Goal: Transaction & Acquisition: Book appointment/travel/reservation

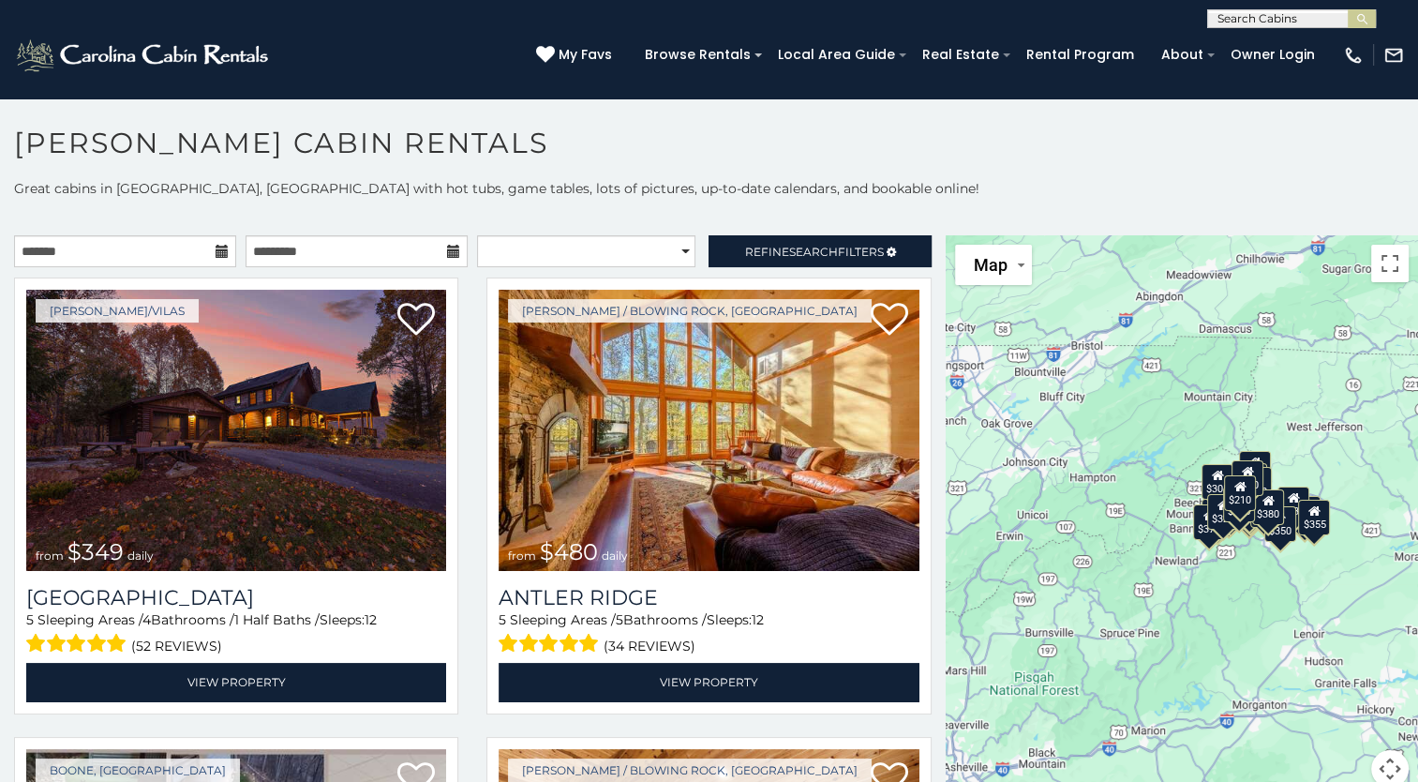
click at [217, 246] on icon at bounding box center [222, 251] width 13 height 13
click at [97, 250] on input "text" at bounding box center [125, 251] width 222 height 32
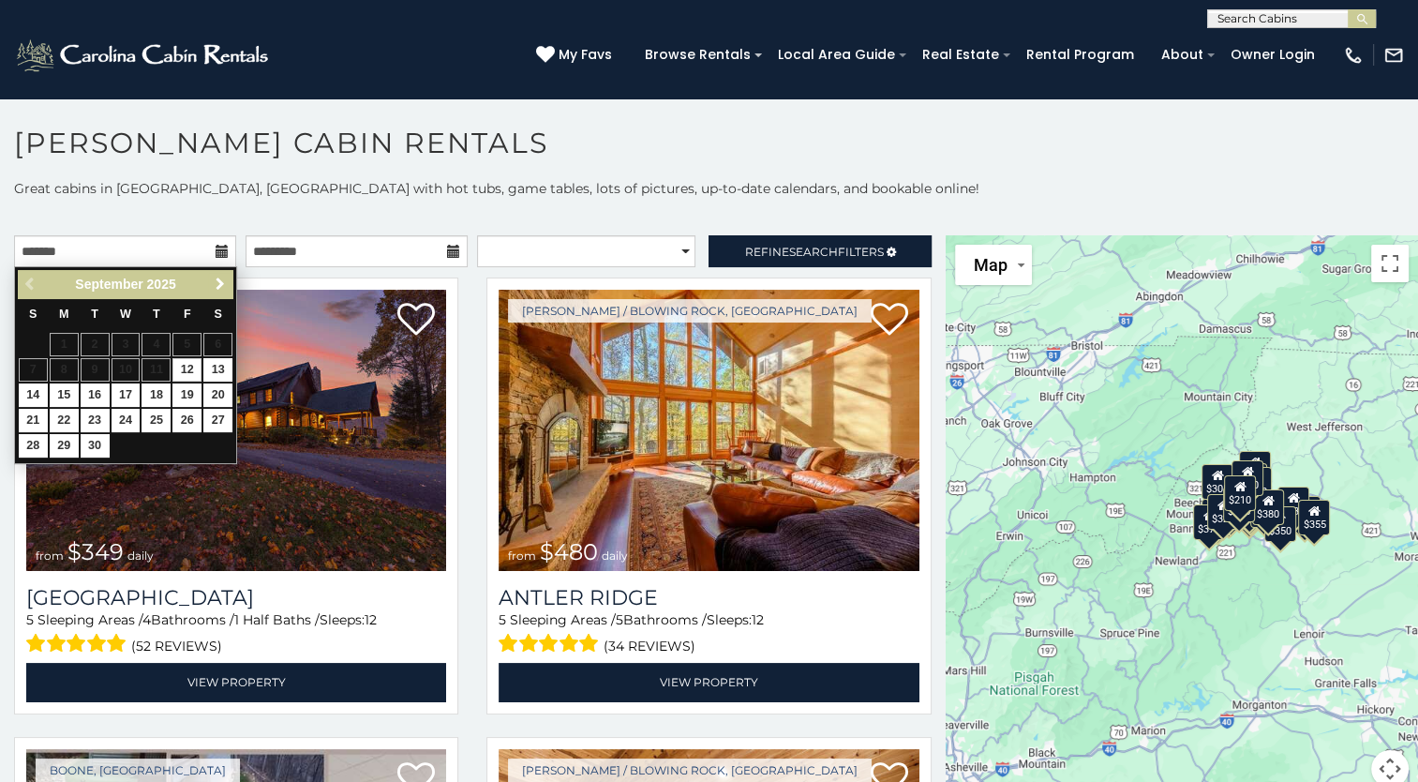
click at [222, 279] on span "Next" at bounding box center [220, 284] width 15 height 15
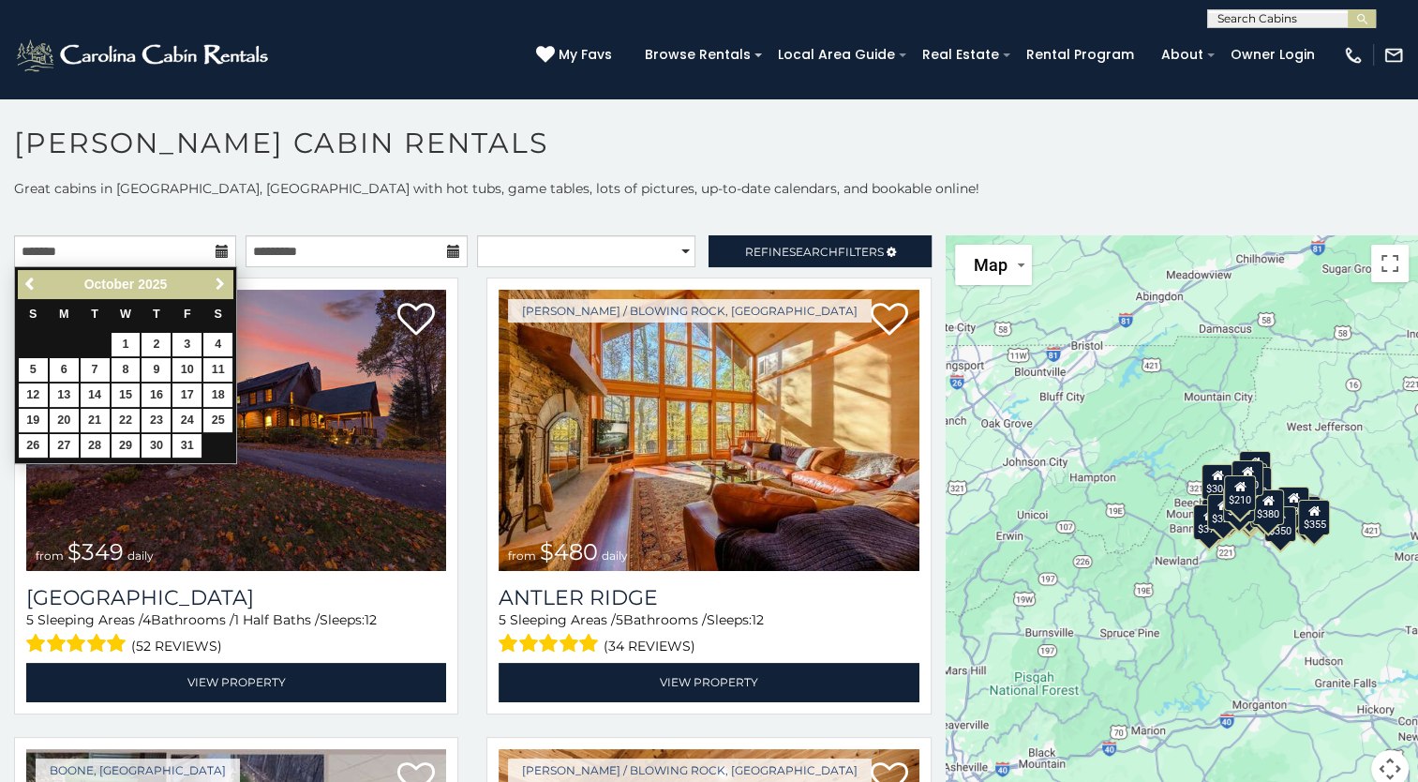
click at [222, 279] on span "Next" at bounding box center [220, 284] width 15 height 15
click at [220, 424] on link "22" at bounding box center [217, 420] width 29 height 23
type input "**********"
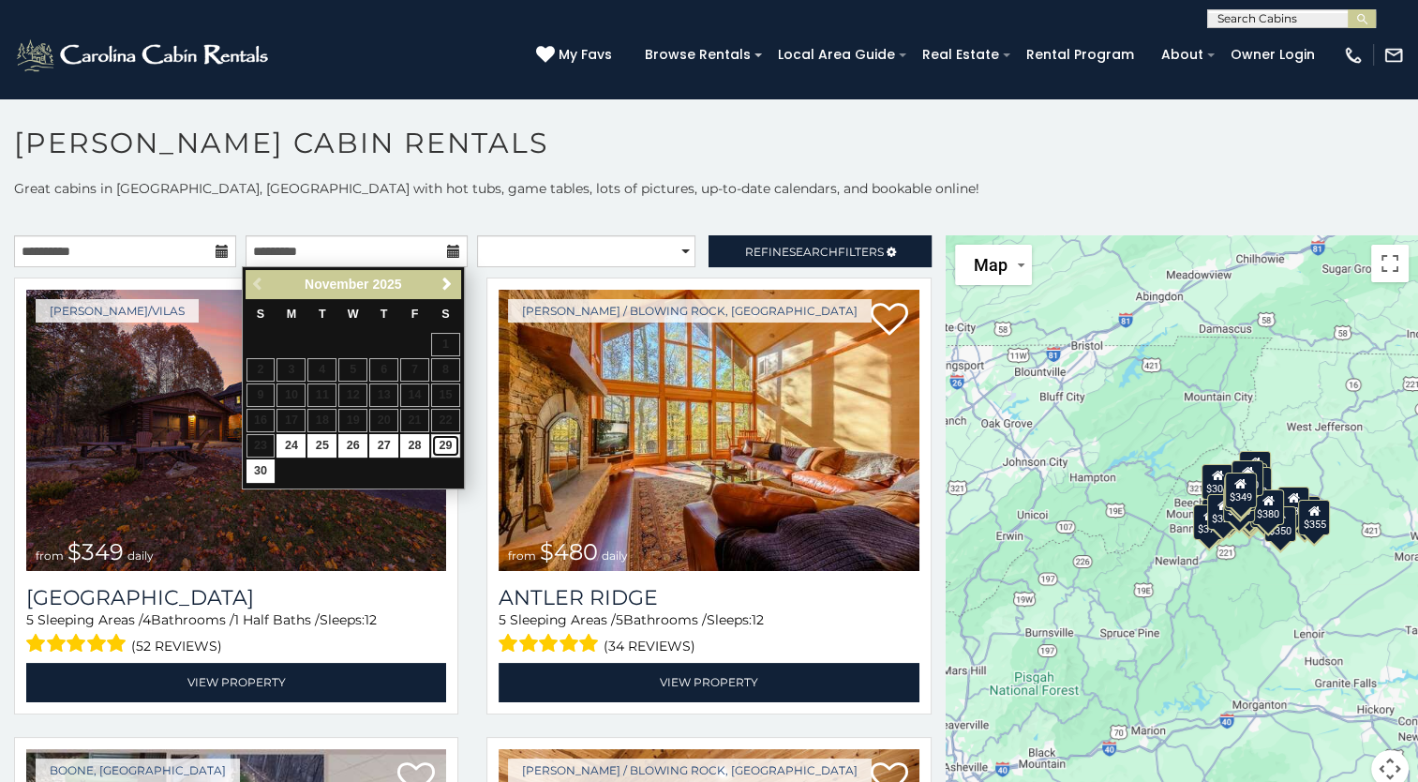
click at [439, 441] on link "29" at bounding box center [445, 445] width 29 height 23
type input "**********"
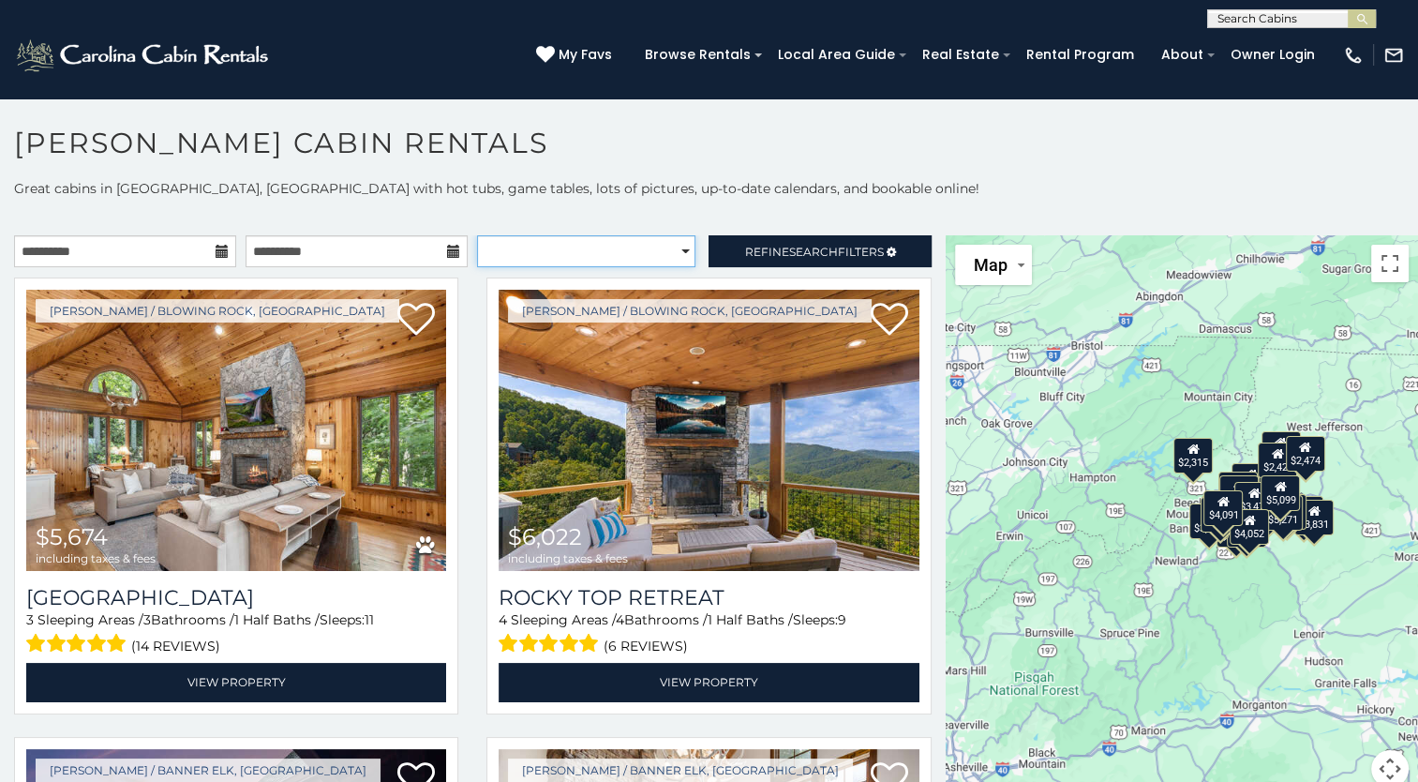
click at [678, 247] on select "**********" at bounding box center [586, 251] width 218 height 32
click at [802, 241] on link "Refine Search Filters" at bounding box center [820, 251] width 222 height 32
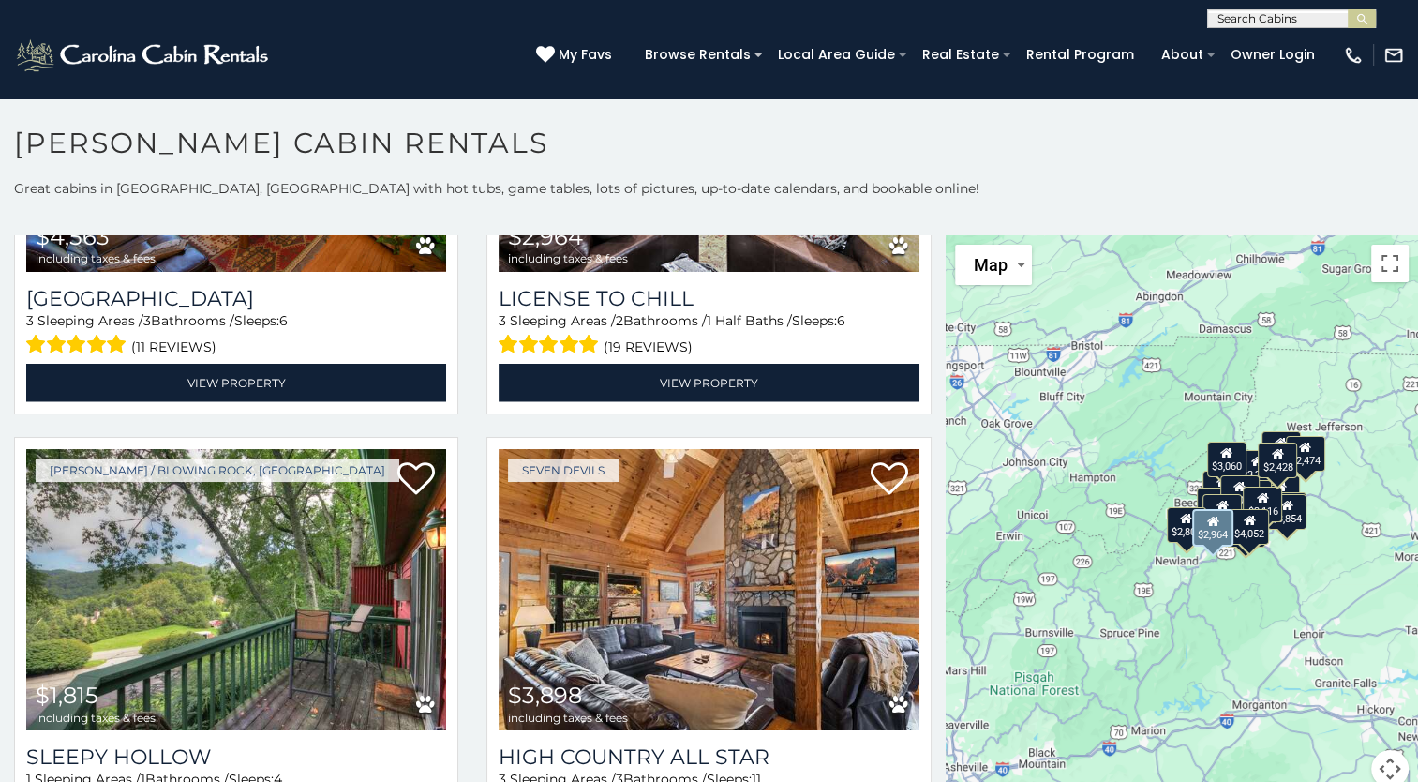
scroll to position [4593, 0]
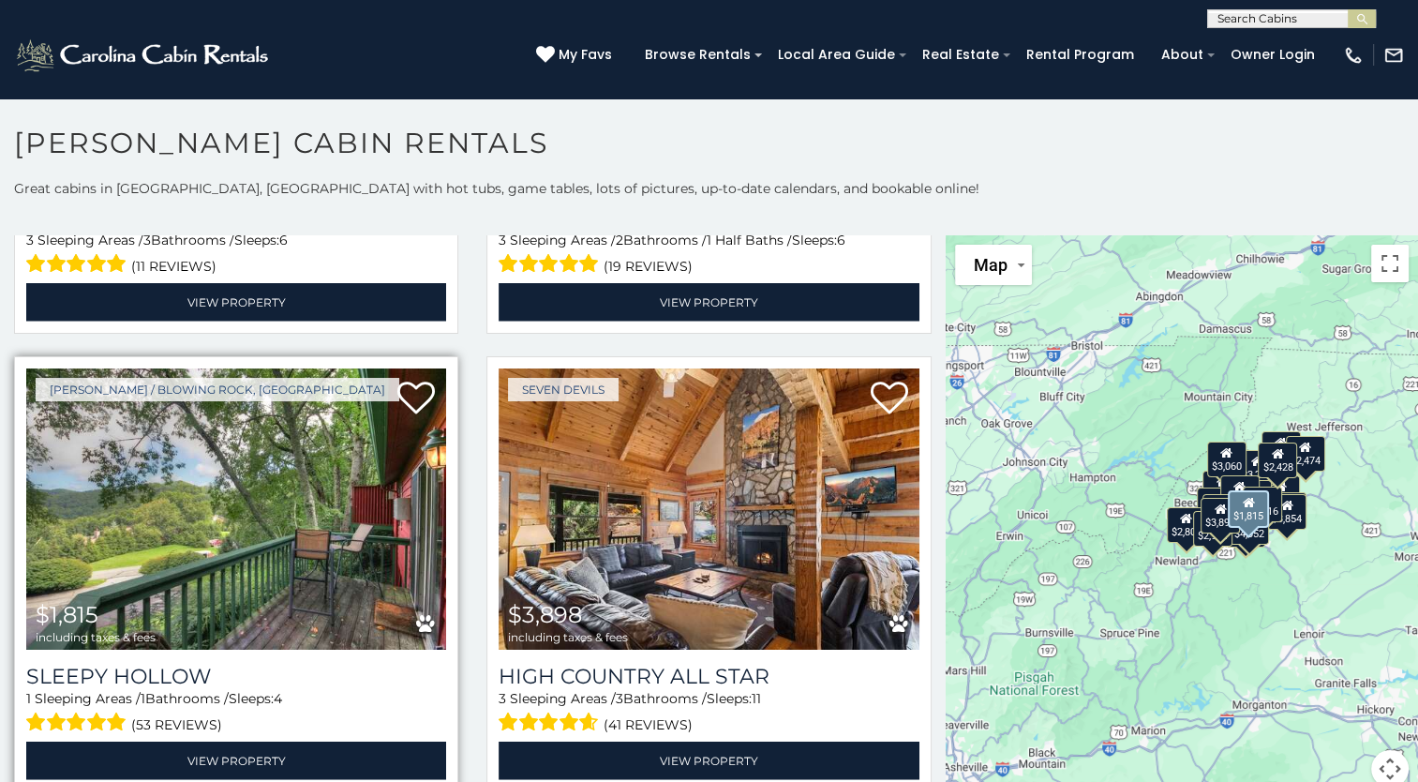
click at [149, 458] on img at bounding box center [236, 508] width 420 height 281
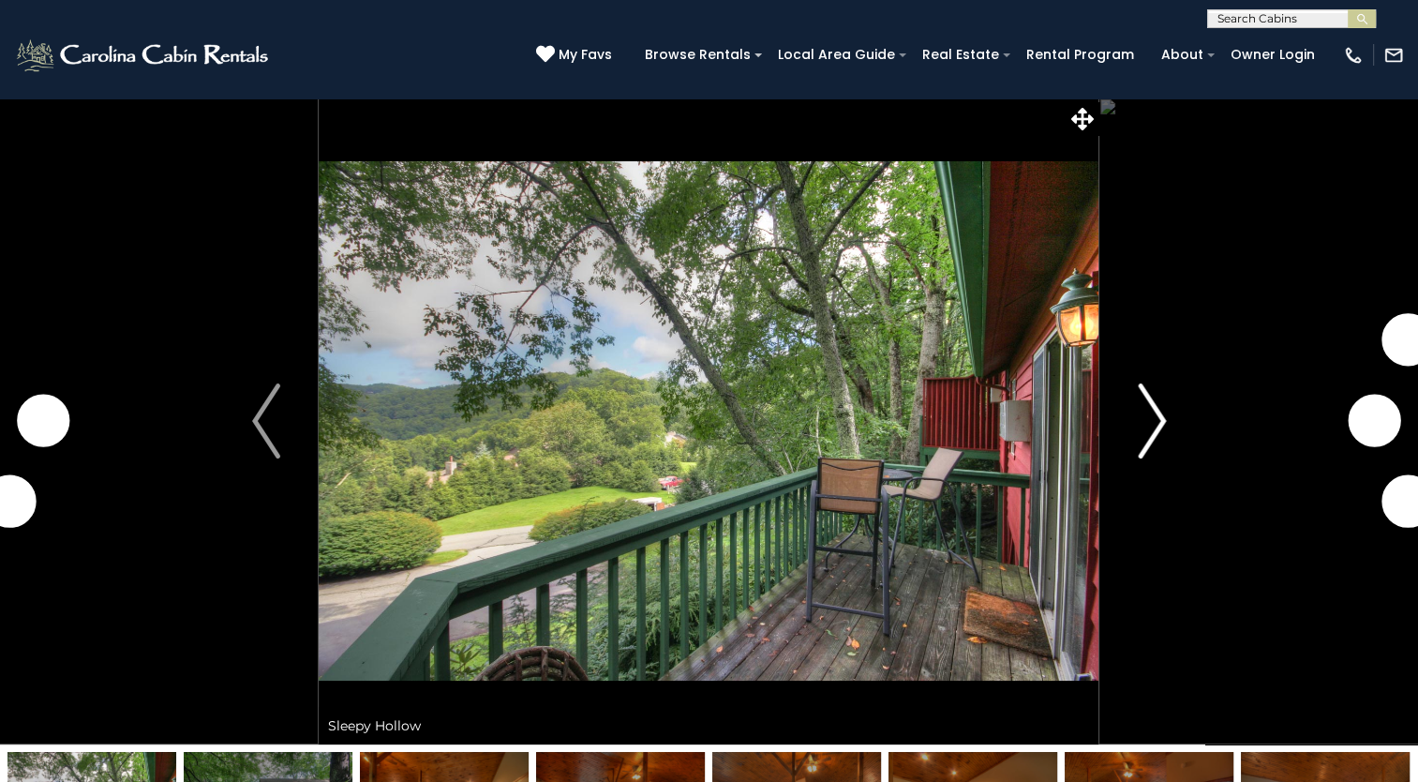
click at [1157, 421] on img "Next" at bounding box center [1152, 420] width 28 height 75
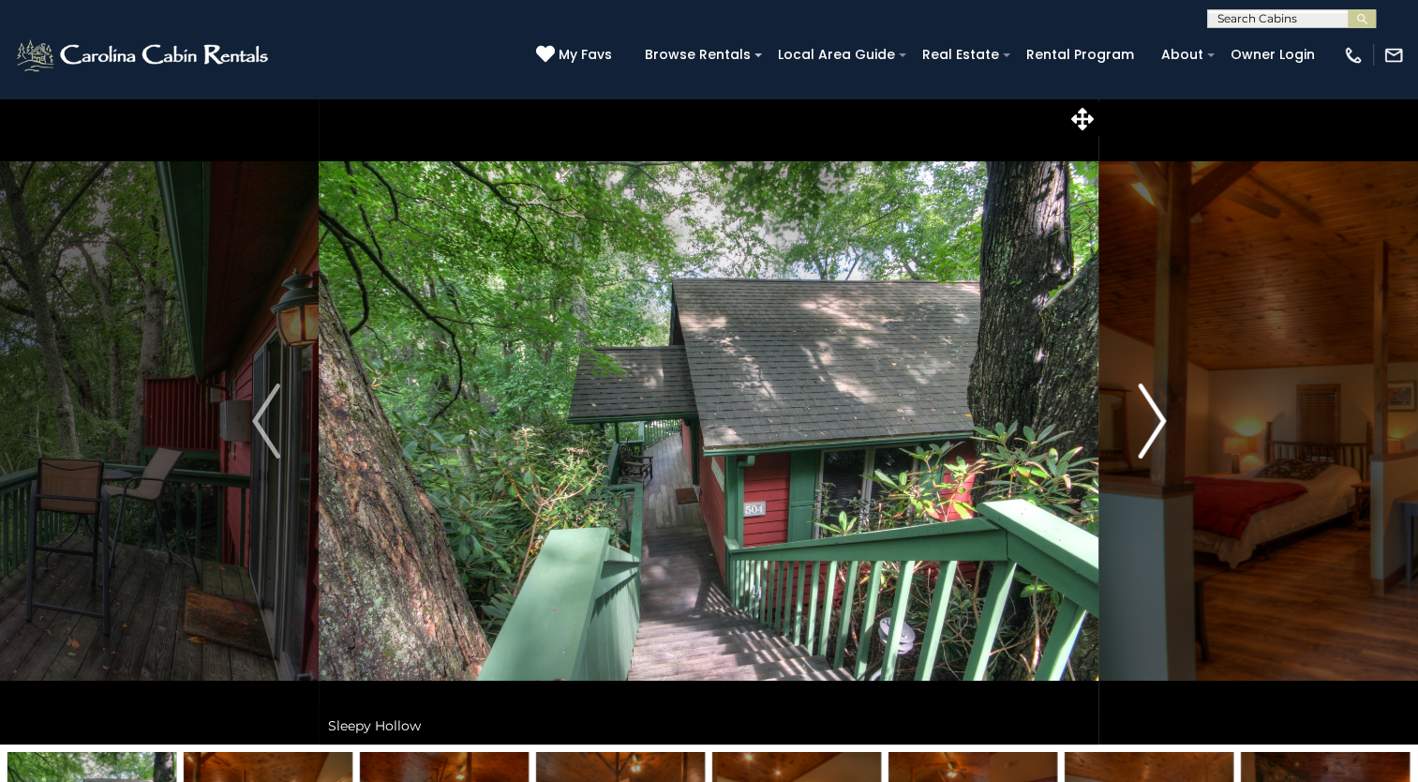
click at [1126, 418] on button "Next" at bounding box center [1152, 420] width 105 height 647
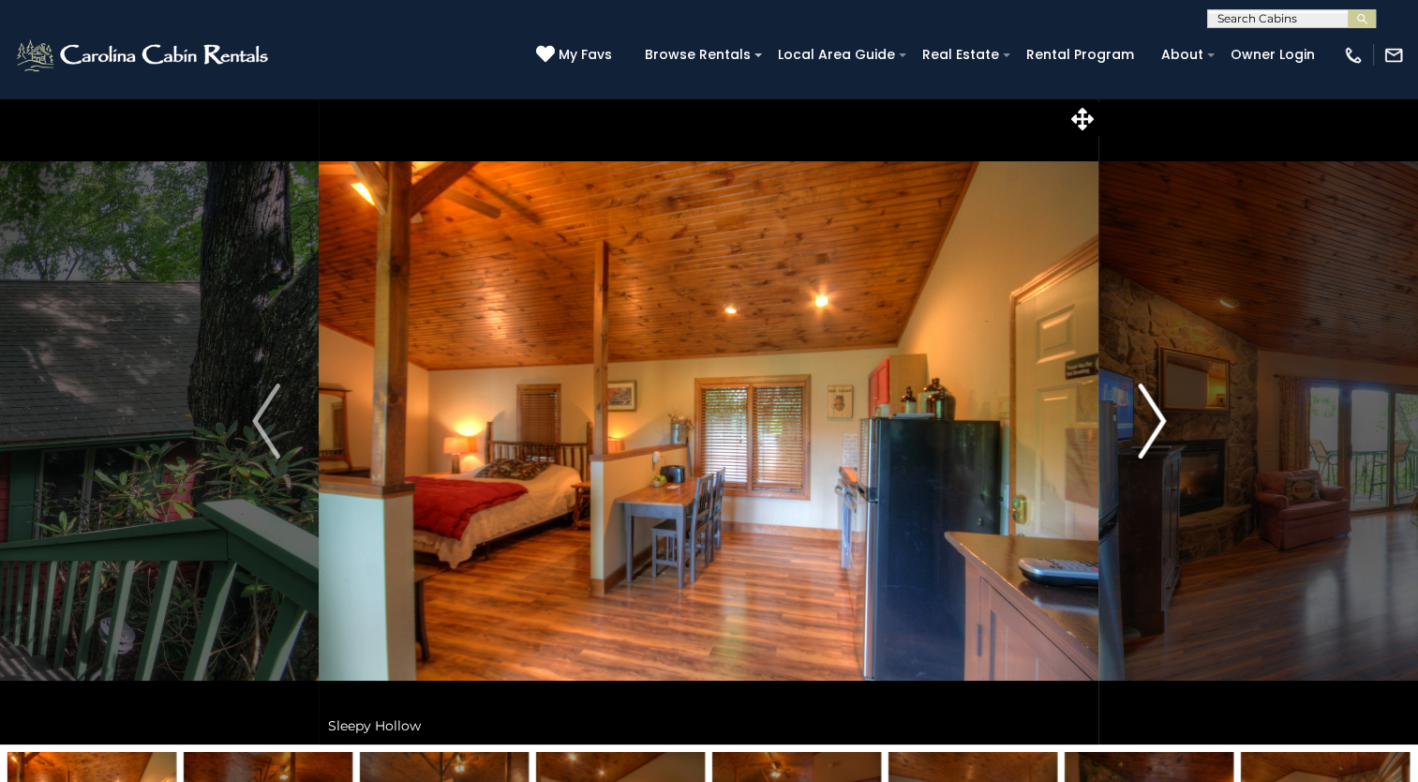
click at [1150, 426] on img "Next" at bounding box center [1152, 420] width 28 height 75
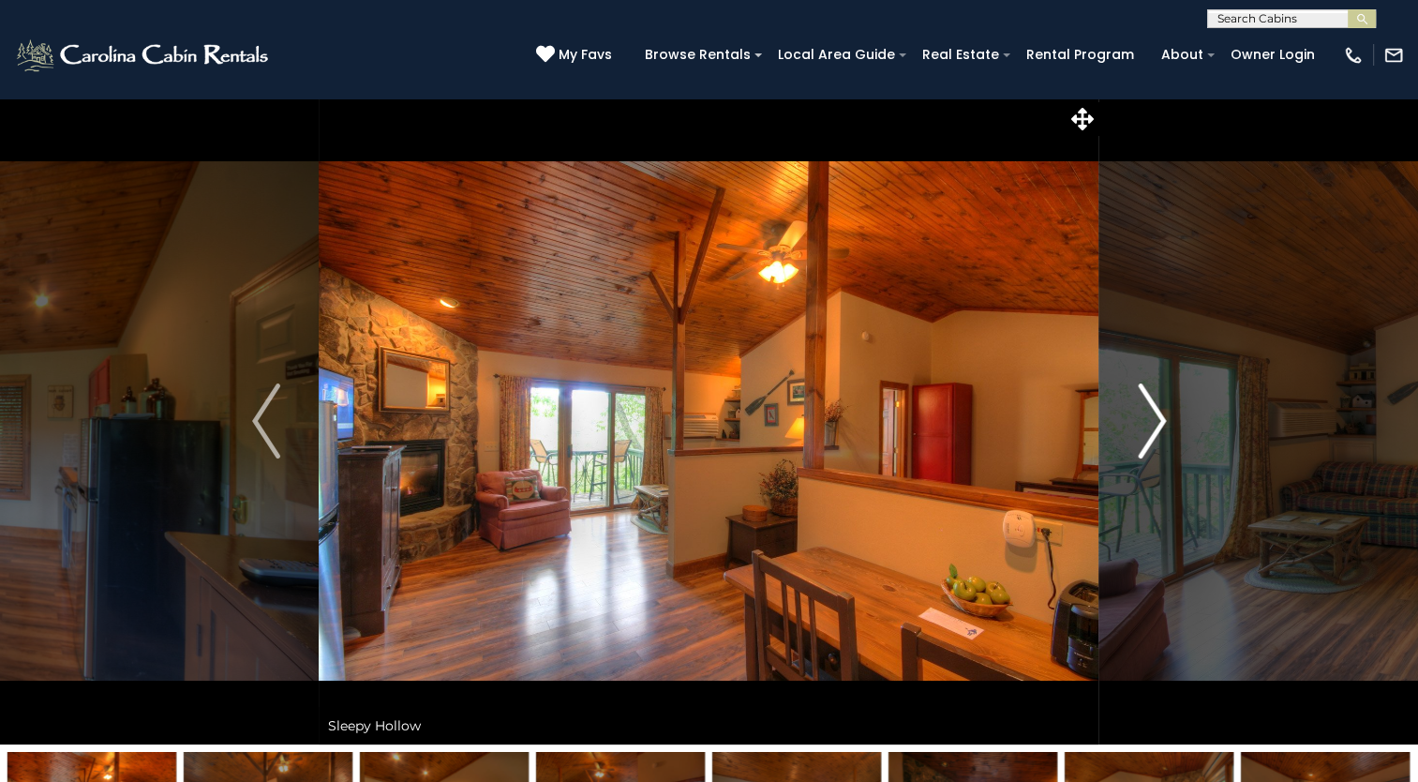
click at [1150, 425] on img "Next" at bounding box center [1152, 420] width 28 height 75
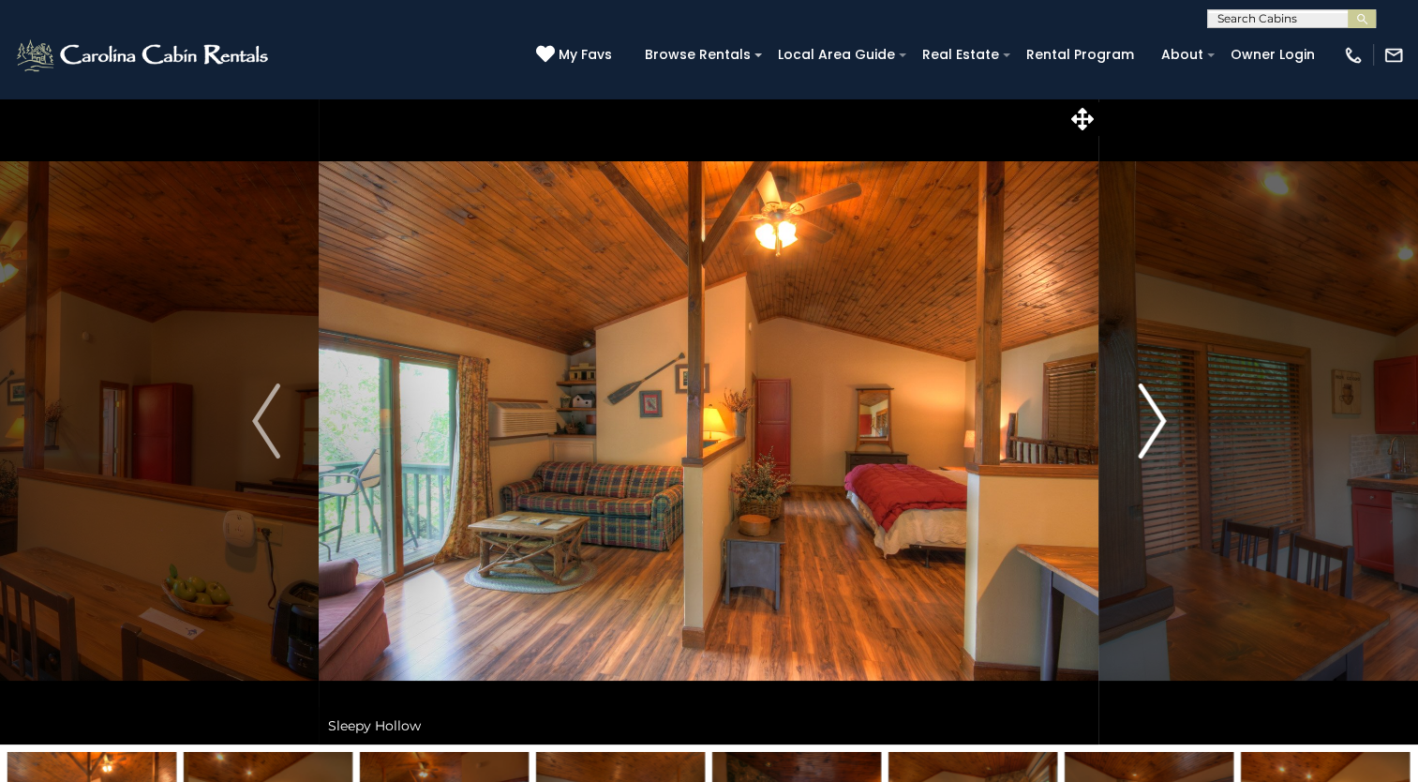
click at [1150, 425] on img "Next" at bounding box center [1152, 420] width 28 height 75
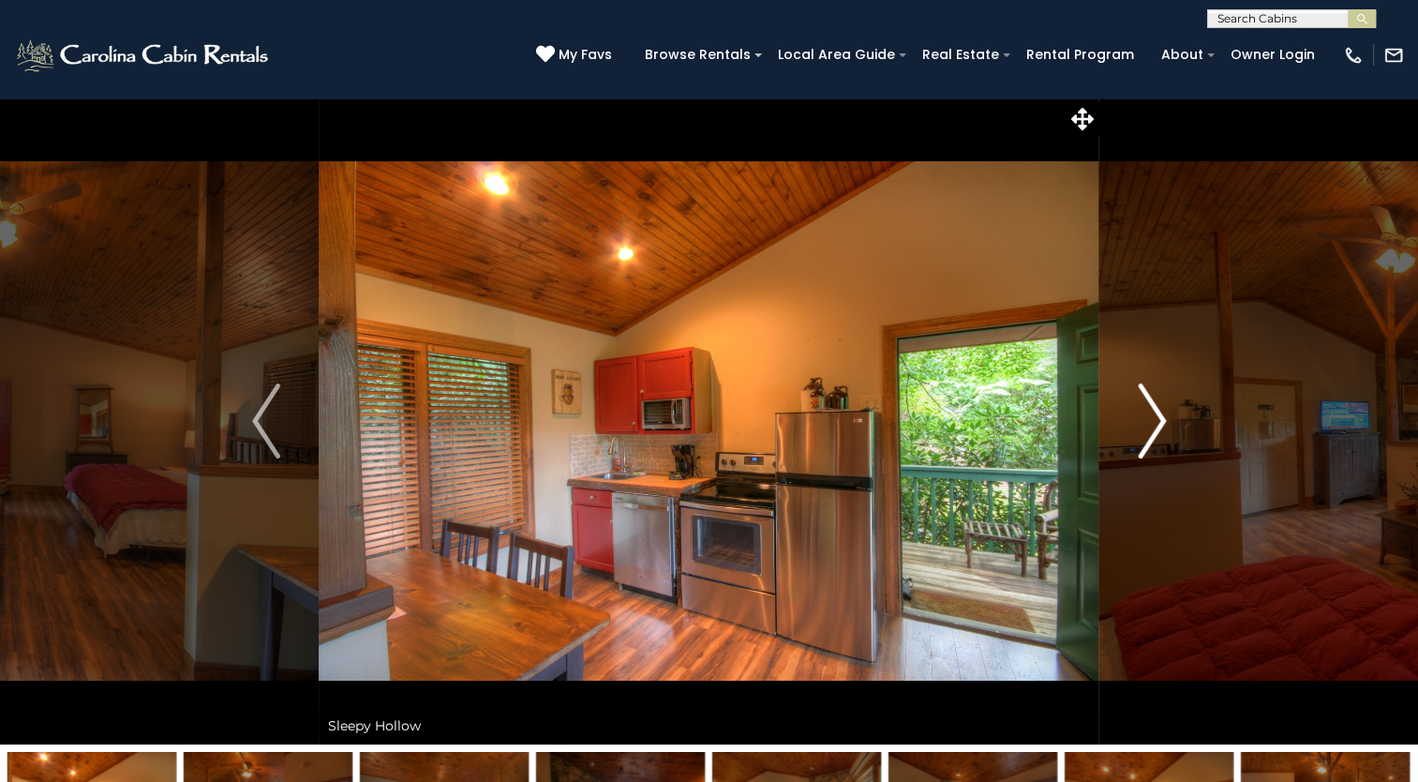
click at [1150, 425] on img "Next" at bounding box center [1152, 420] width 28 height 75
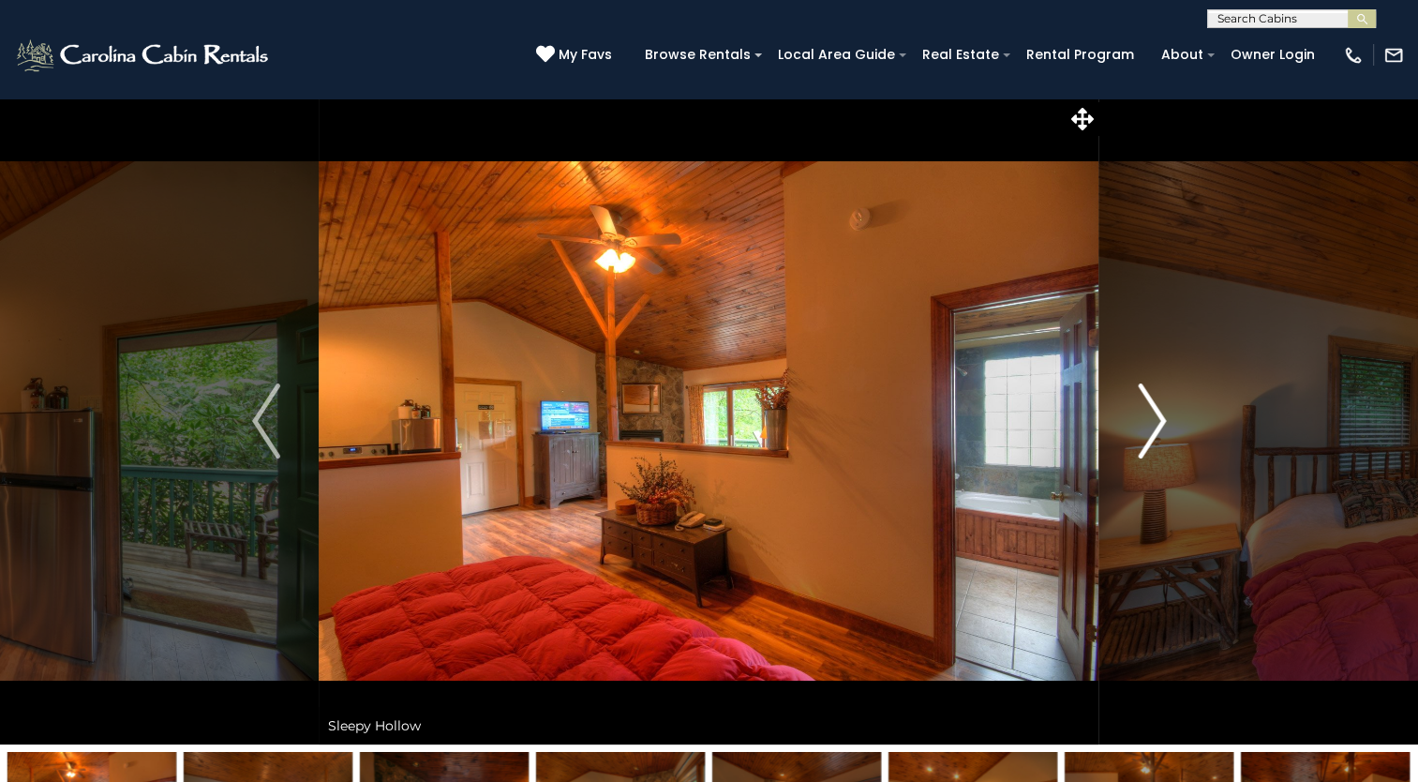
click at [1150, 425] on img "Next" at bounding box center [1152, 420] width 28 height 75
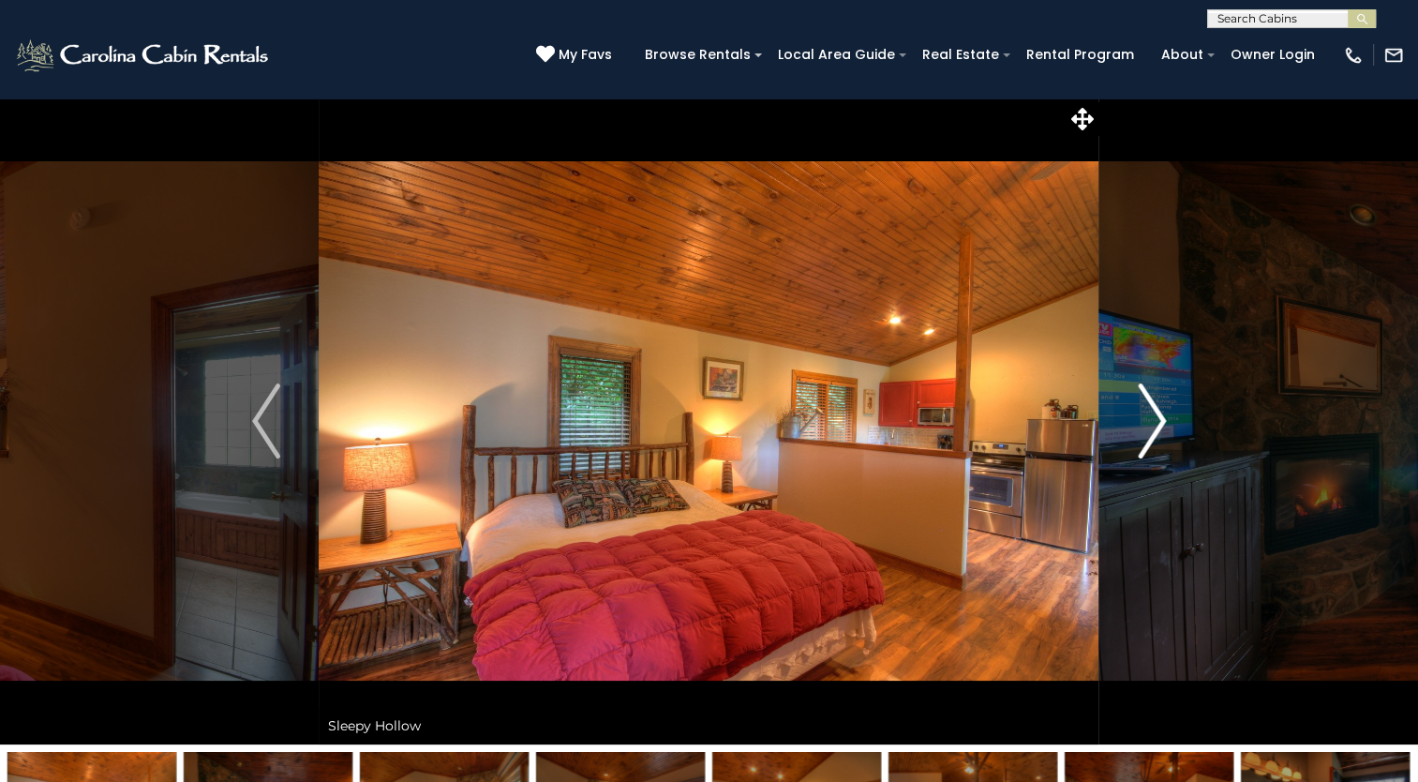
click at [1150, 425] on img "Next" at bounding box center [1152, 420] width 28 height 75
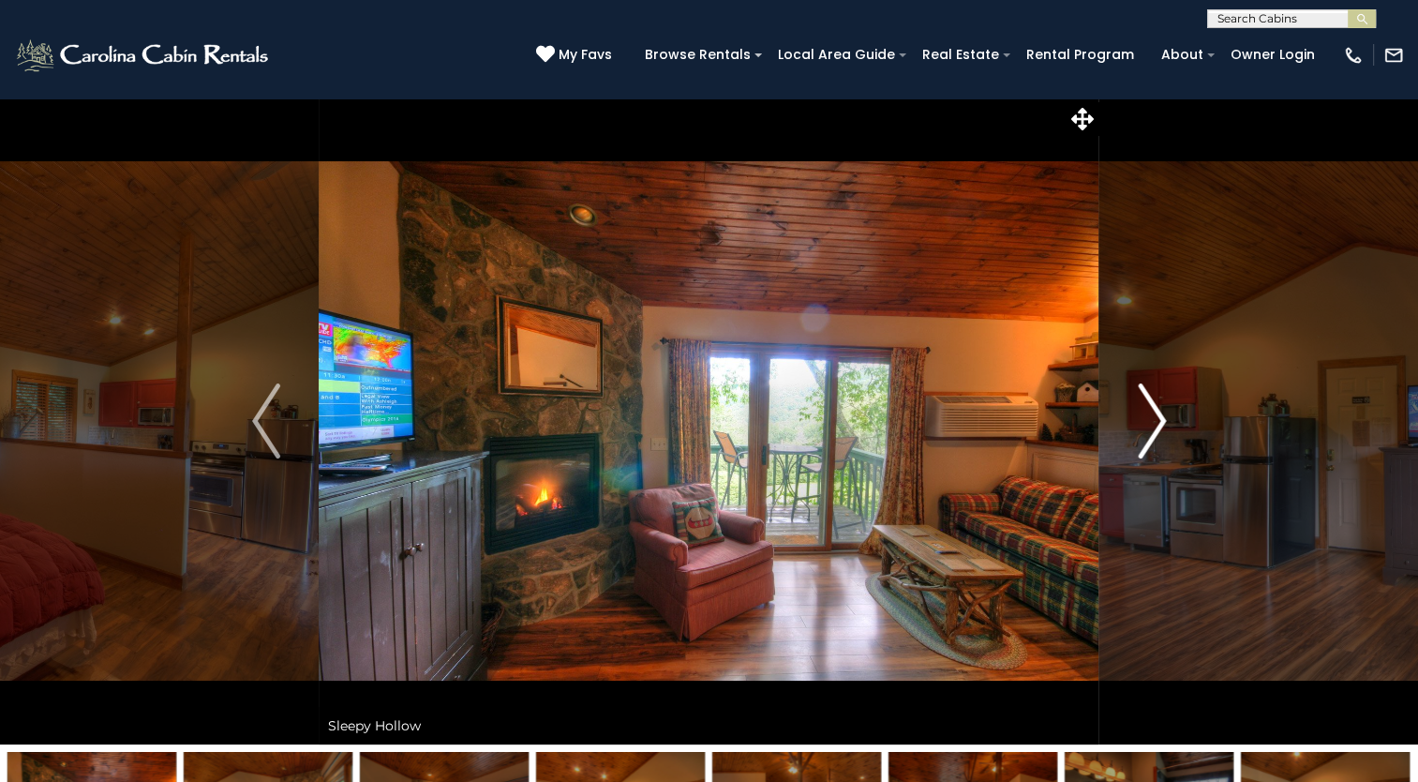
click at [1150, 425] on img "Next" at bounding box center [1152, 420] width 28 height 75
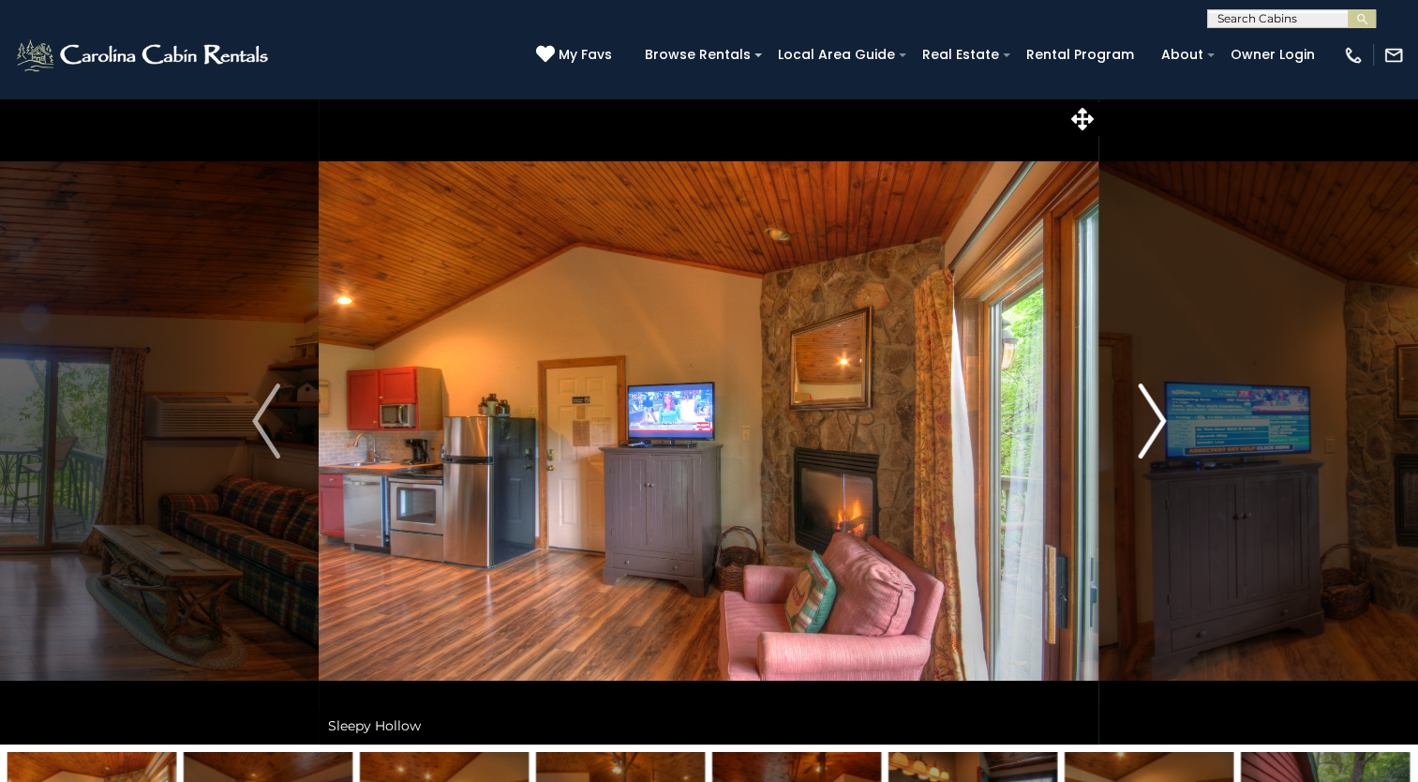
click at [1150, 425] on img "Next" at bounding box center [1152, 420] width 28 height 75
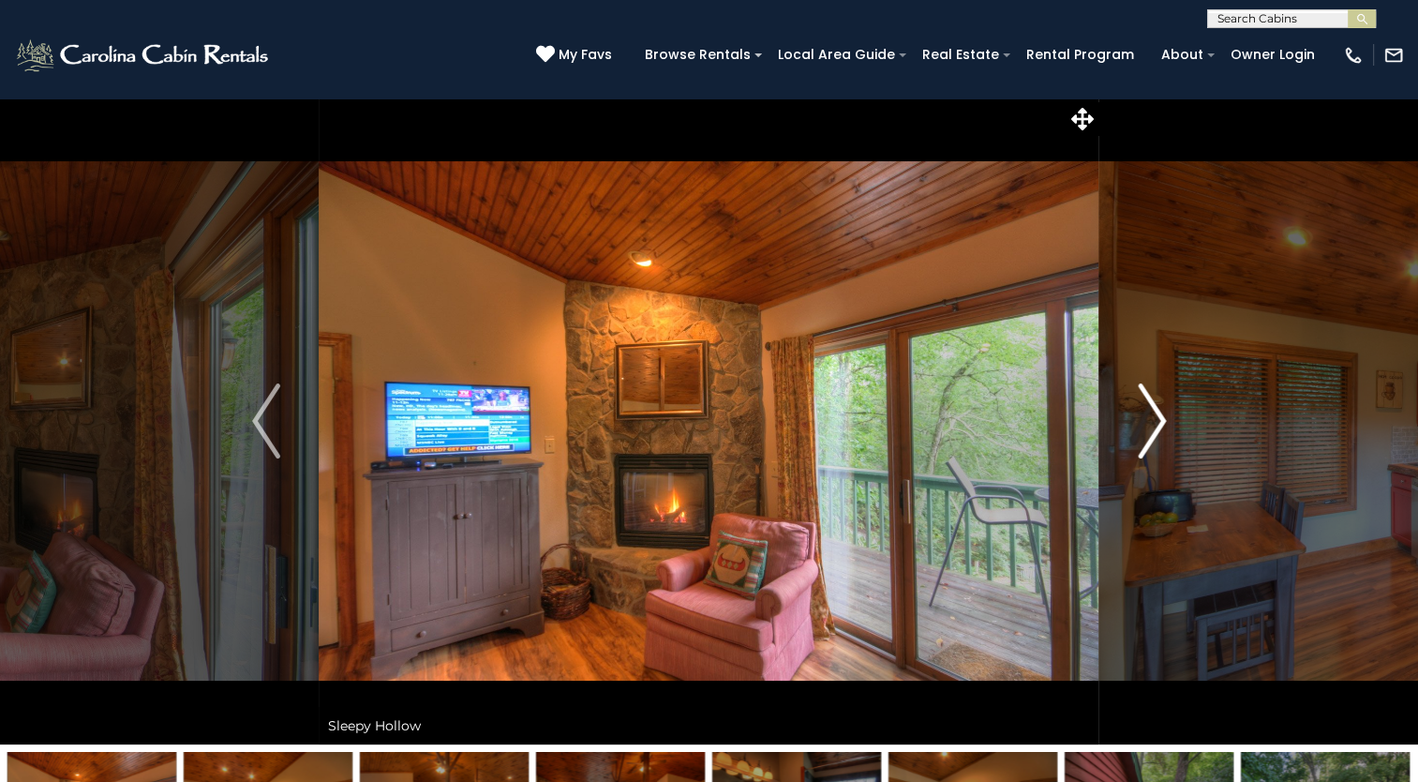
click at [1150, 425] on img "Next" at bounding box center [1152, 420] width 28 height 75
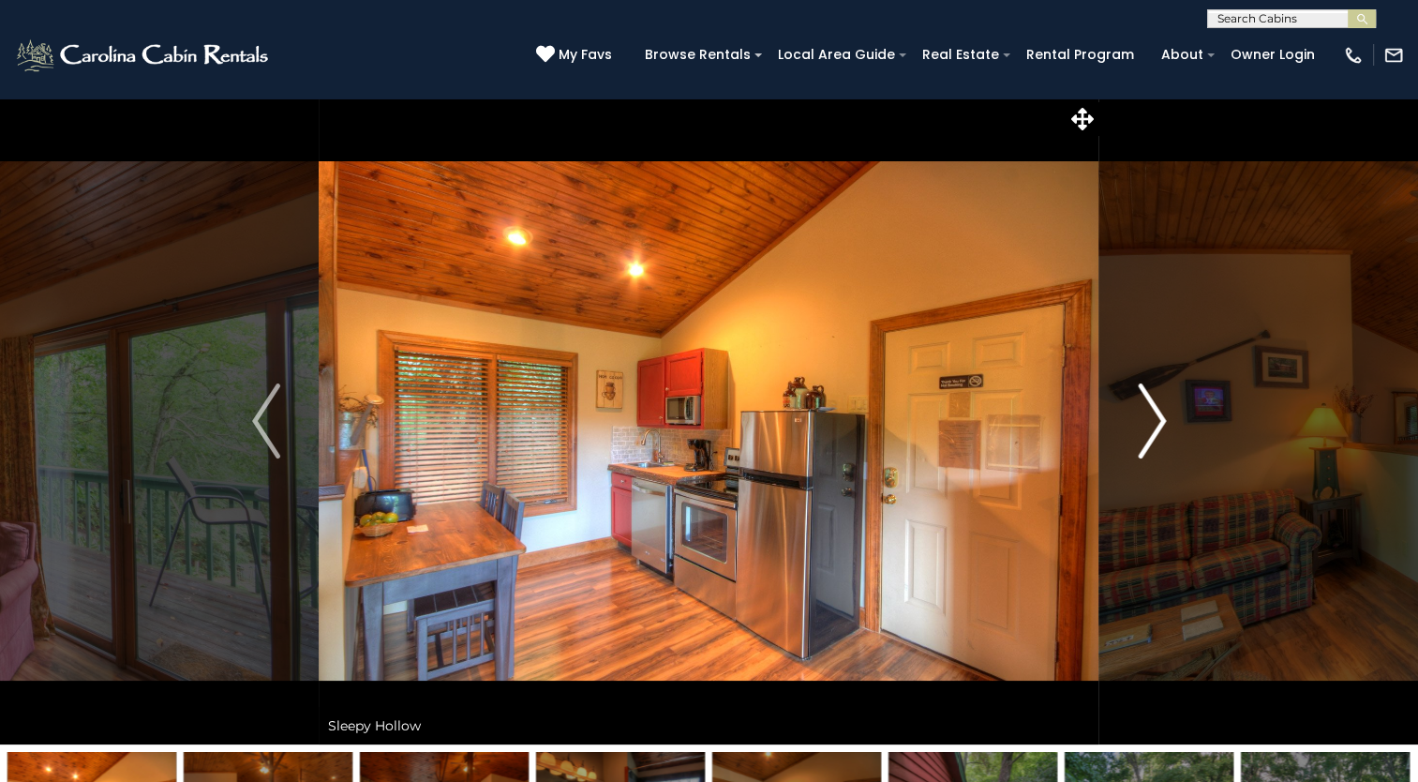
click at [1150, 425] on img "Next" at bounding box center [1152, 420] width 28 height 75
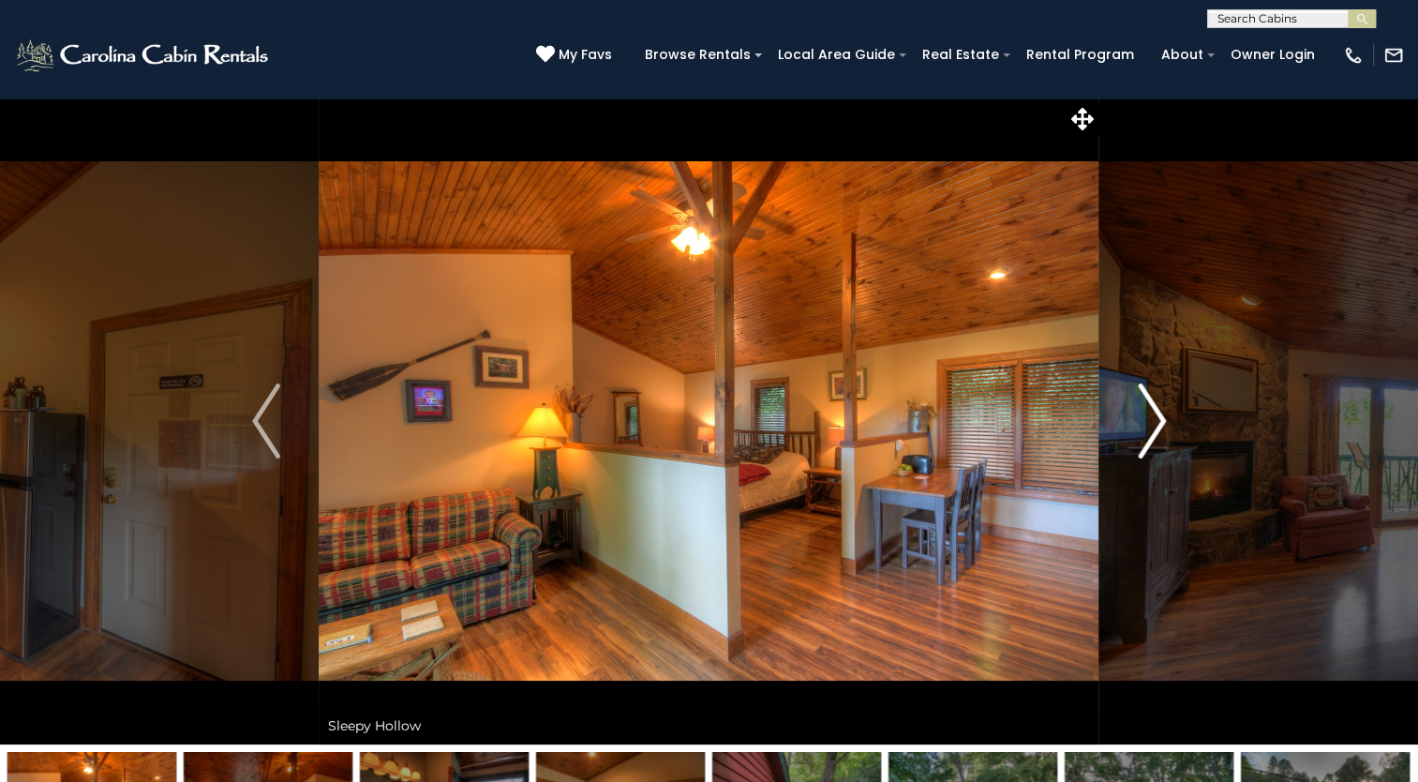
click at [1150, 425] on img "Next" at bounding box center [1152, 420] width 28 height 75
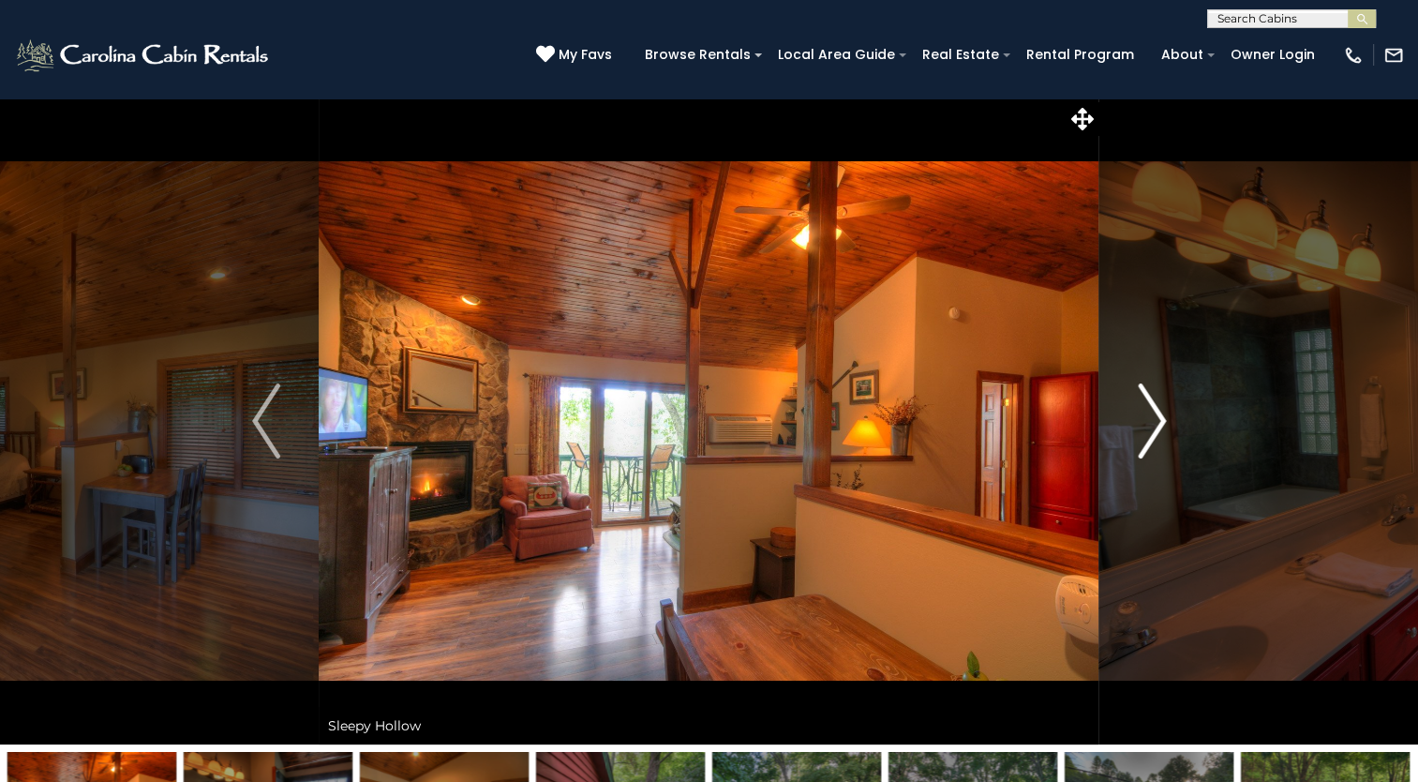
click at [1150, 425] on img "Next" at bounding box center [1152, 420] width 28 height 75
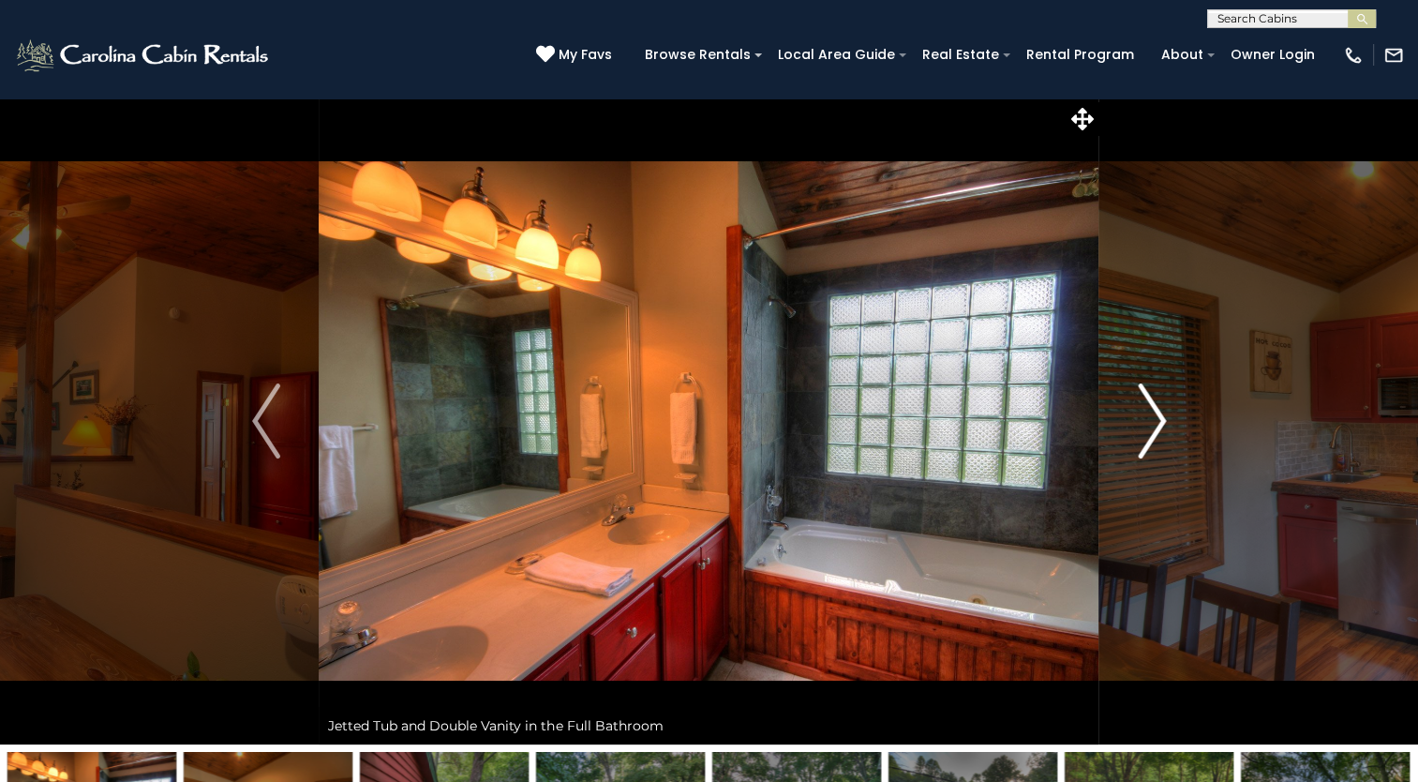
click at [1150, 425] on img "Next" at bounding box center [1152, 420] width 28 height 75
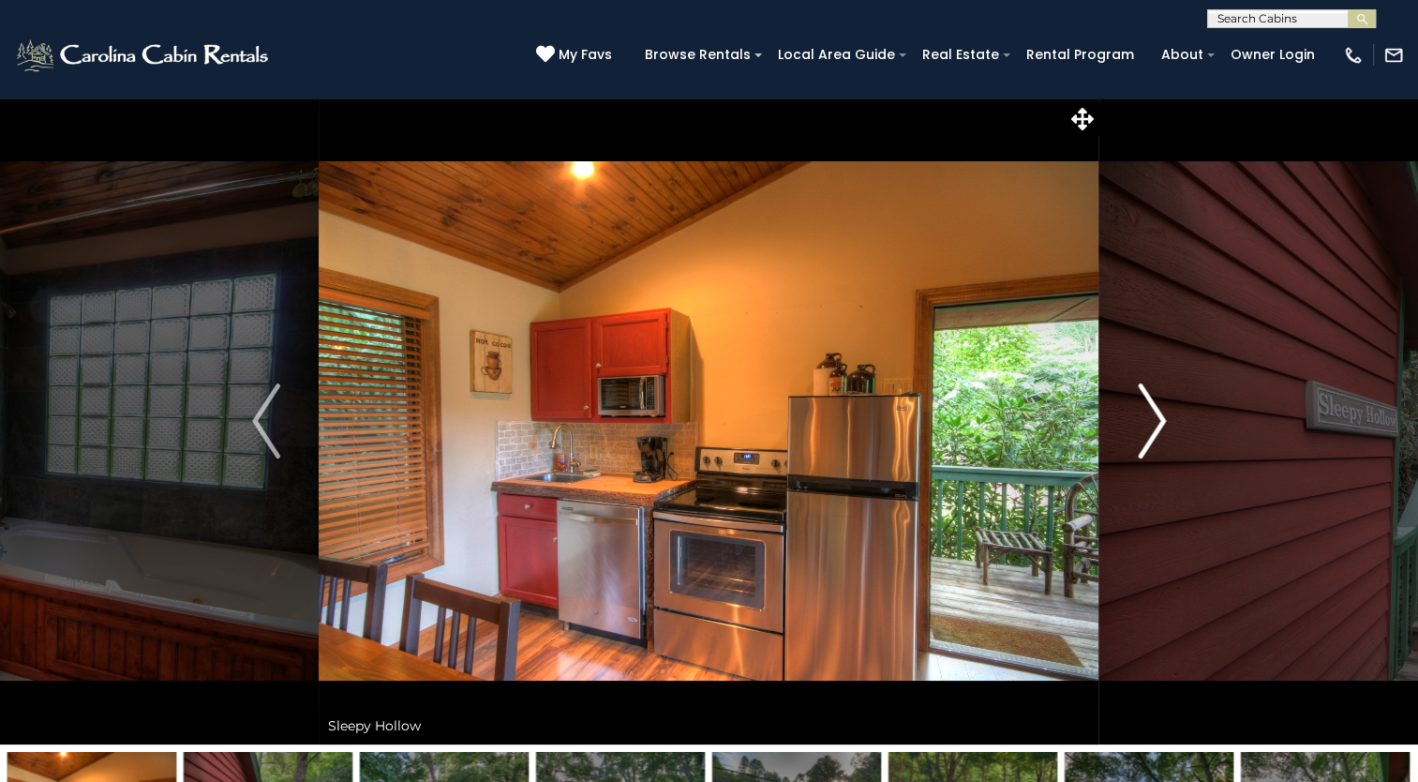
click at [1150, 425] on img "Next" at bounding box center [1152, 420] width 28 height 75
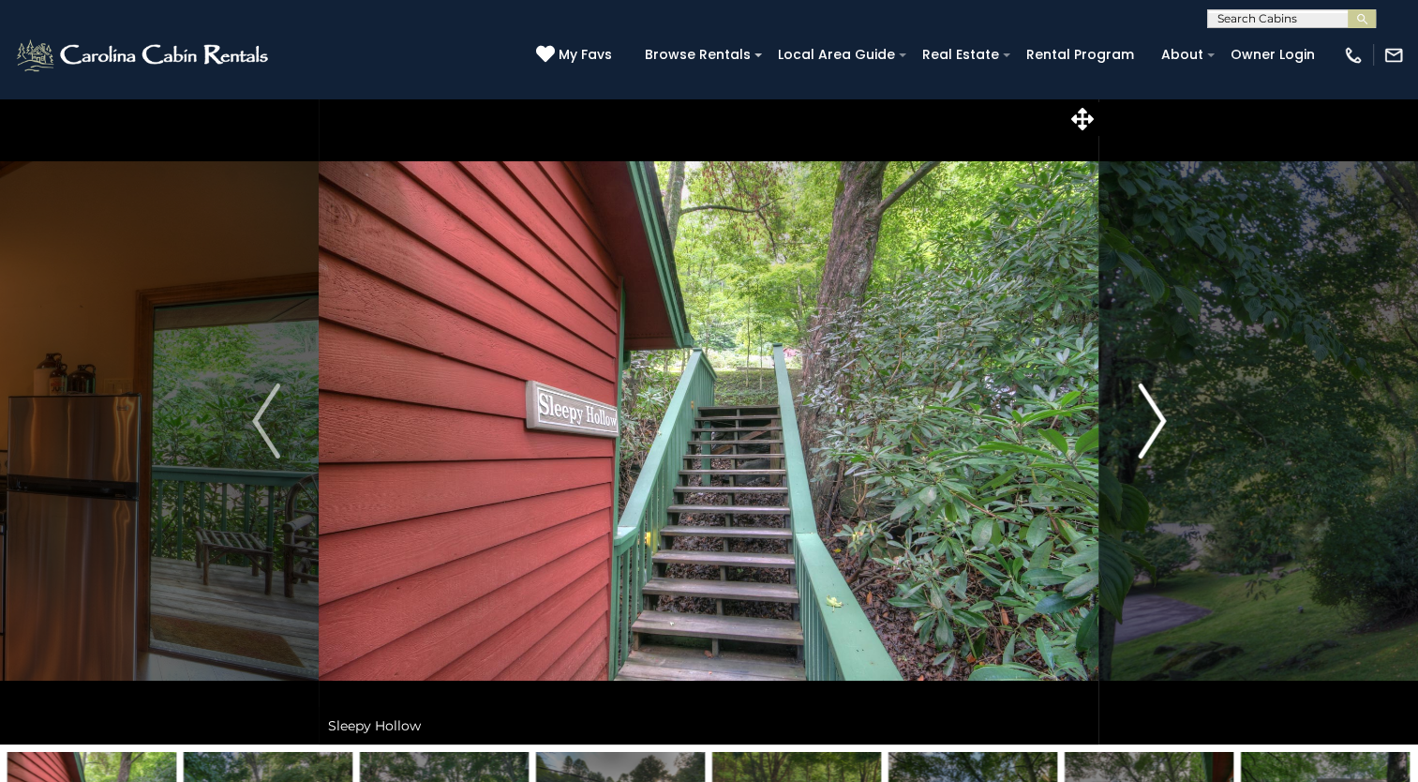
click at [1150, 425] on img "Next" at bounding box center [1152, 420] width 28 height 75
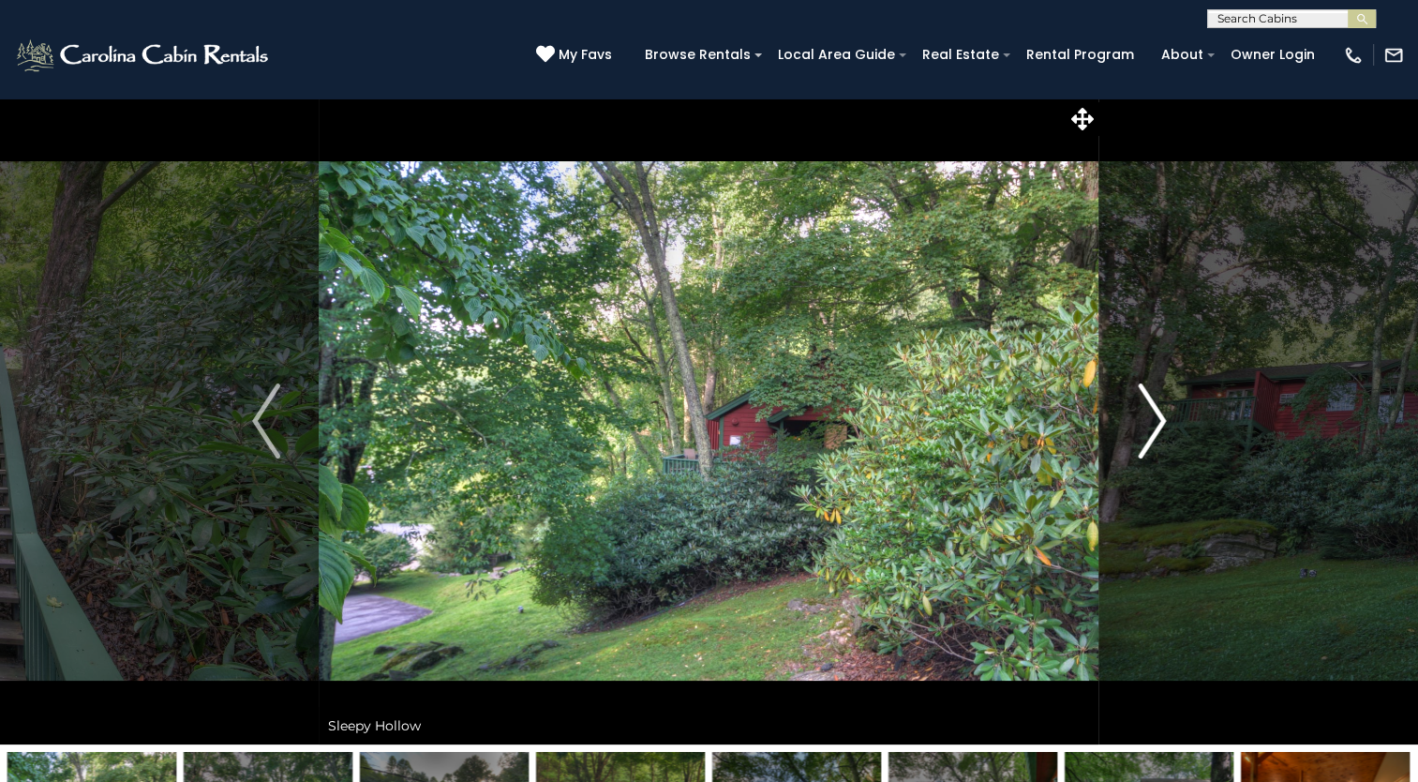
click at [1150, 425] on img "Next" at bounding box center [1152, 420] width 28 height 75
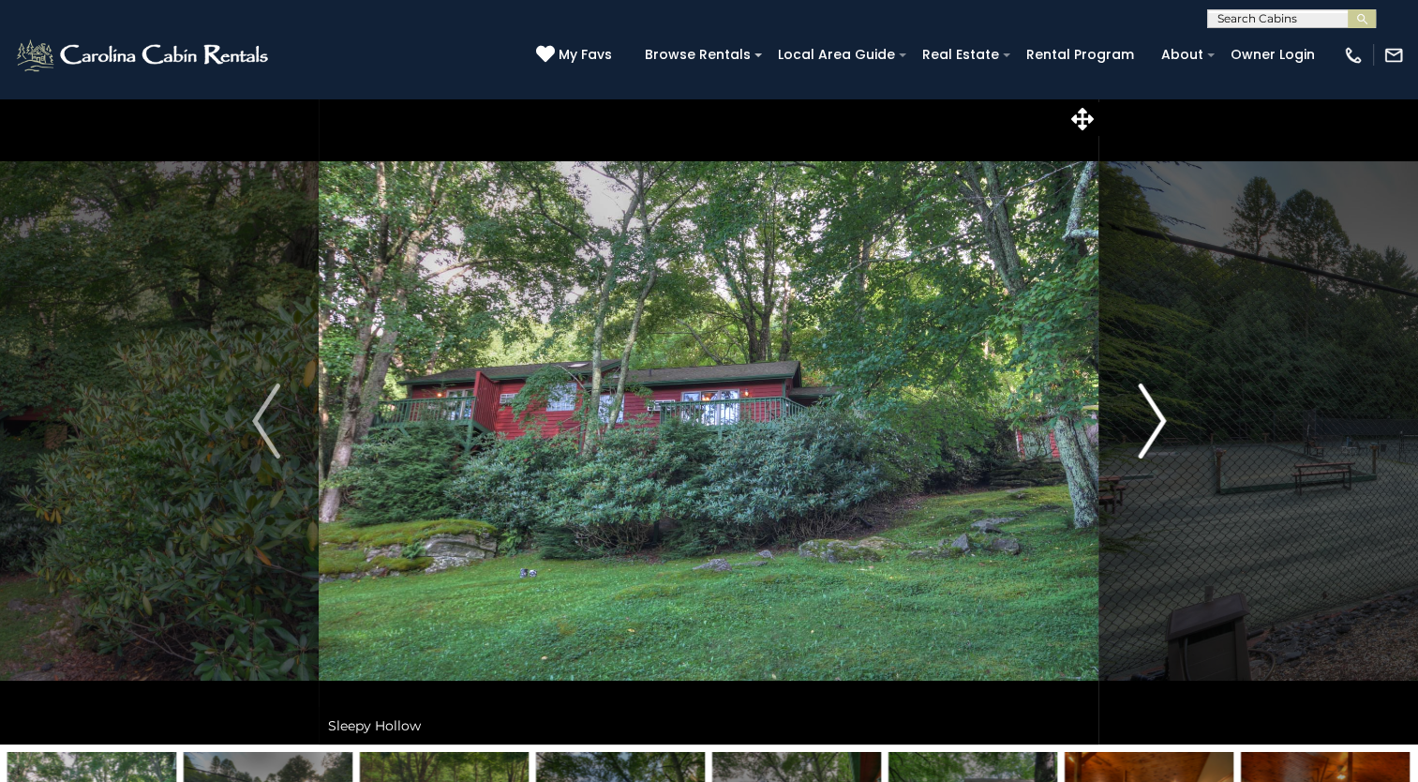
click at [1150, 425] on img "Next" at bounding box center [1152, 420] width 28 height 75
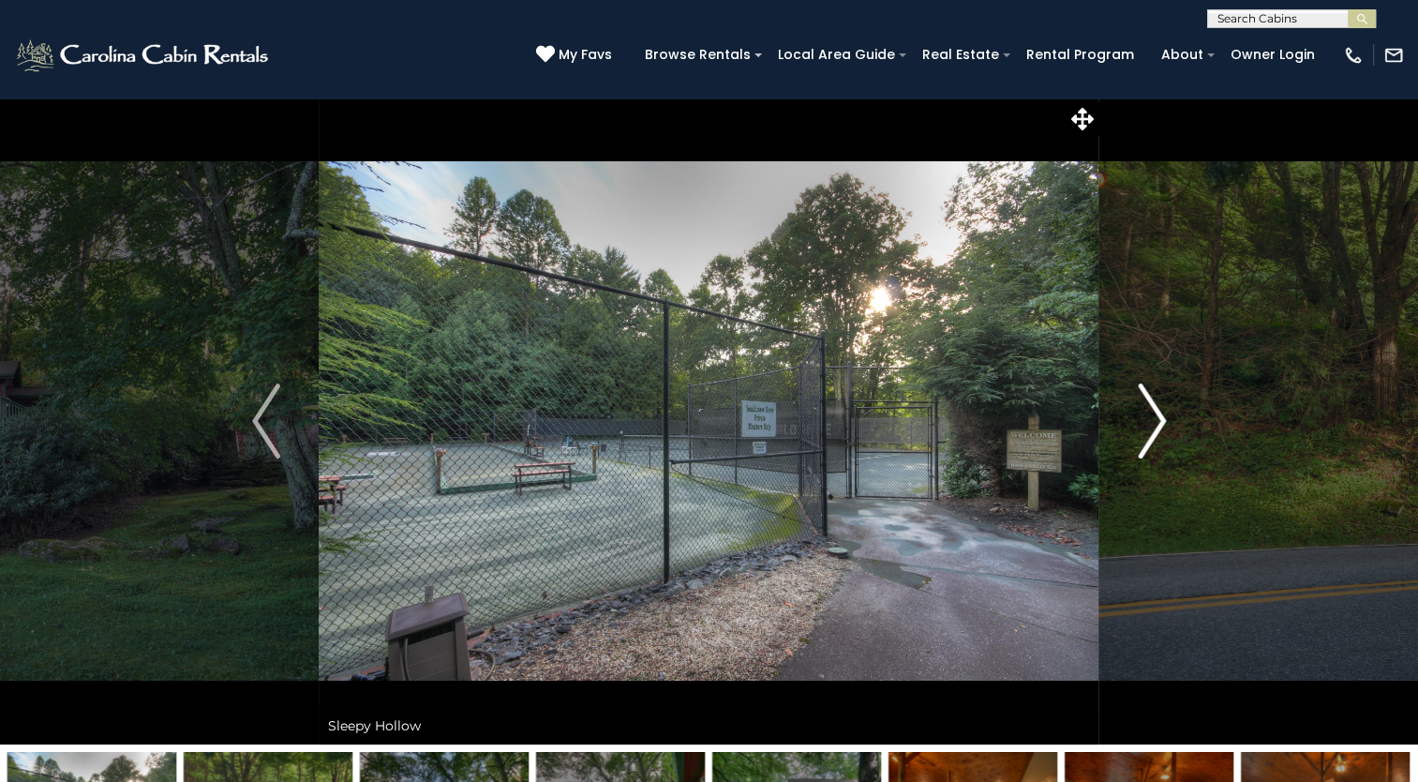
click at [1149, 423] on img "Next" at bounding box center [1152, 420] width 28 height 75
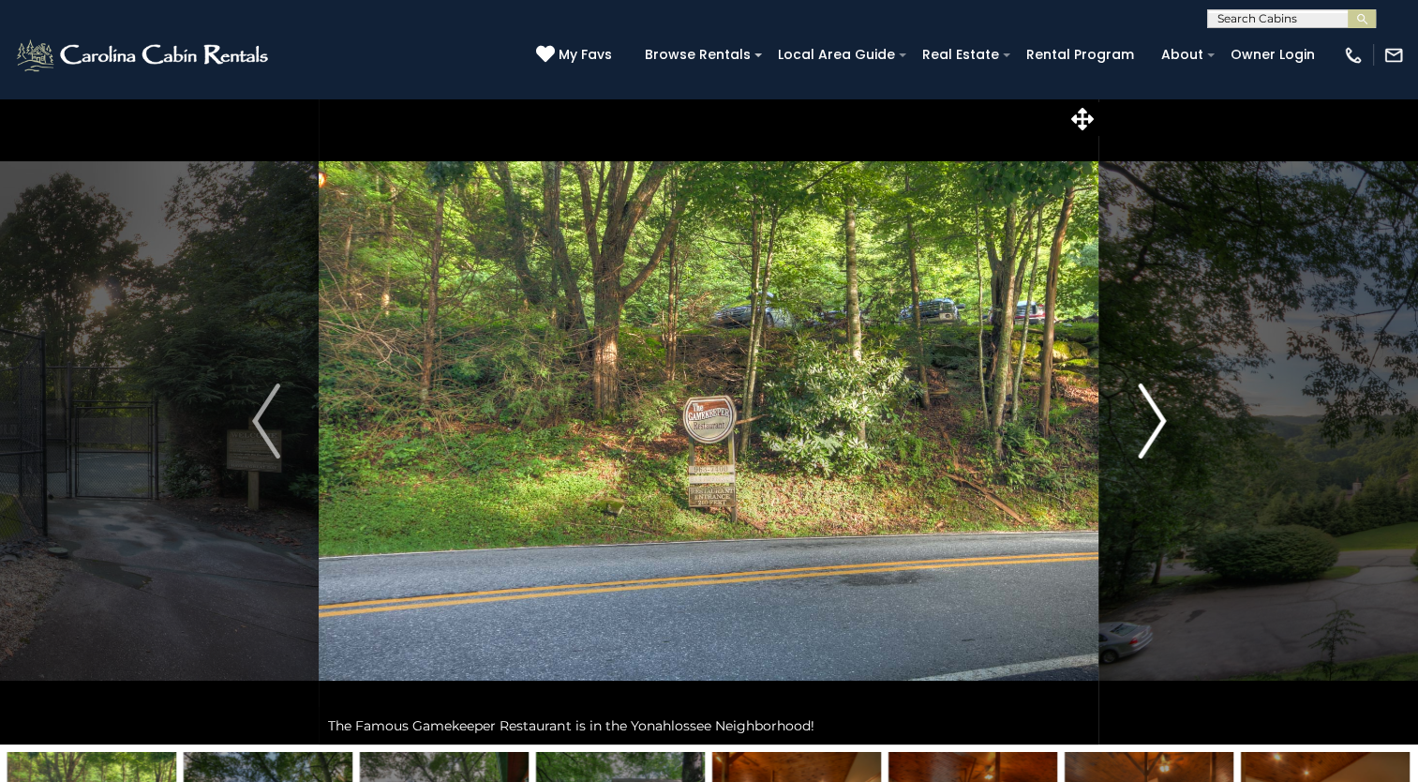
click at [1149, 423] on img "Next" at bounding box center [1152, 420] width 28 height 75
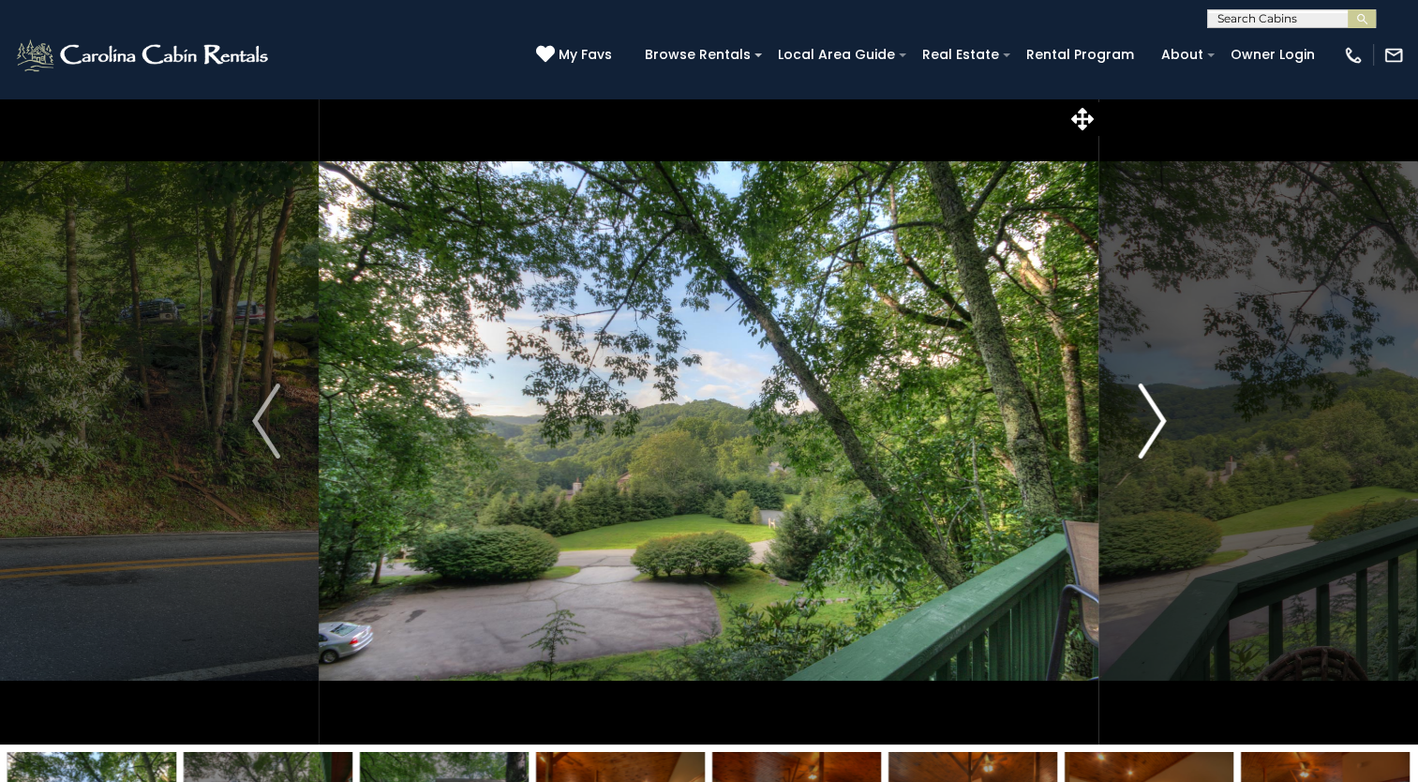
click at [1148, 422] on img "Next" at bounding box center [1152, 420] width 28 height 75
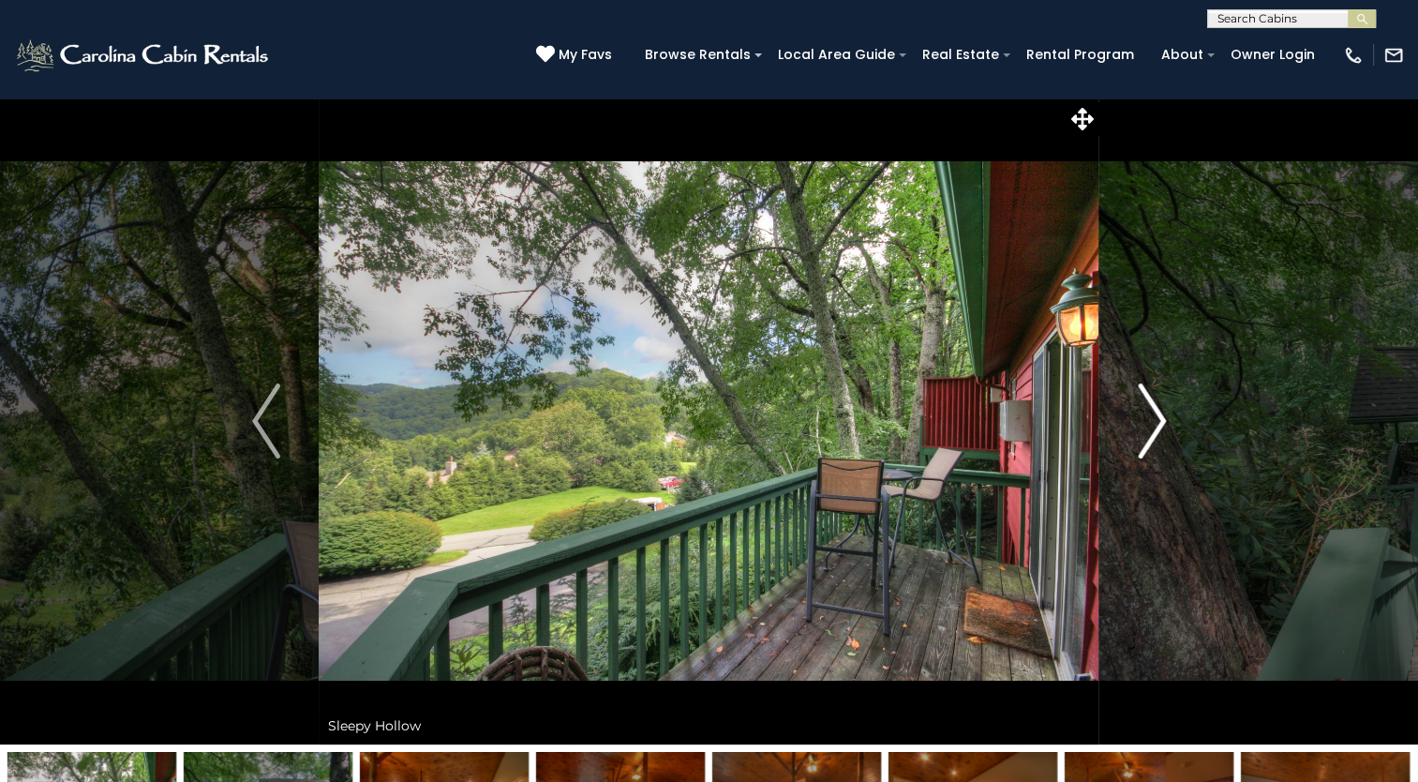
click at [1148, 422] on img "Next" at bounding box center [1152, 420] width 28 height 75
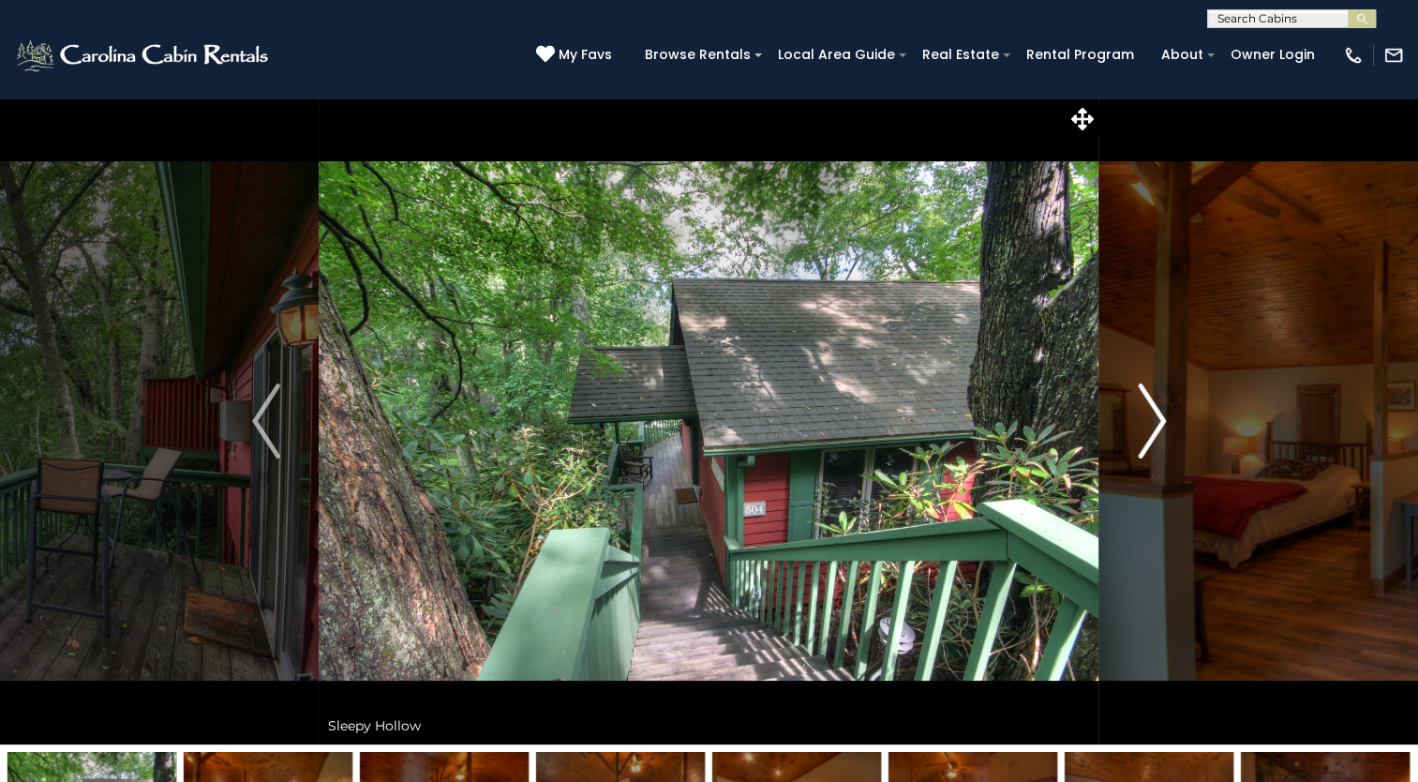
click at [1148, 422] on img "Next" at bounding box center [1152, 420] width 28 height 75
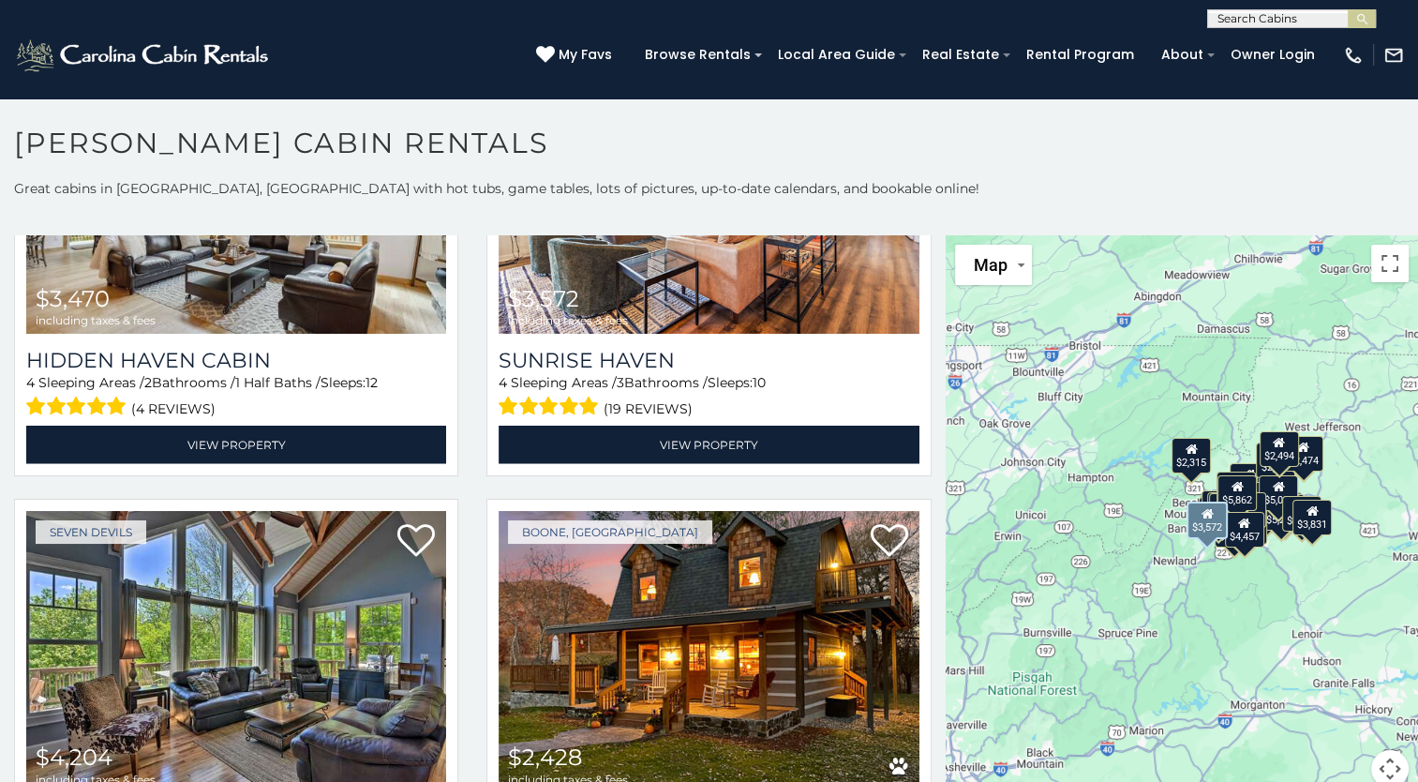
scroll to position [4968, 0]
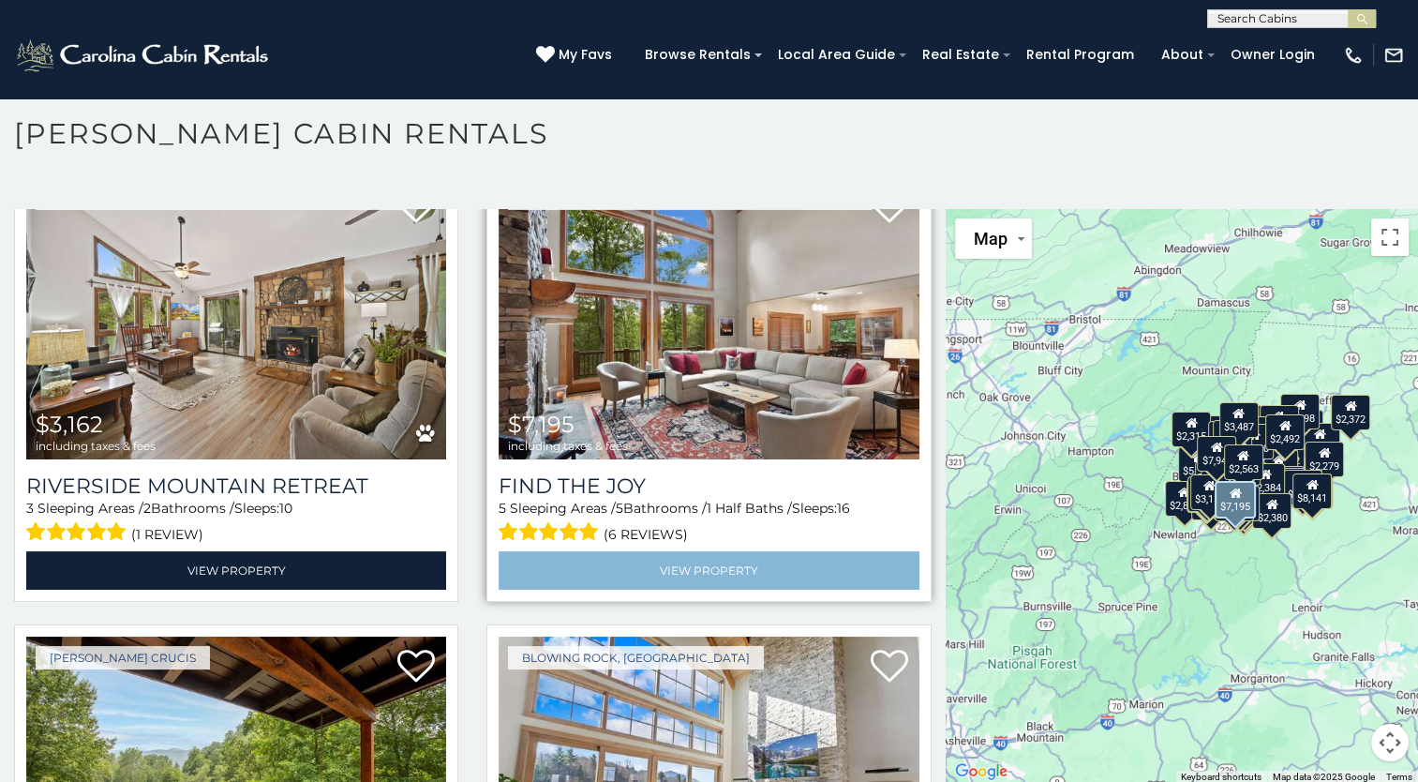
scroll to position [20998, 0]
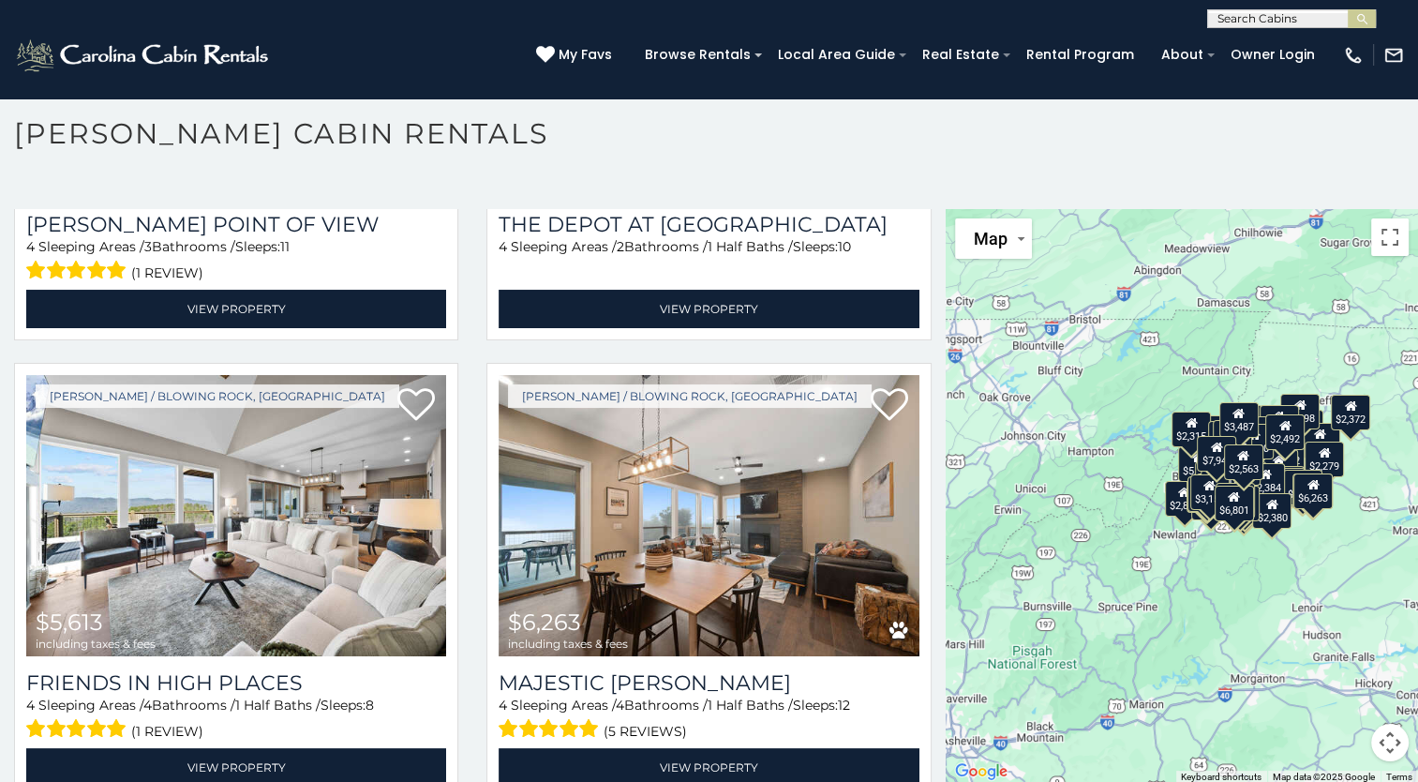
click at [1254, 21] on input "text" at bounding box center [1290, 22] width 164 height 19
type input "*****"
click at [1231, 73] on li "Sleep y Valley Hideaway" at bounding box center [1291, 74] width 167 height 34
click at [1365, 14] on img "submit" at bounding box center [1363, 19] width 14 height 14
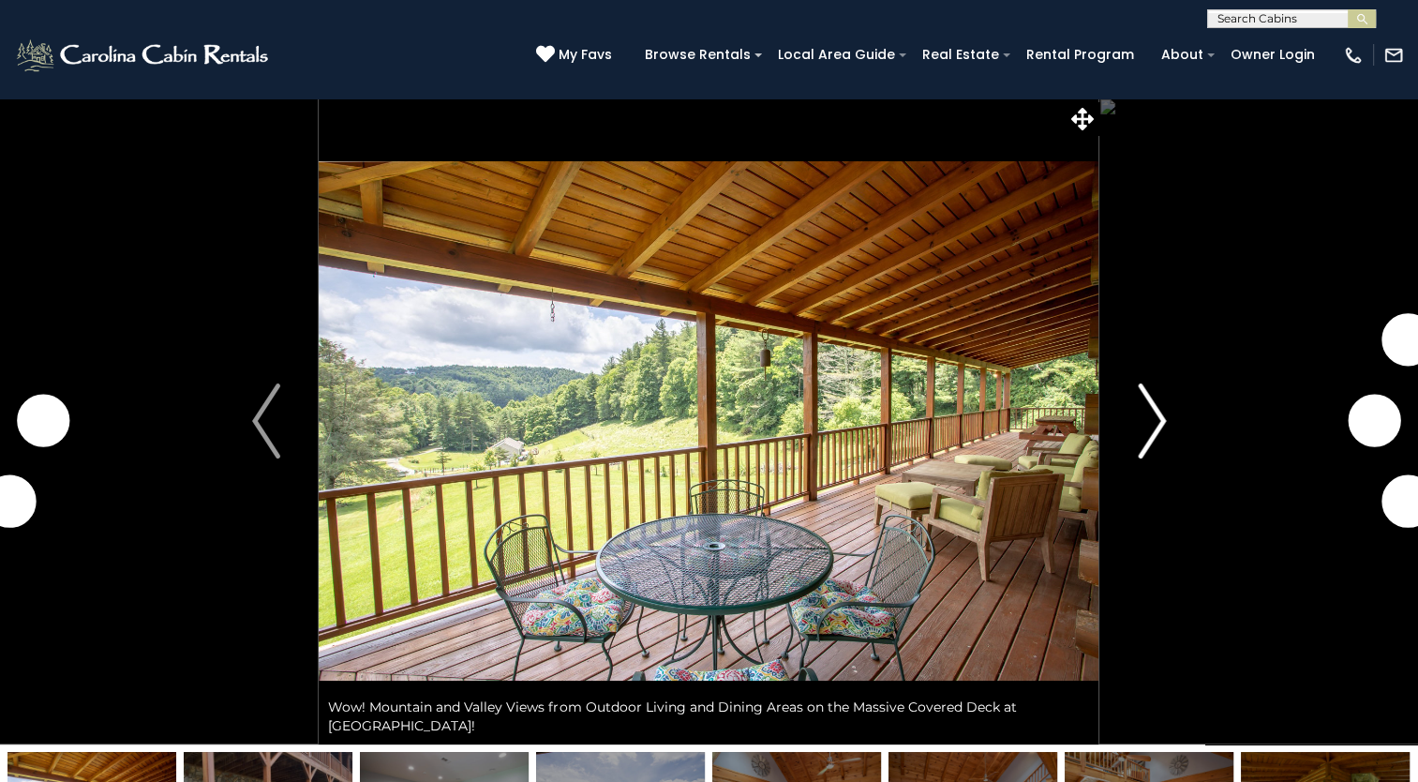
click at [1156, 406] on img "Next" at bounding box center [1152, 420] width 28 height 75
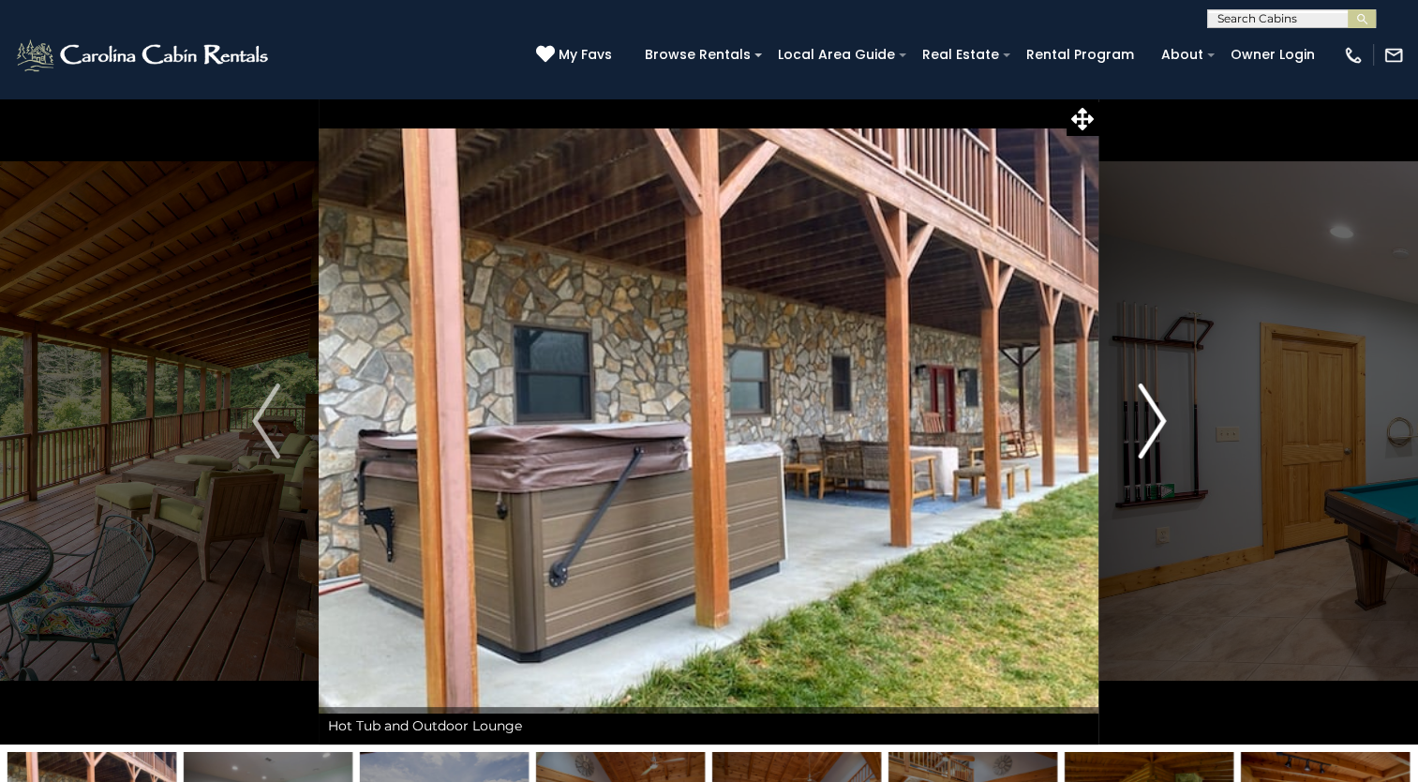
click at [1161, 431] on img "Next" at bounding box center [1152, 420] width 28 height 75
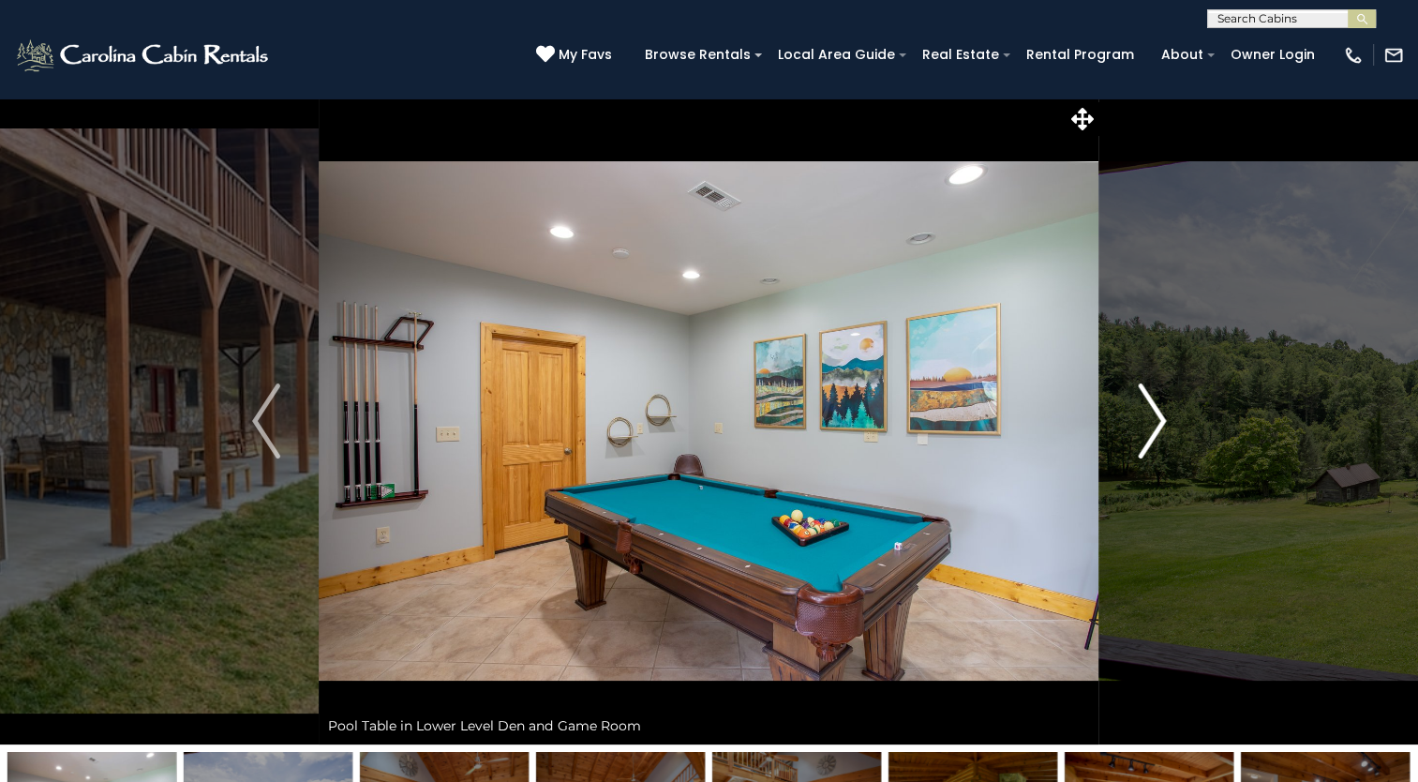
click at [1168, 418] on button "Next" at bounding box center [1152, 420] width 105 height 647
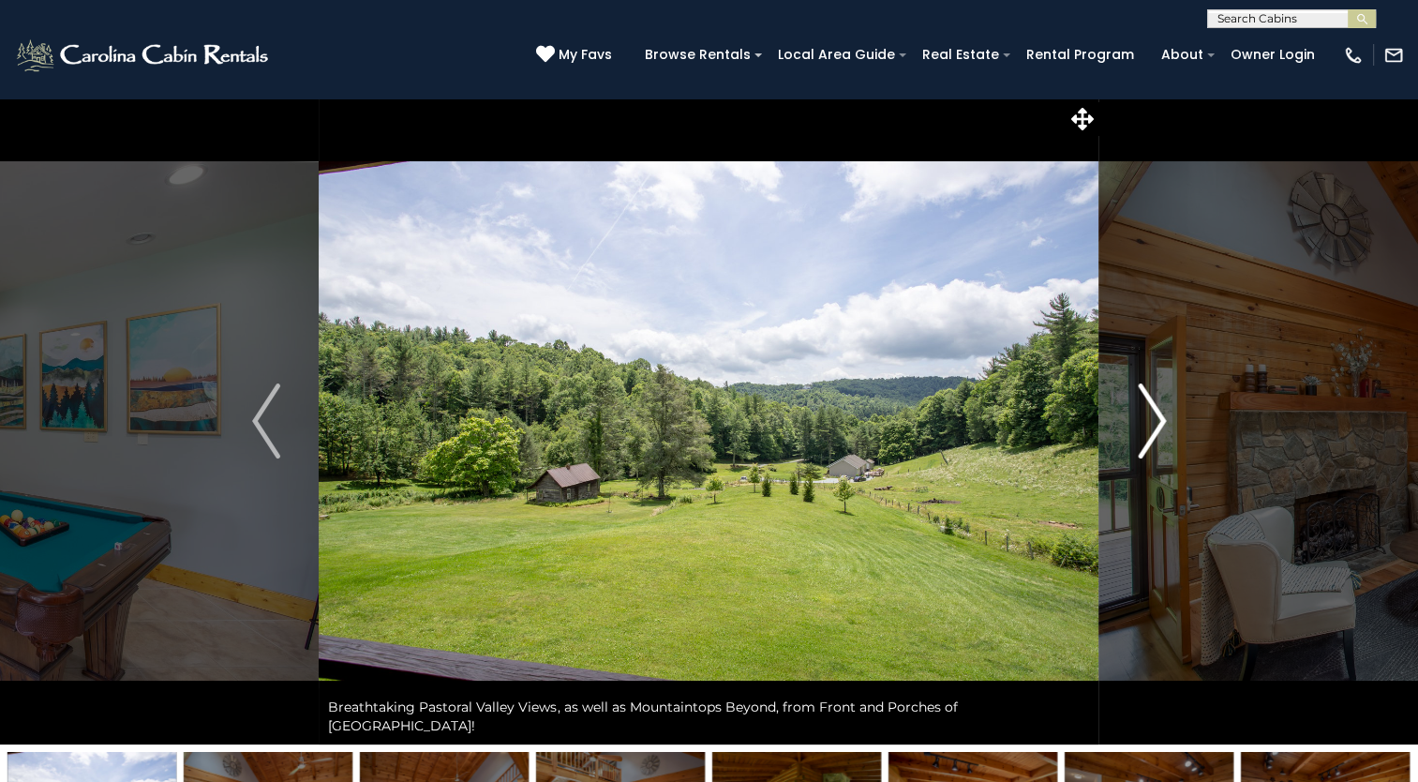
click at [1148, 414] on img "Next" at bounding box center [1152, 420] width 28 height 75
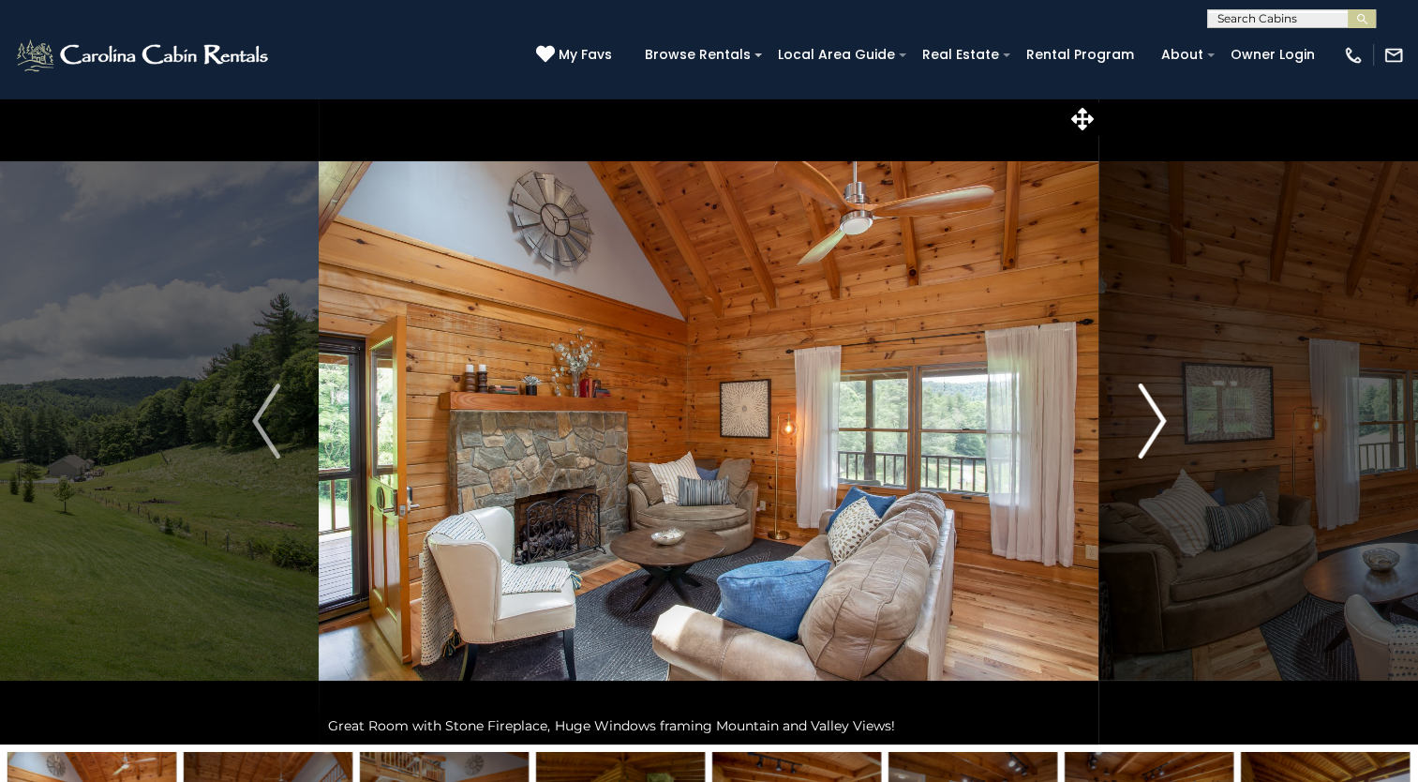
click at [1147, 414] on img "Next" at bounding box center [1152, 420] width 28 height 75
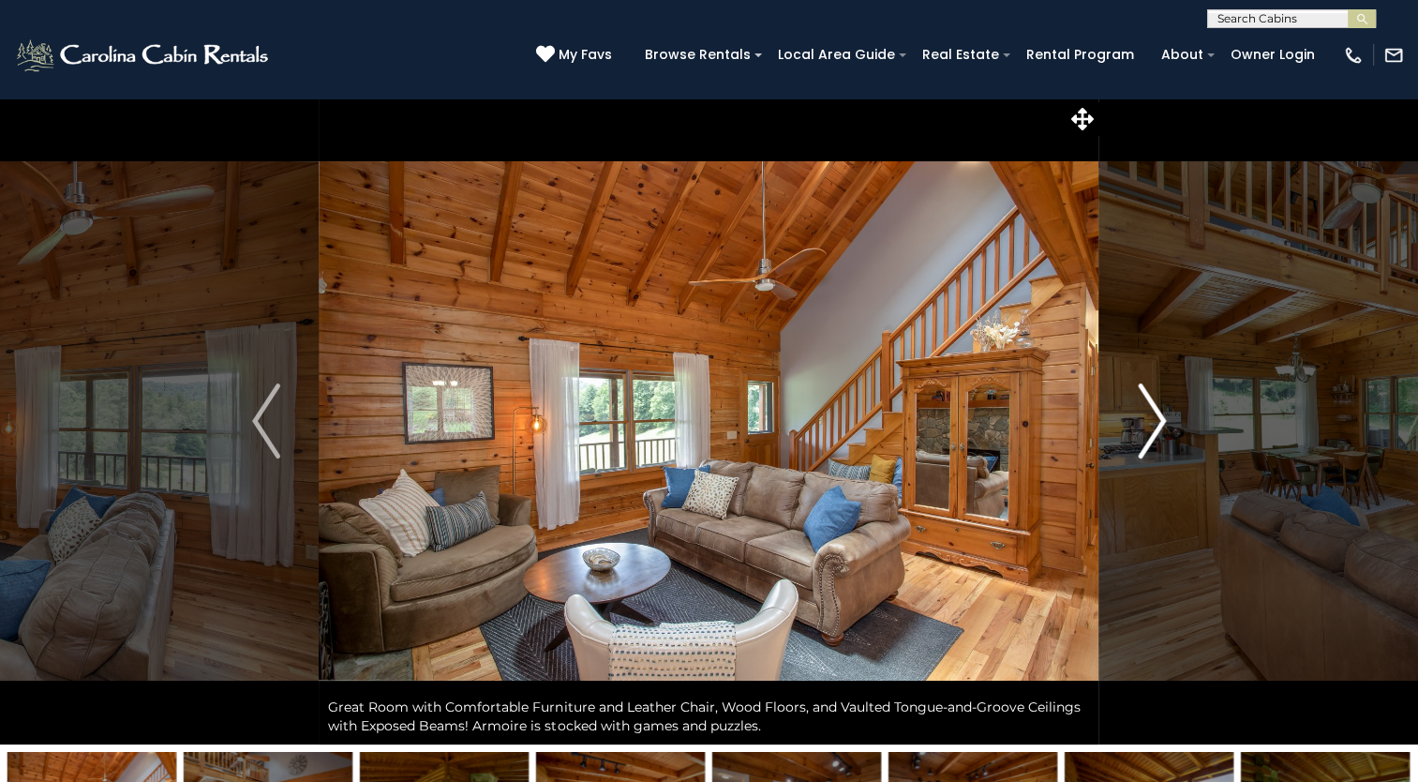
click at [1147, 414] on img "Next" at bounding box center [1152, 420] width 28 height 75
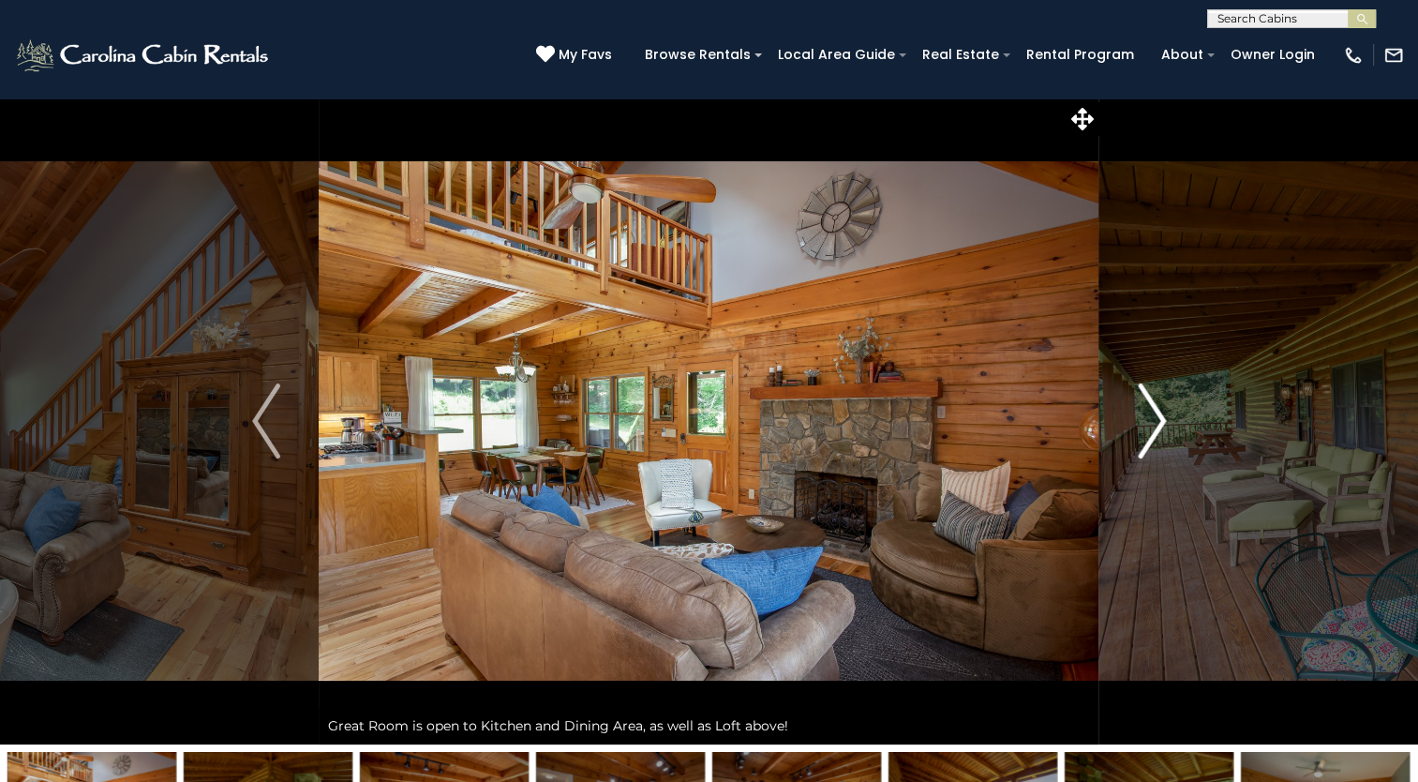
click at [1147, 414] on img "Next" at bounding box center [1152, 420] width 28 height 75
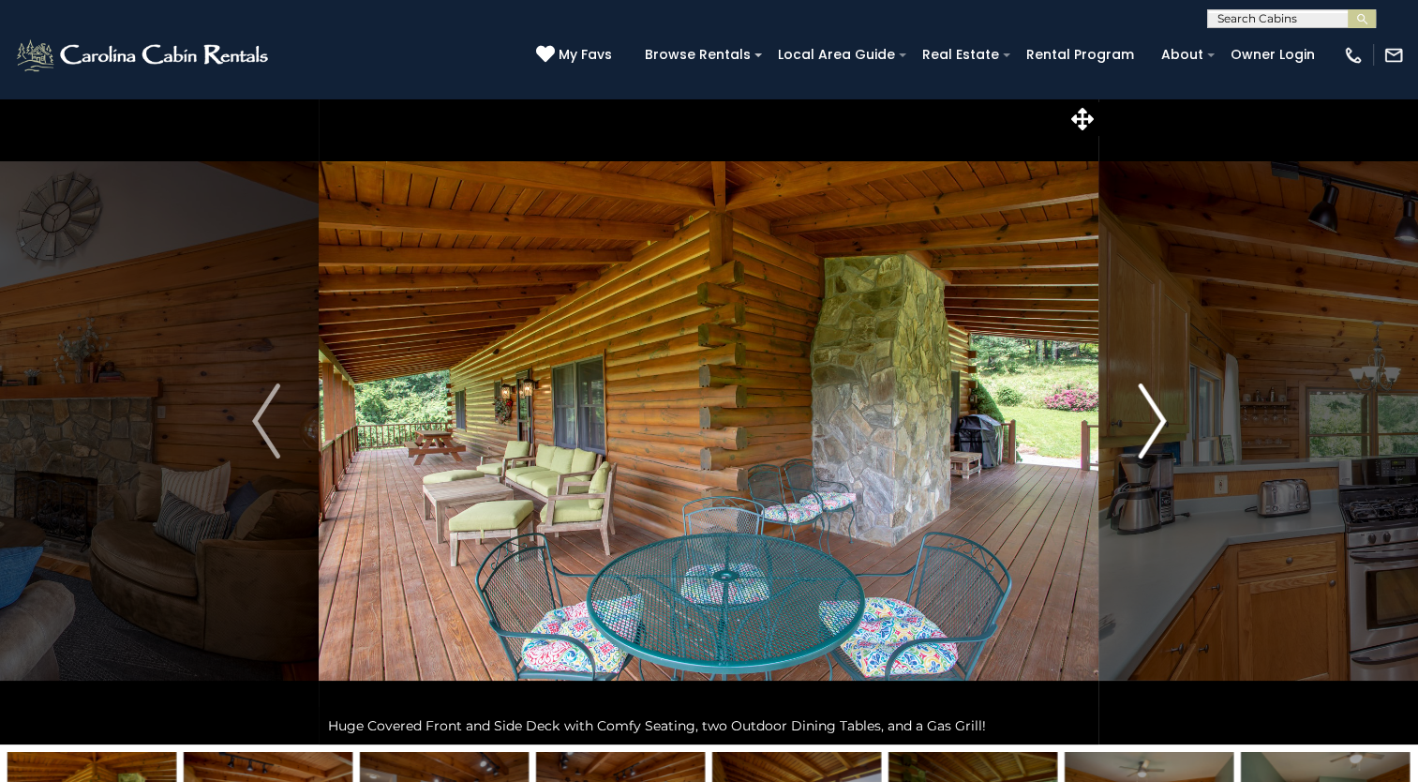
click at [1147, 414] on img "Next" at bounding box center [1152, 420] width 28 height 75
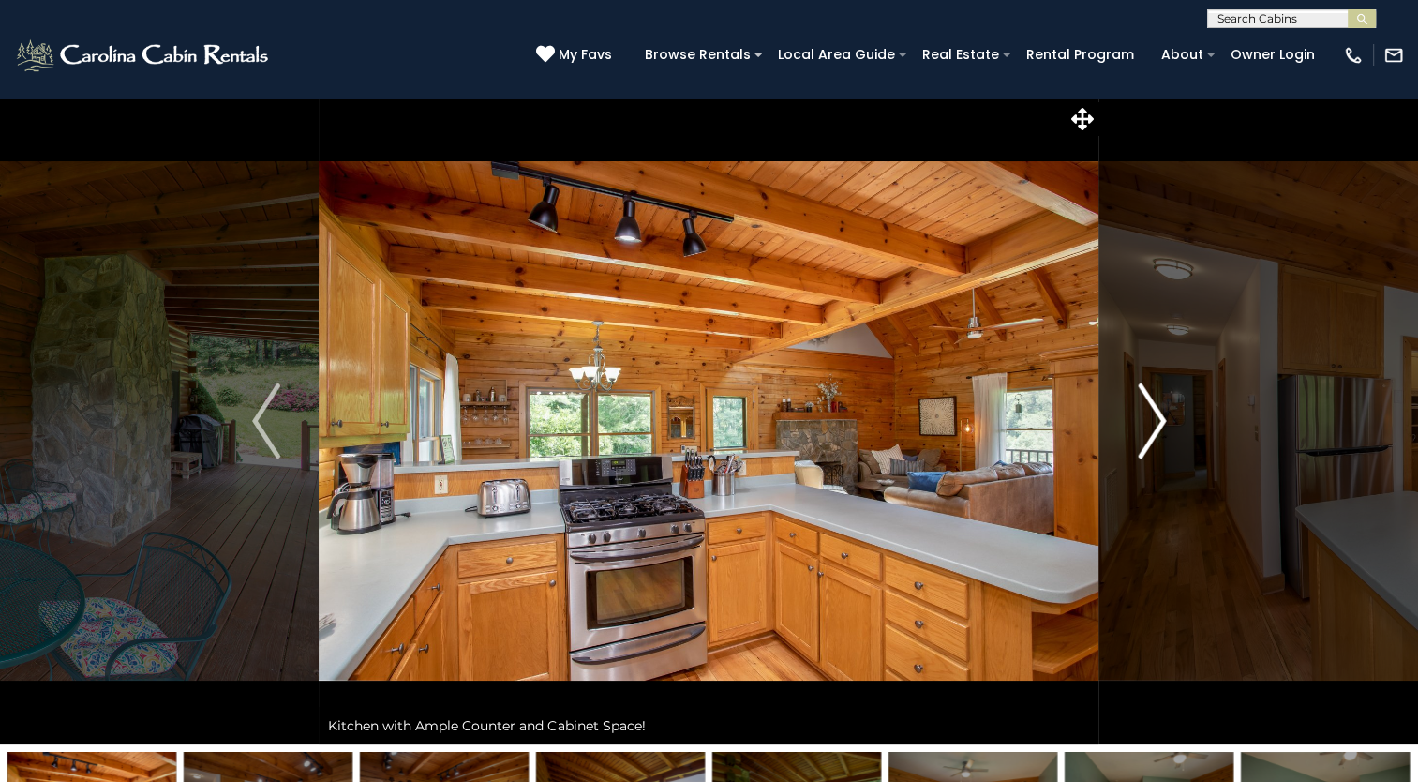
click at [1147, 414] on img "Next" at bounding box center [1152, 420] width 28 height 75
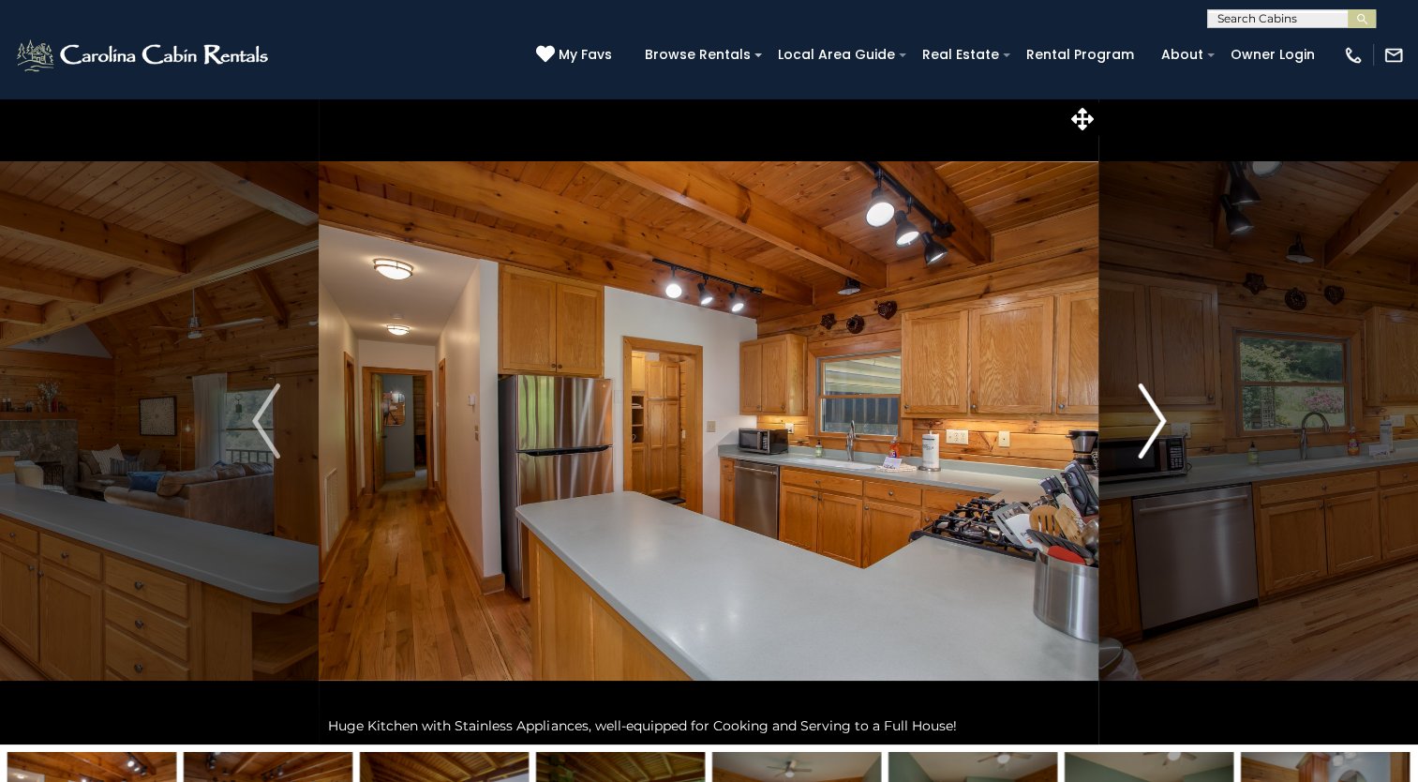
click at [1147, 414] on img "Next" at bounding box center [1152, 420] width 28 height 75
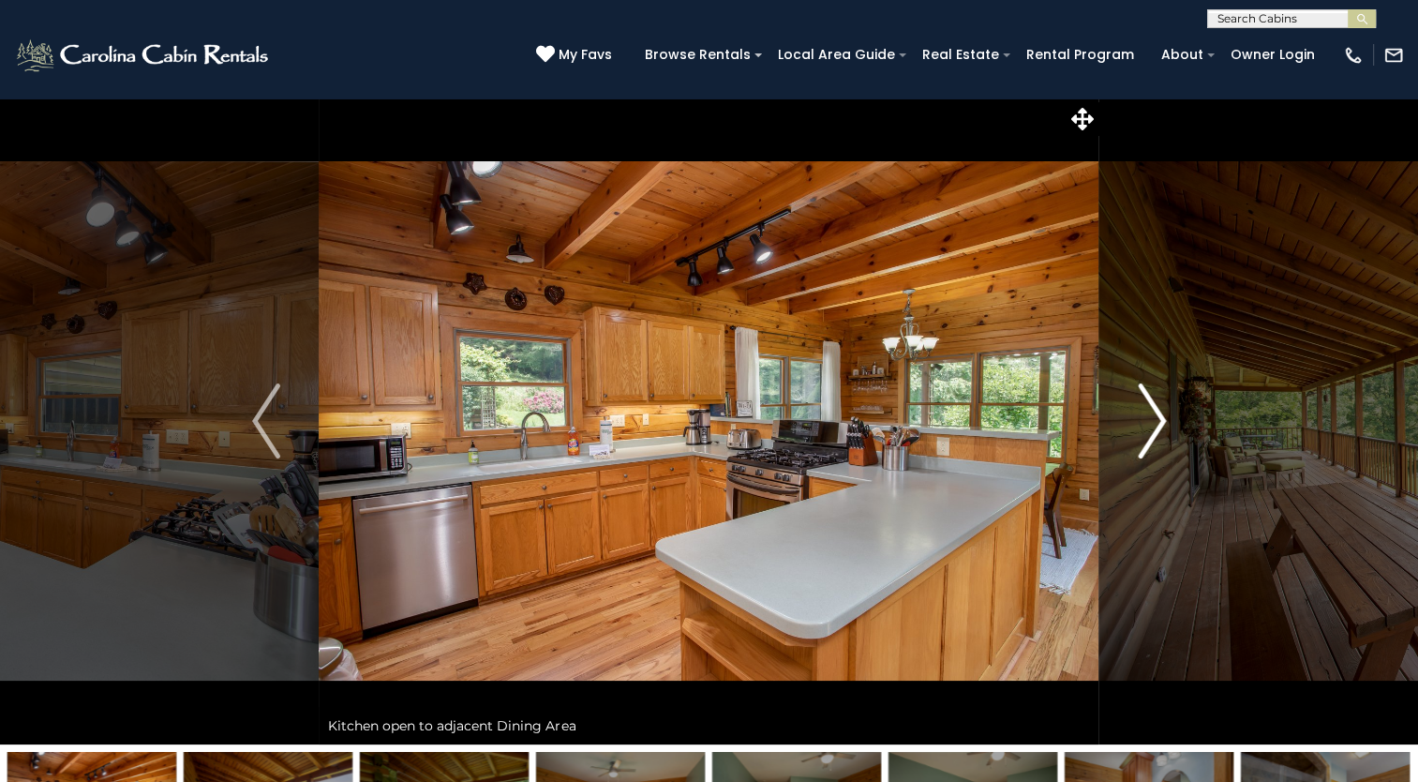
click at [1147, 414] on img "Next" at bounding box center [1152, 420] width 28 height 75
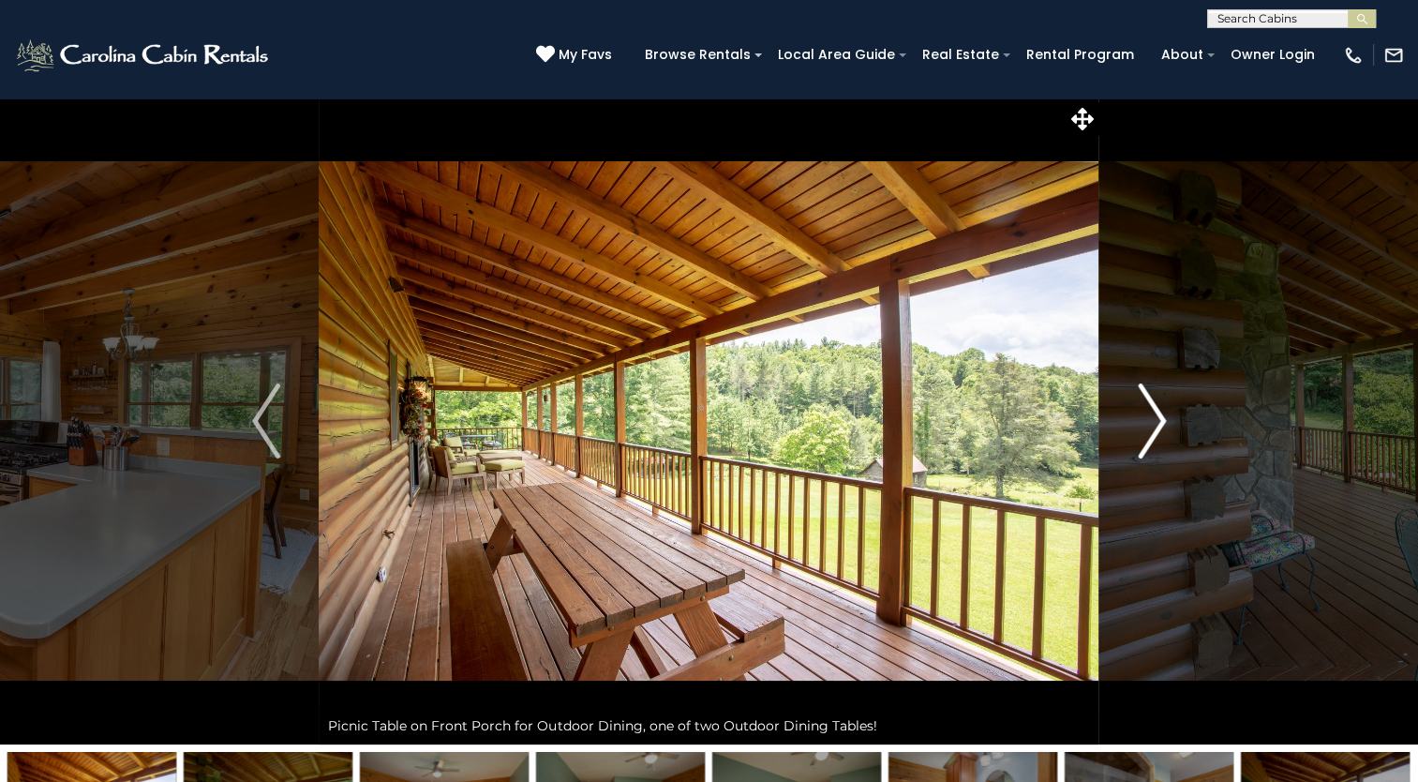
click at [1147, 414] on img "Next" at bounding box center [1152, 420] width 28 height 75
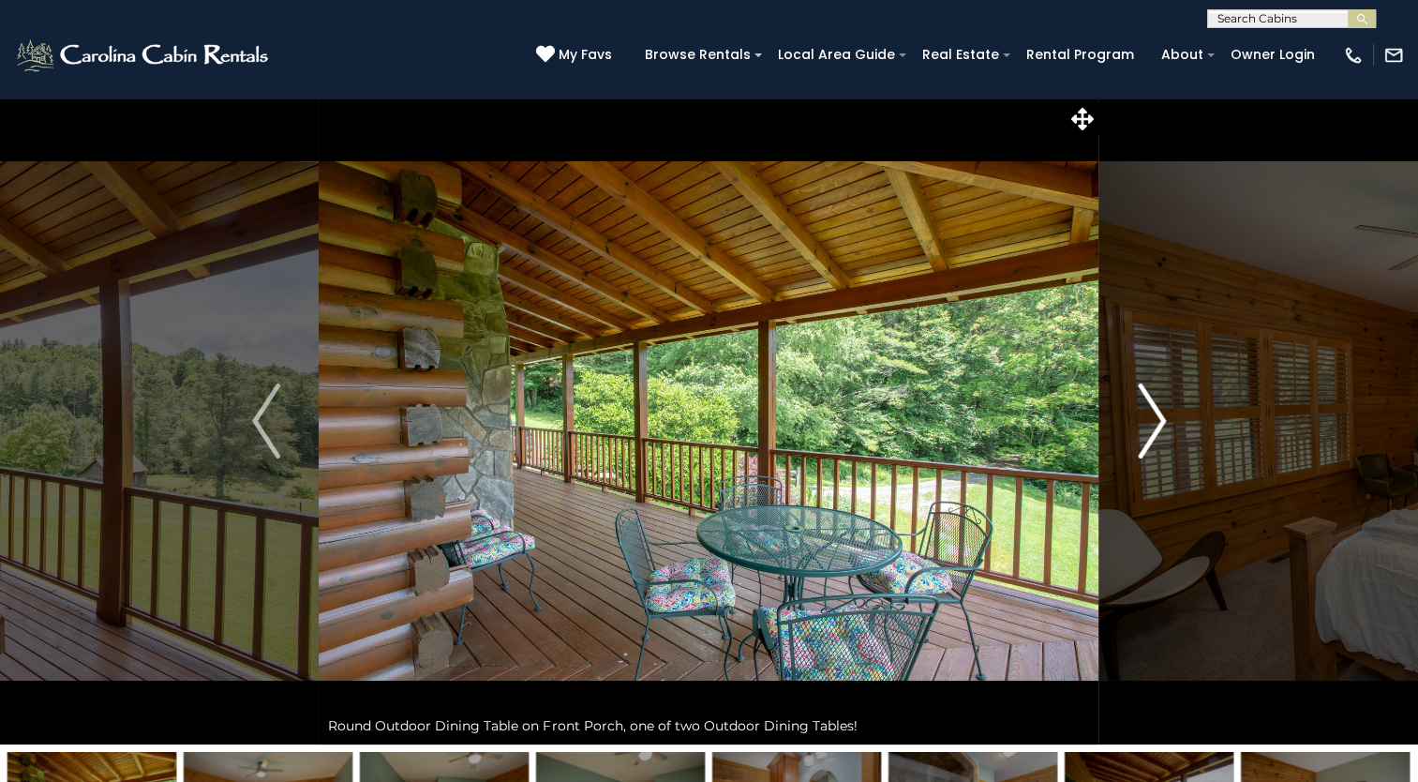
click at [1147, 414] on img "Next" at bounding box center [1152, 420] width 28 height 75
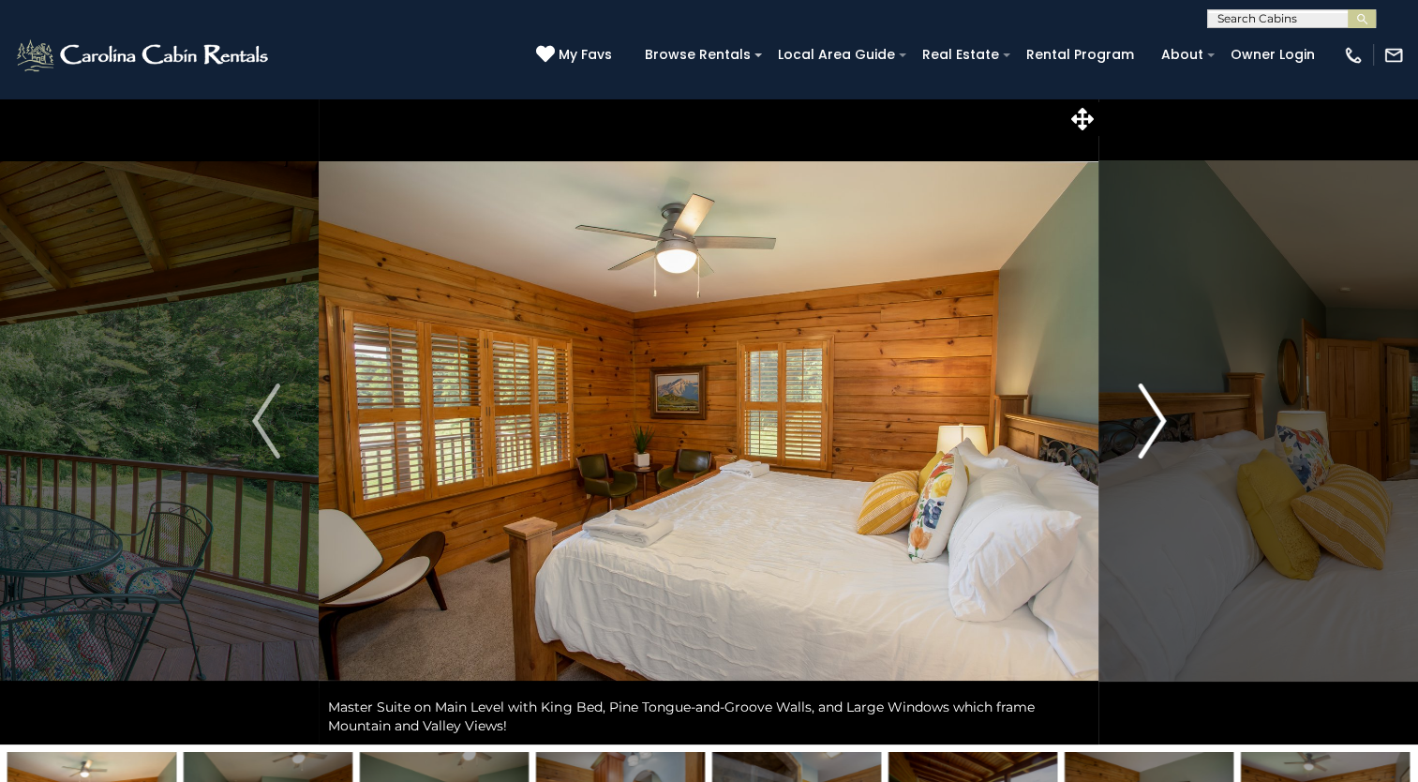
click at [1147, 414] on img "Next" at bounding box center [1152, 420] width 28 height 75
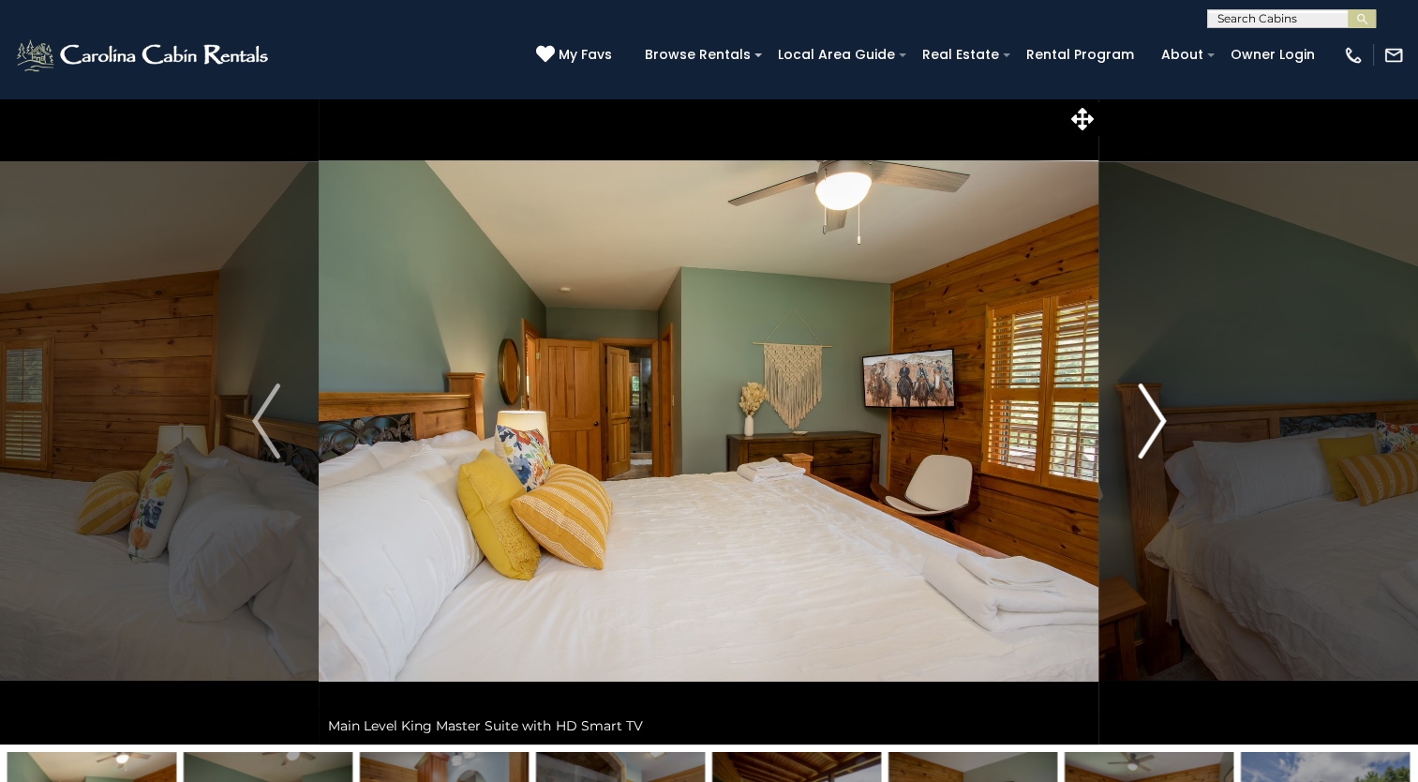
click at [1147, 414] on img "Next" at bounding box center [1152, 420] width 28 height 75
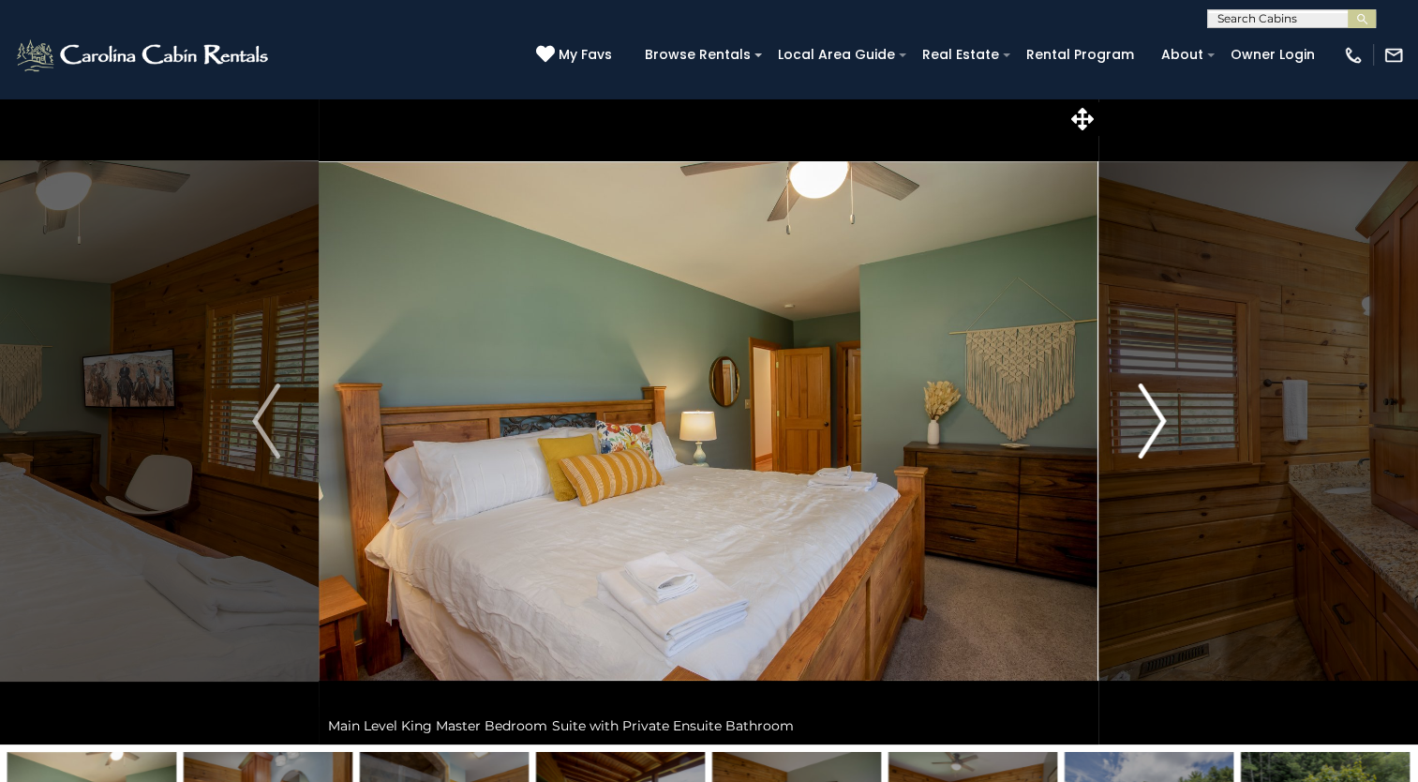
click at [1147, 414] on img "Next" at bounding box center [1152, 420] width 28 height 75
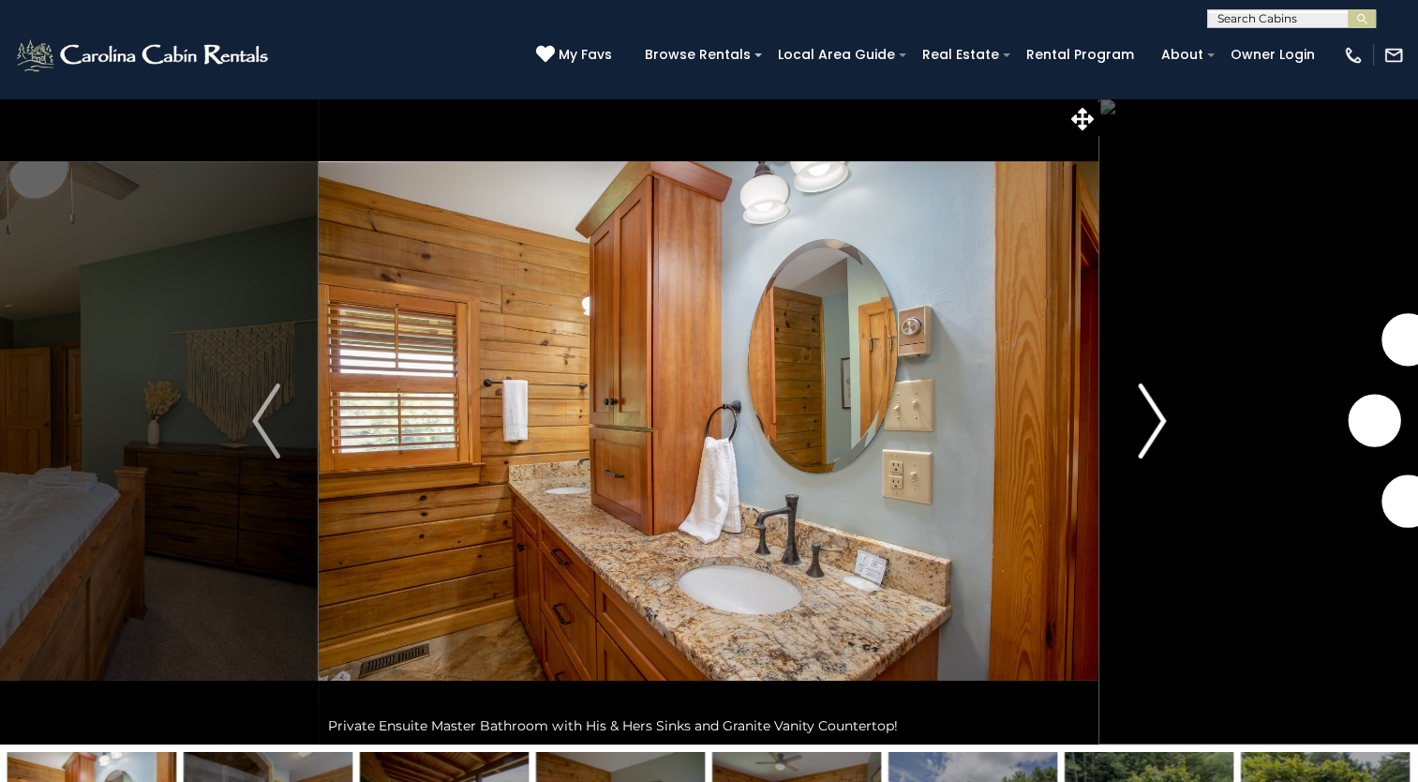
click at [1147, 414] on img "Next" at bounding box center [1152, 420] width 28 height 75
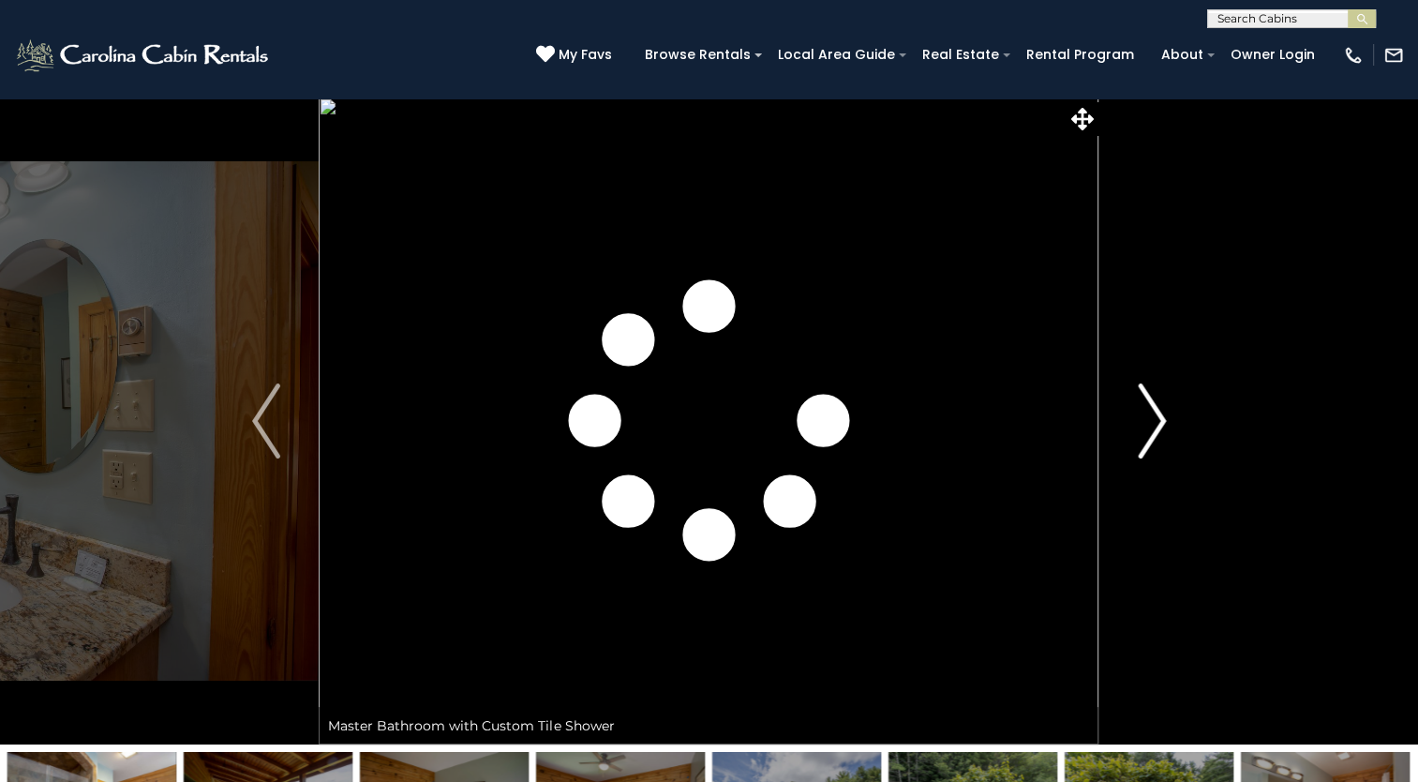
click at [1147, 414] on img "Next" at bounding box center [1152, 420] width 28 height 75
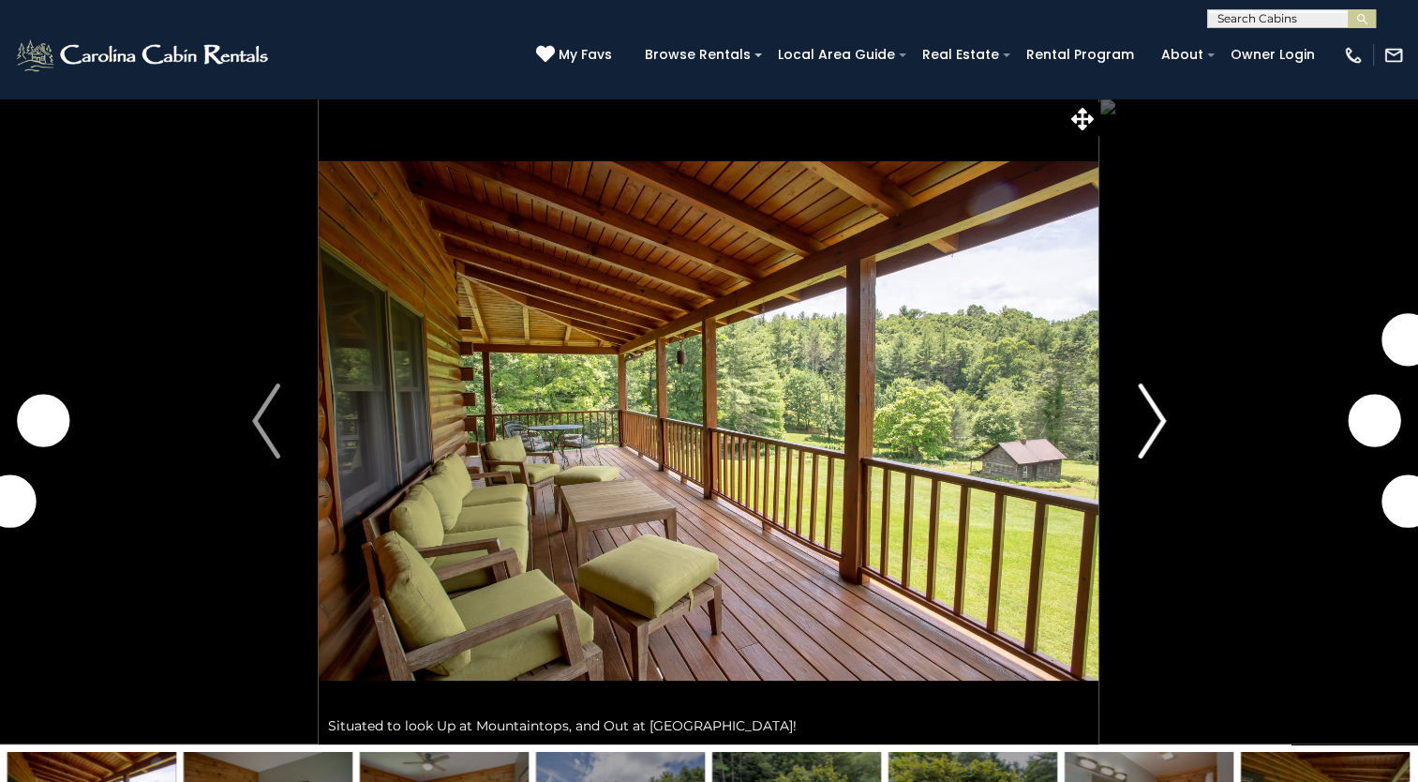
click at [1147, 414] on img "Next" at bounding box center [1152, 420] width 28 height 75
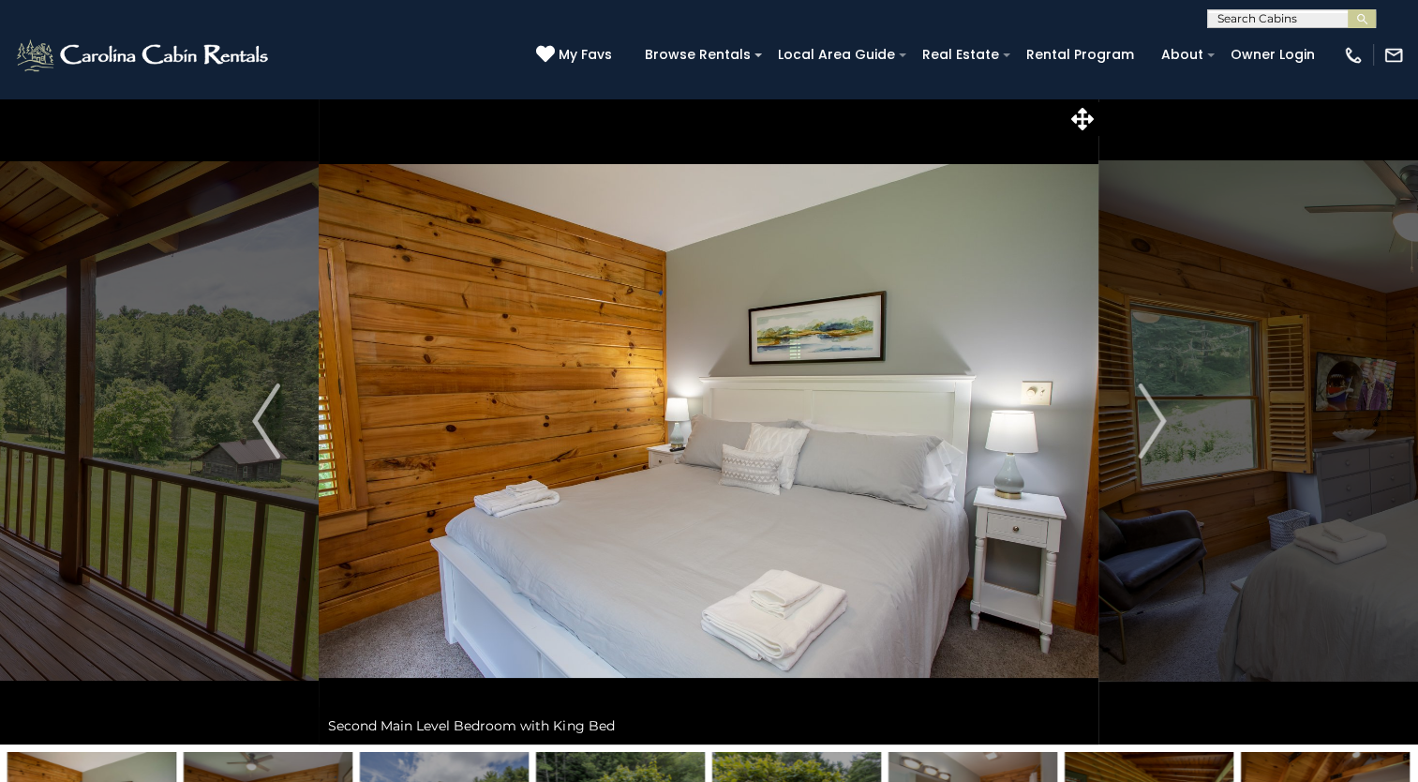
click at [1295, 23] on input "text" at bounding box center [1290, 22] width 164 height 19
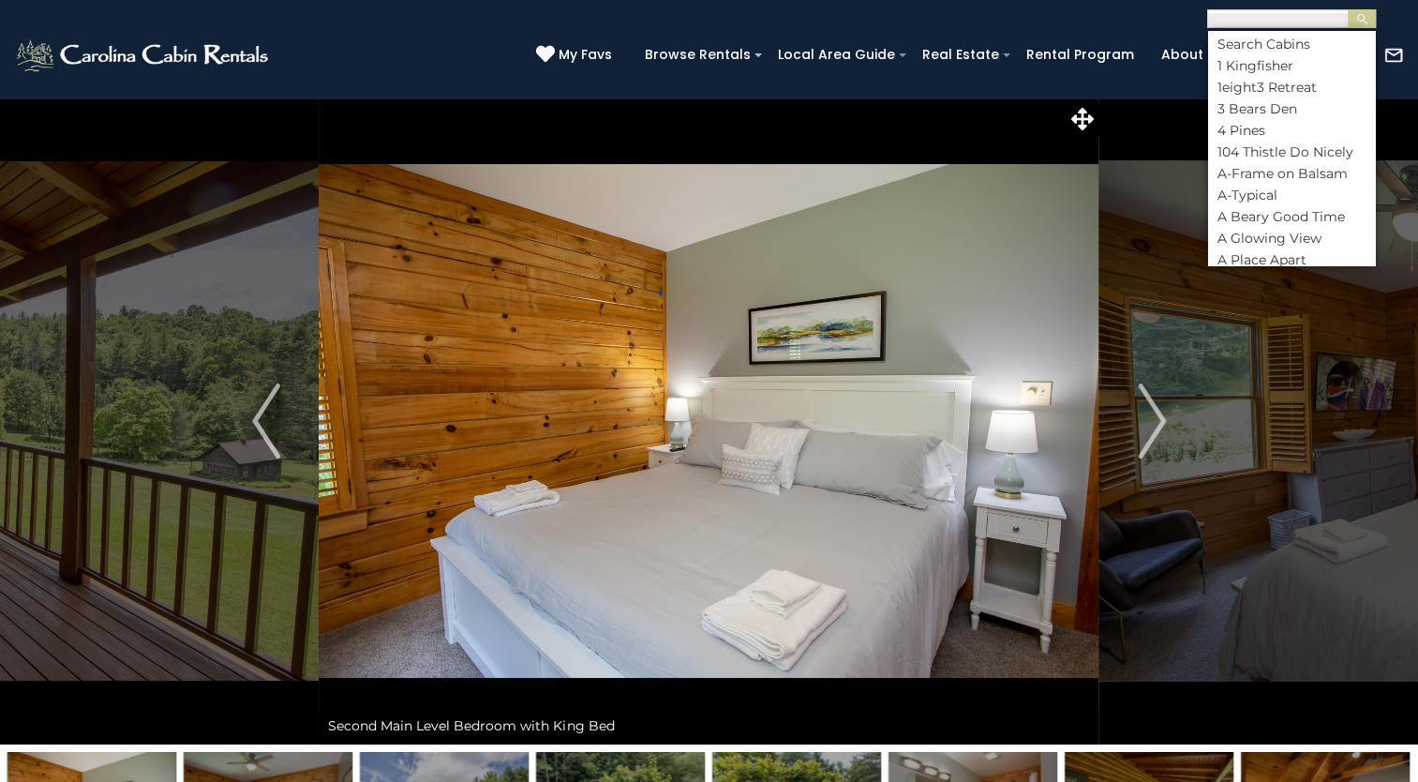
click at [1294, 21] on input "text" at bounding box center [1290, 22] width 164 height 19
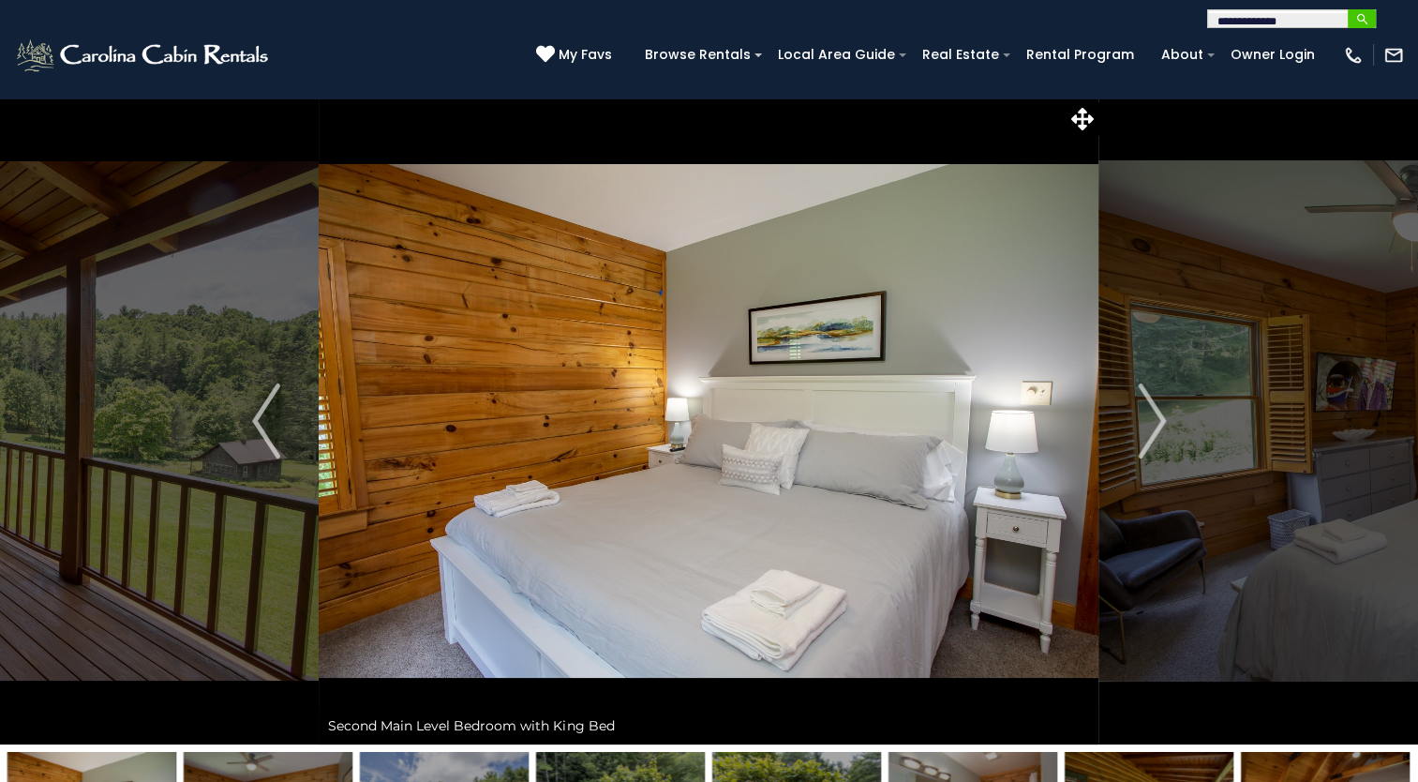
type input "**********"
click at [1364, 17] on img "submit" at bounding box center [1363, 19] width 14 height 14
click at [1365, 12] on img "submit" at bounding box center [1363, 19] width 14 height 14
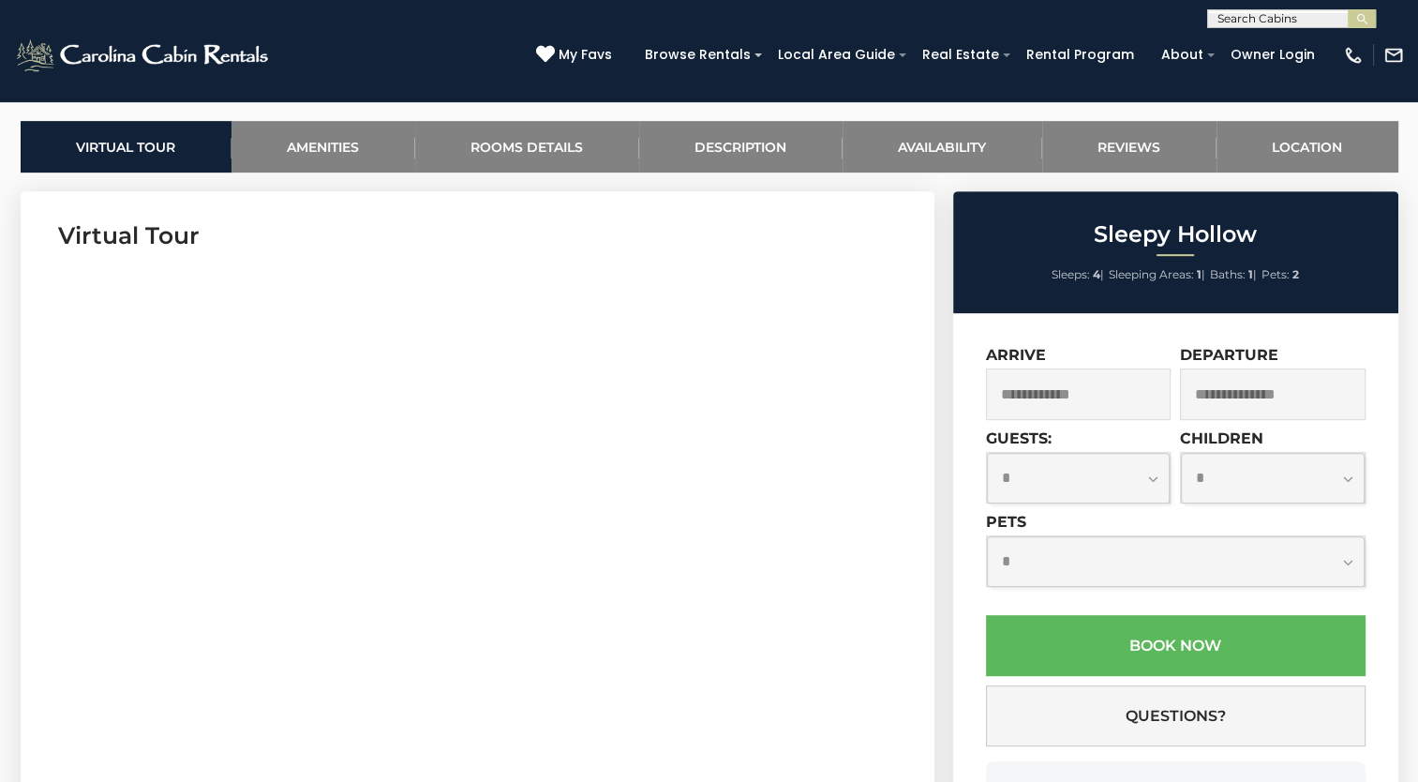
scroll to position [937, 0]
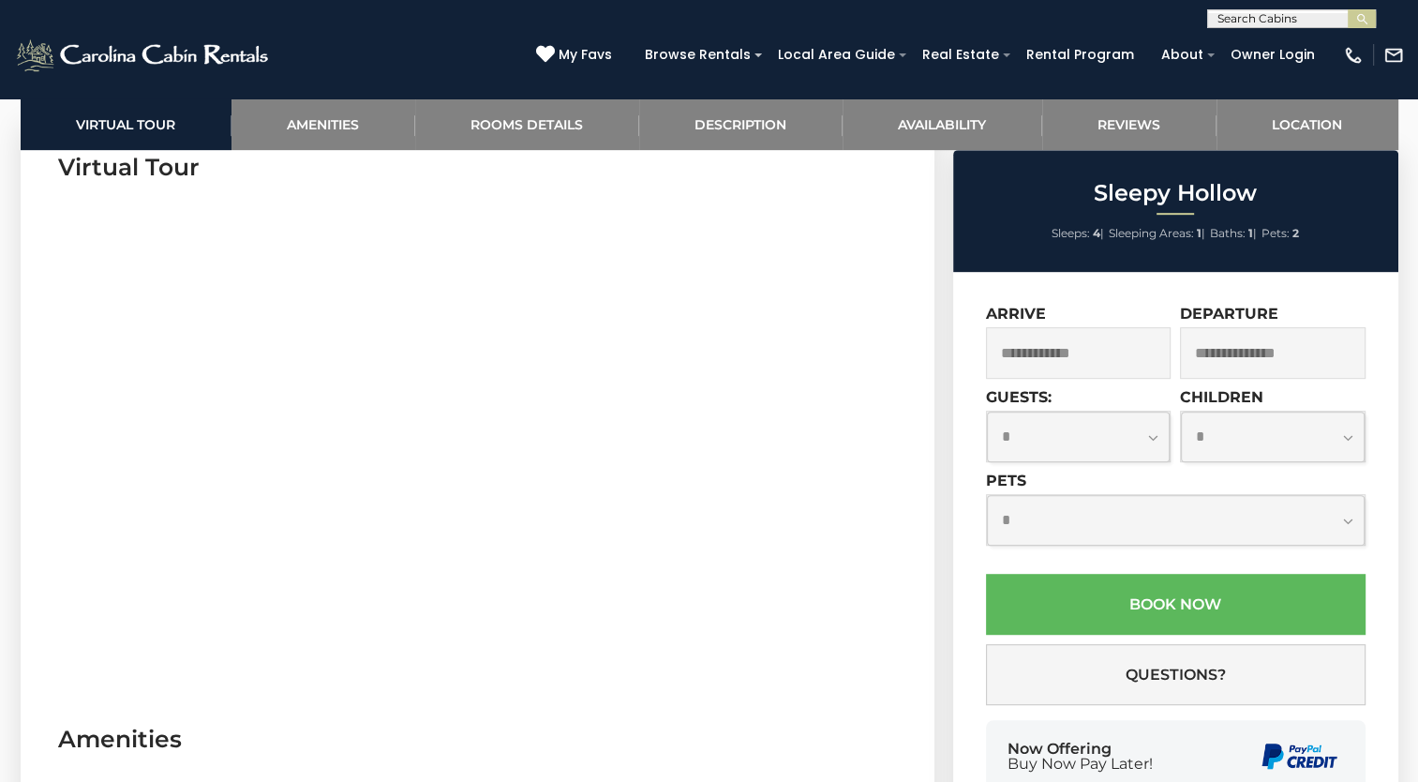
click at [1118, 360] on input "text" at bounding box center [1079, 353] width 186 height 52
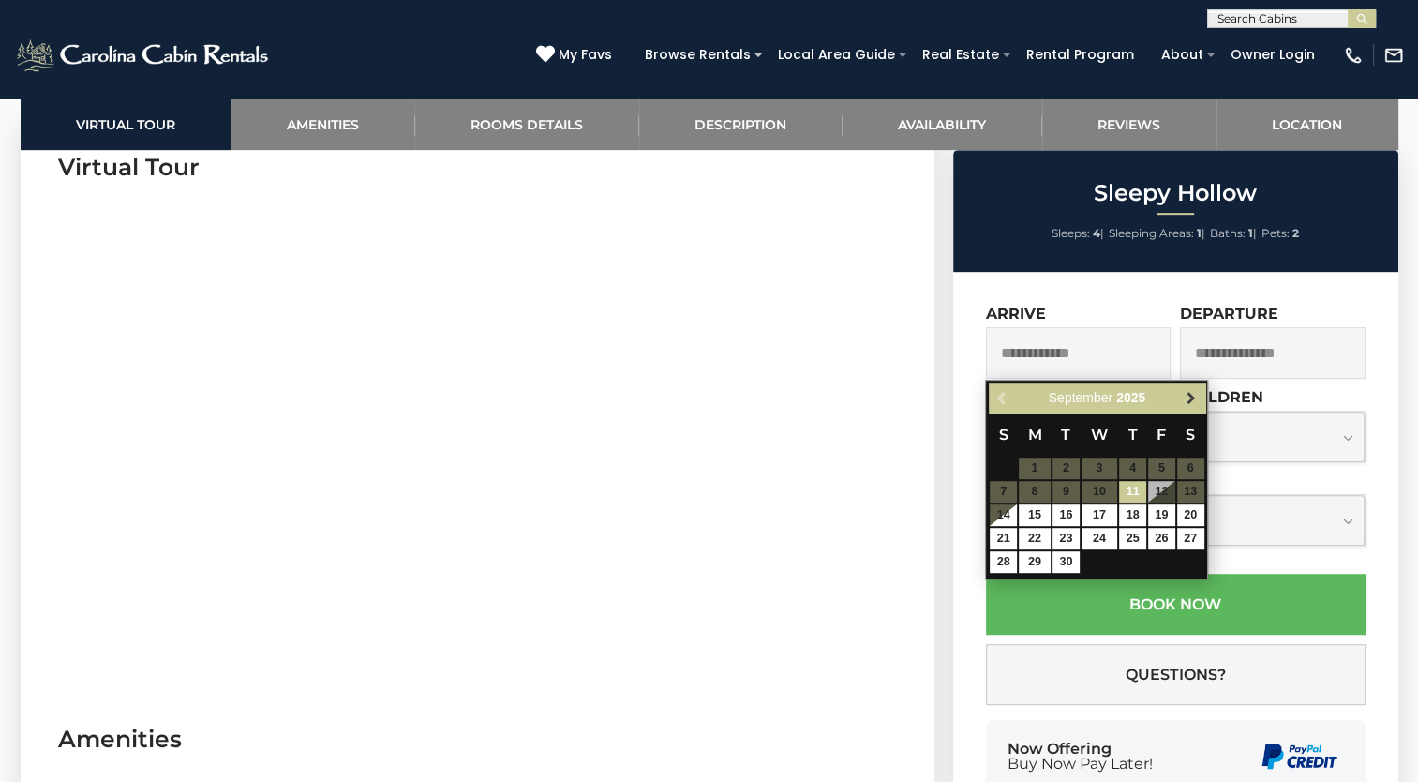
click at [1194, 397] on span "Next" at bounding box center [1191, 398] width 15 height 15
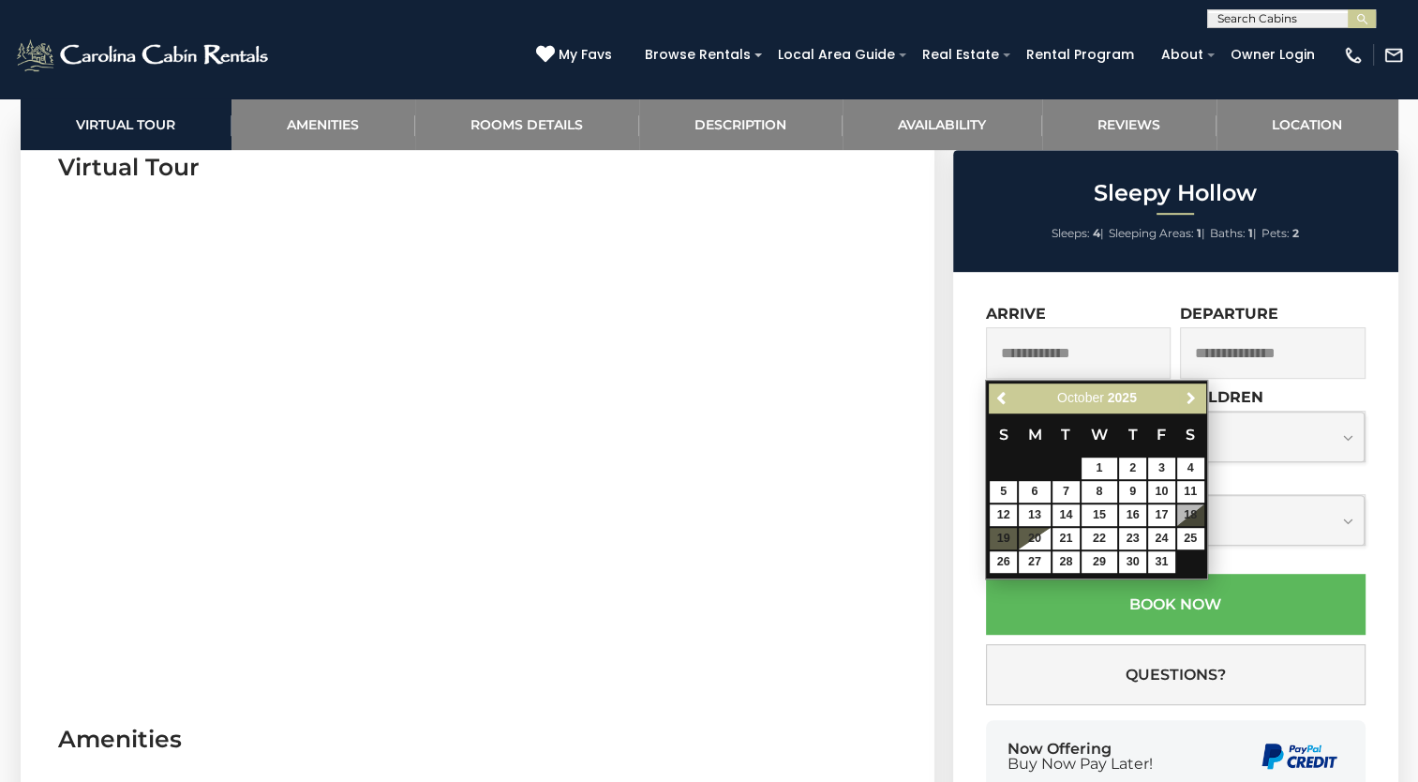
click at [1194, 395] on span "Next" at bounding box center [1191, 398] width 15 height 15
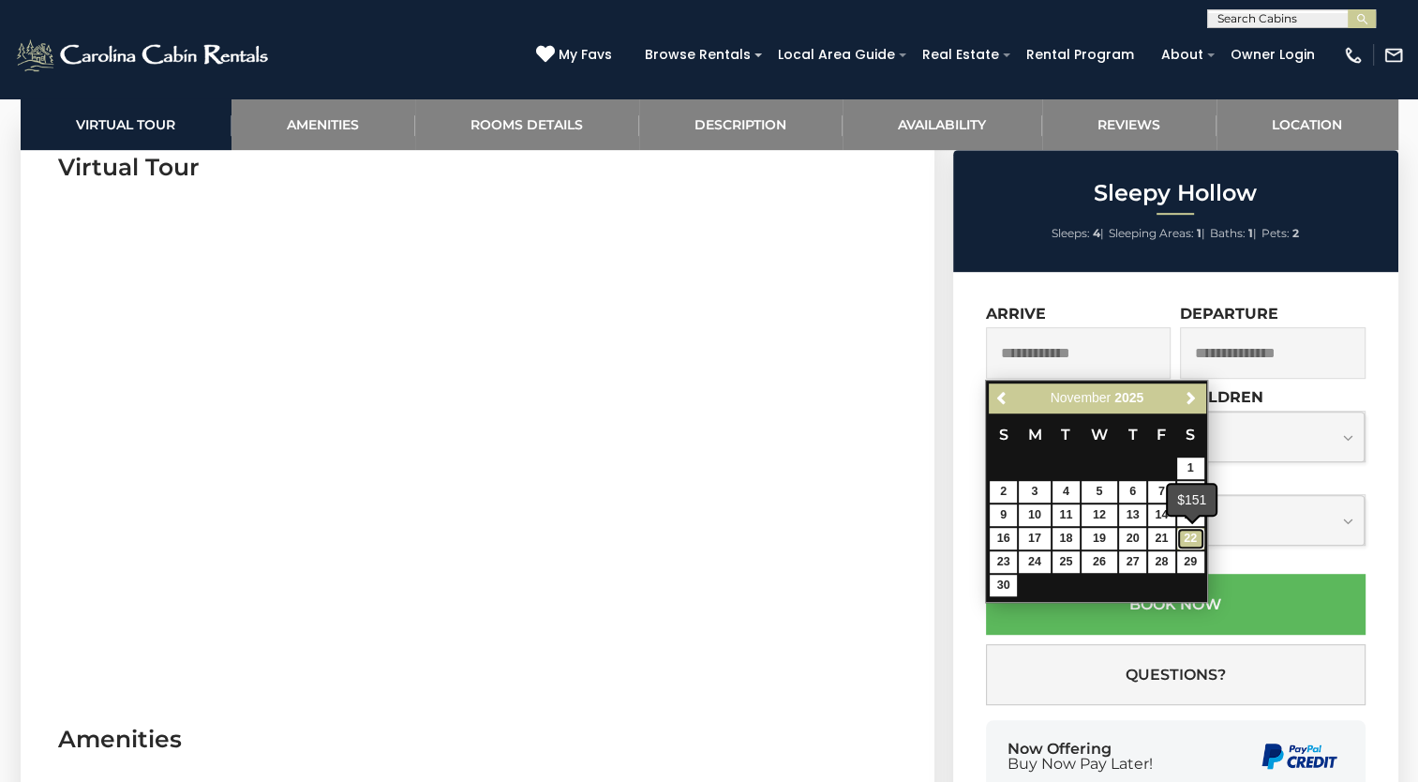
click at [1181, 540] on link "22" at bounding box center [1190, 539] width 27 height 22
type input "**********"
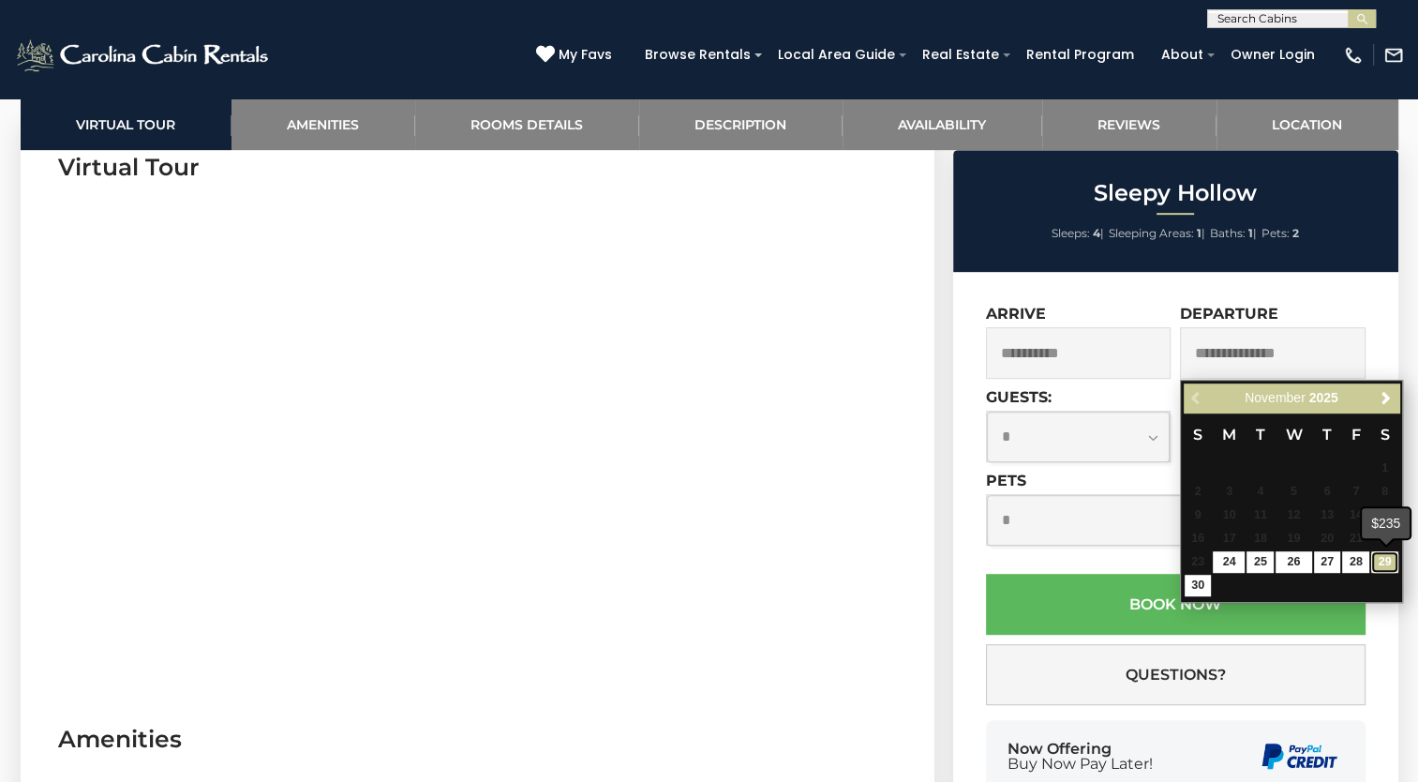
click at [1387, 560] on link "29" at bounding box center [1384, 562] width 27 height 22
type input "**********"
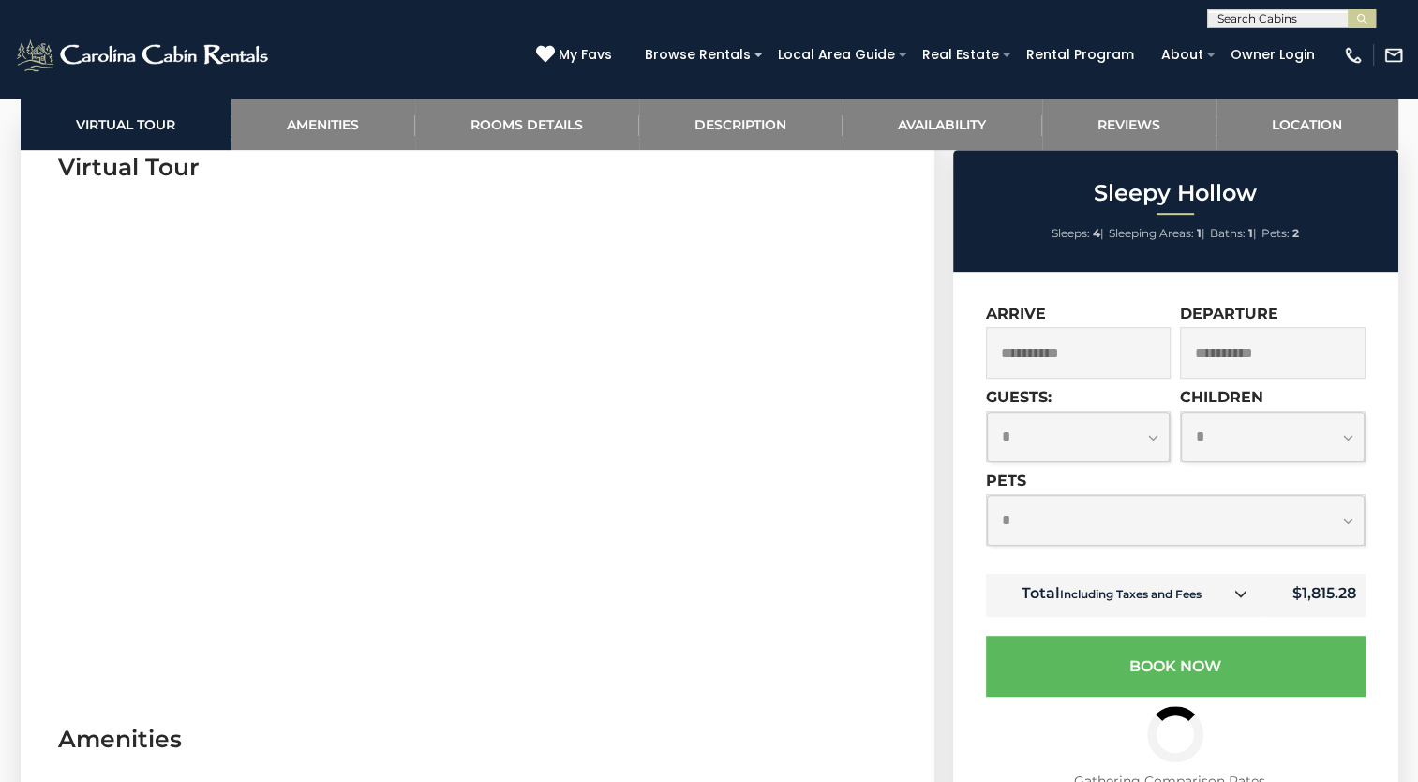
click at [1151, 438] on select "**********" at bounding box center [1079, 437] width 184 height 50
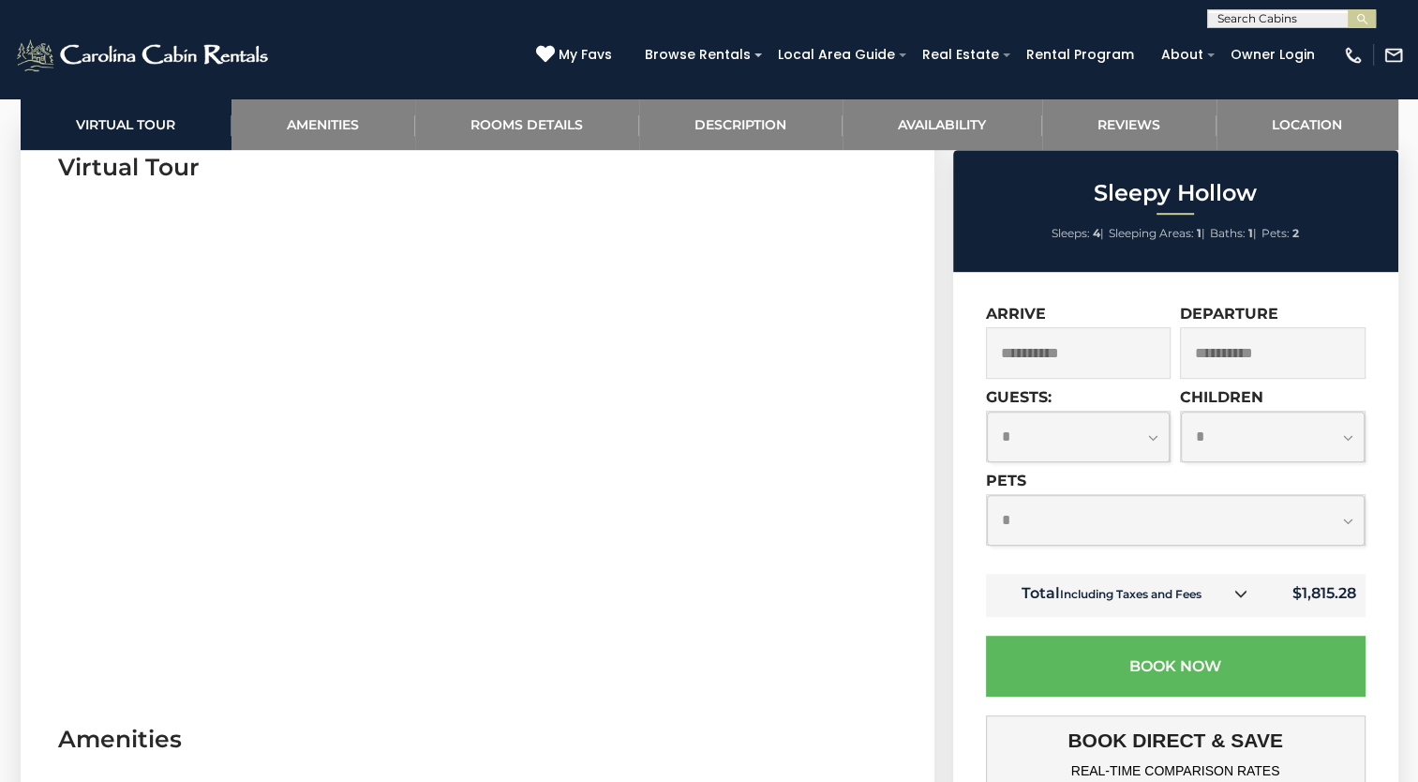
select select "*"
click at [987, 412] on select "**********" at bounding box center [1079, 437] width 184 height 50
click at [1083, 515] on select "**********" at bounding box center [1176, 520] width 378 height 50
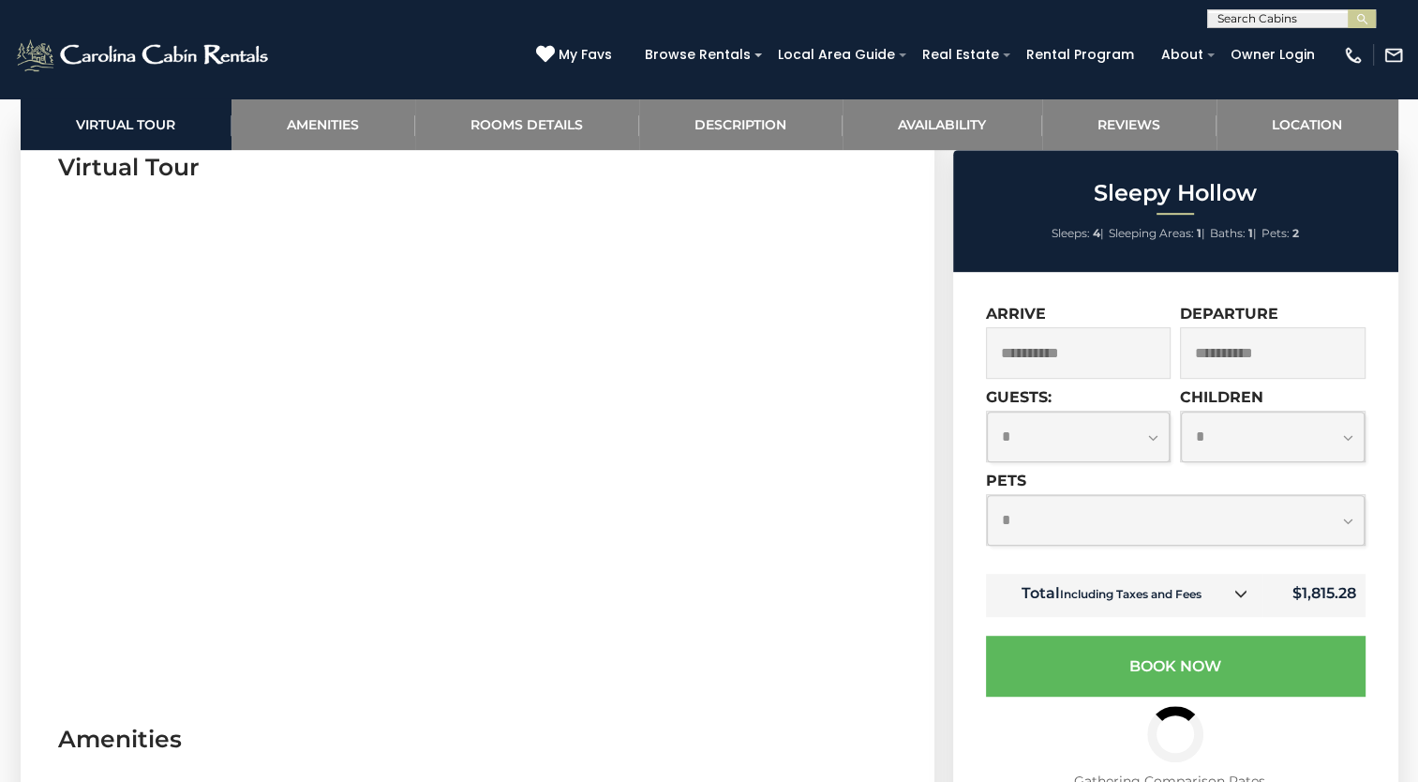
select select "*"
click at [987, 497] on select "**********" at bounding box center [1176, 520] width 378 height 50
